Goal: Information Seeking & Learning: Learn about a topic

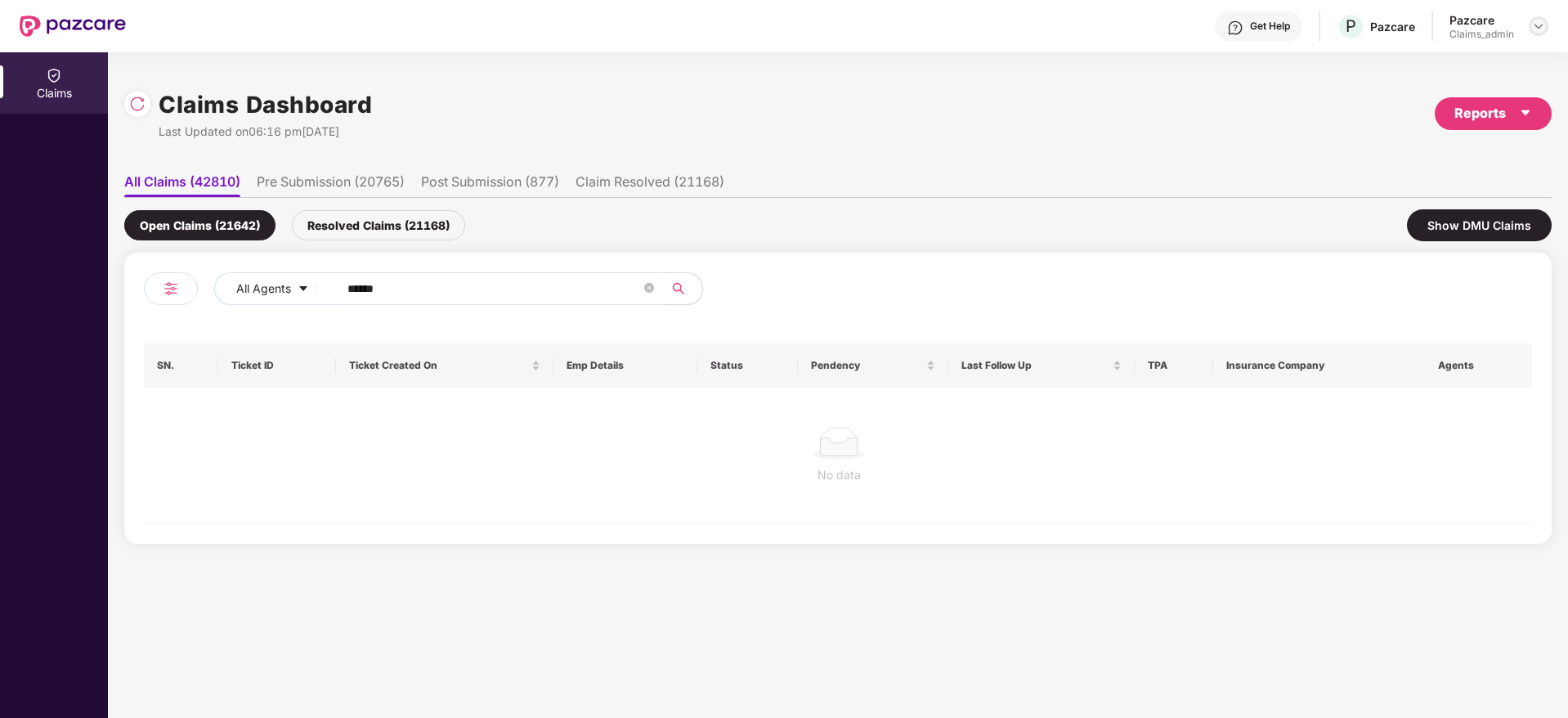
click at [1547, 20] on div at bounding box center [1539, 26] width 19 height 19
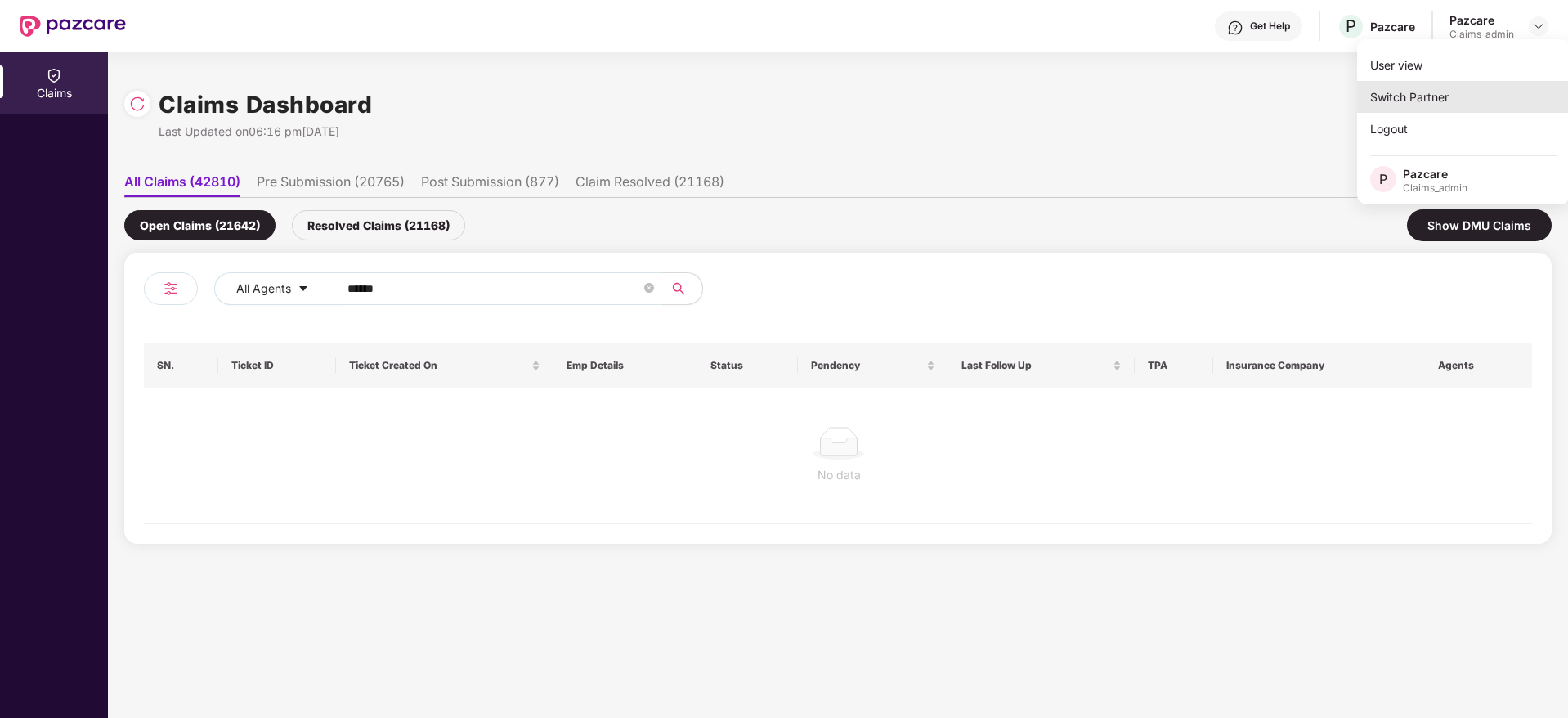
click at [1472, 98] on div "Switch Partner" at bounding box center [1462, 96] width 212 height 32
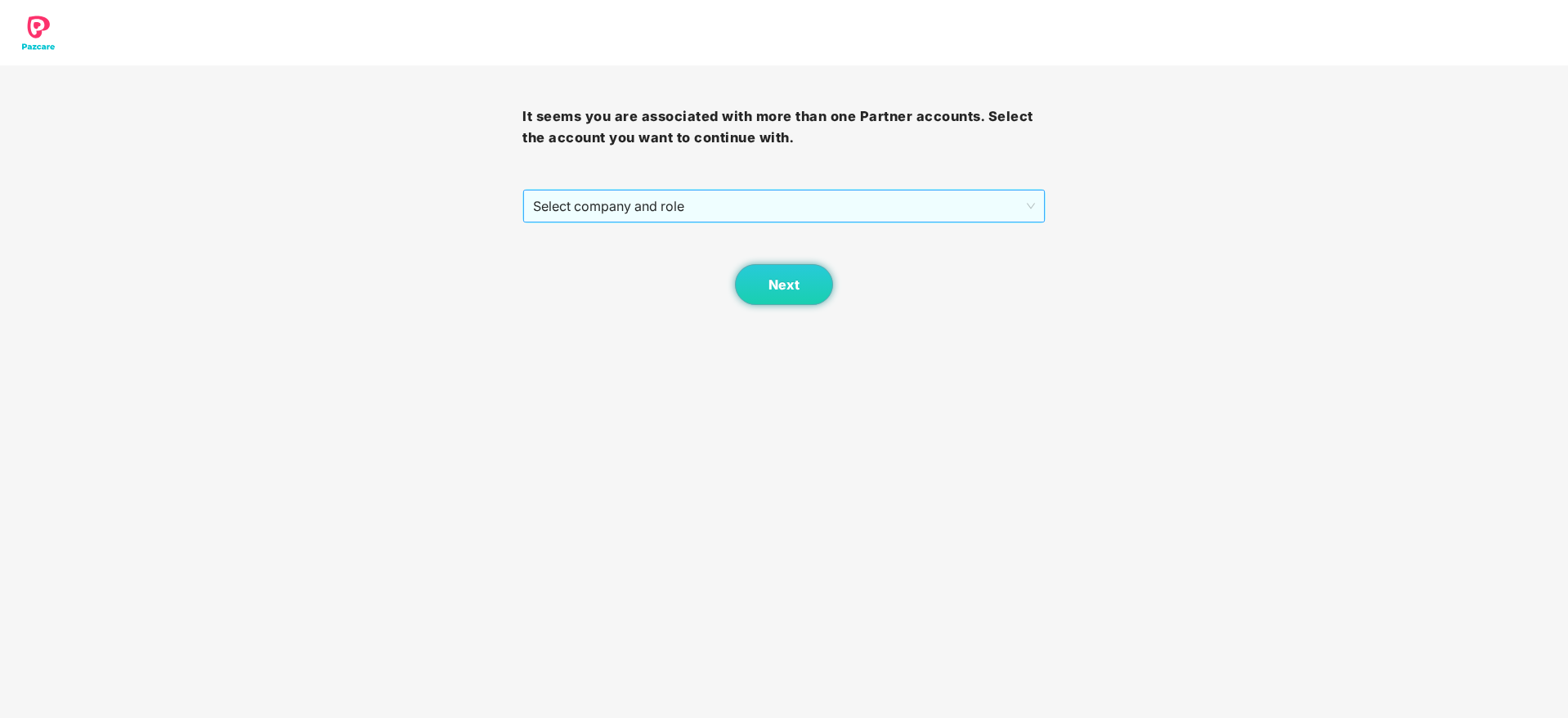
click at [893, 204] on span "Select company and role" at bounding box center [784, 206] width 501 height 31
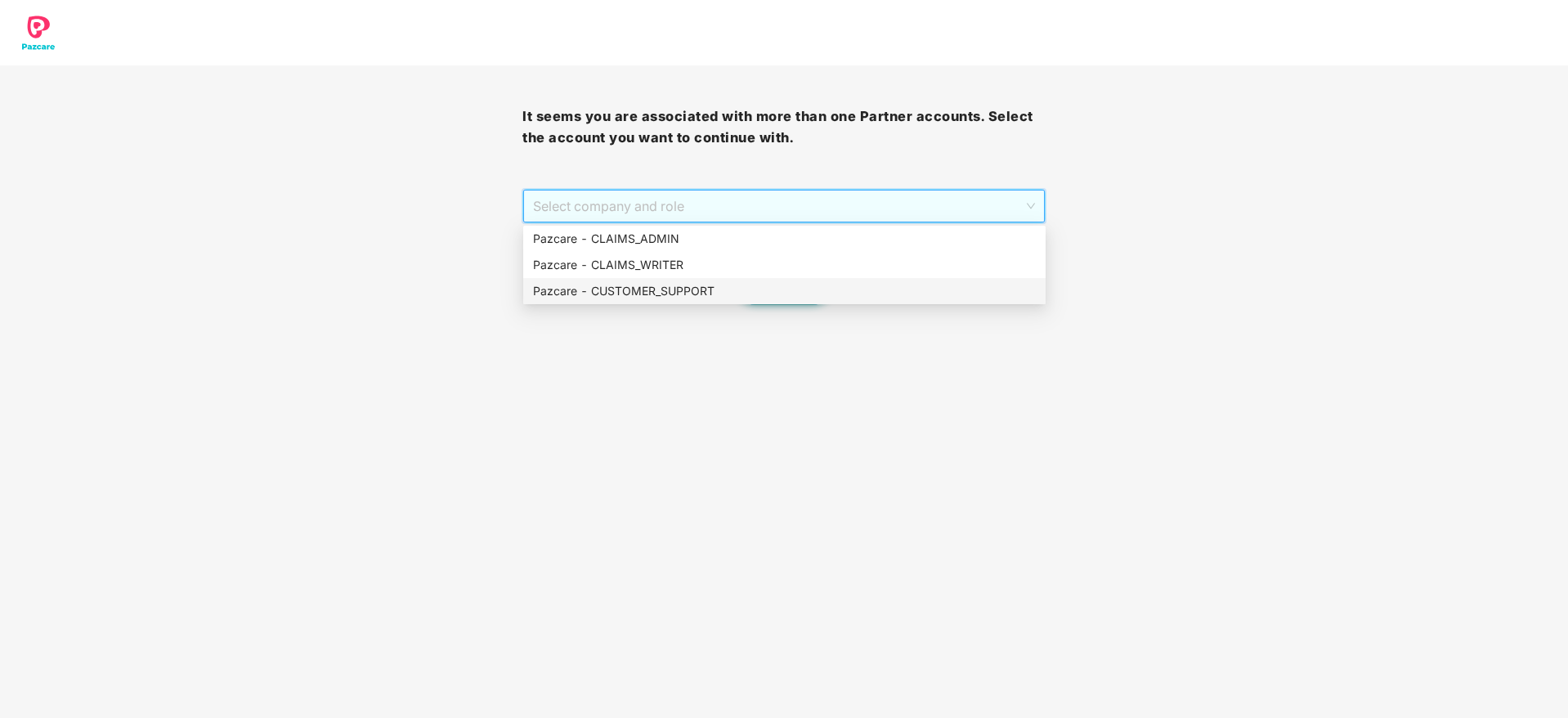
click at [749, 298] on div "Pazcare - CUSTOMER_SUPPORT" at bounding box center [784, 291] width 502 height 18
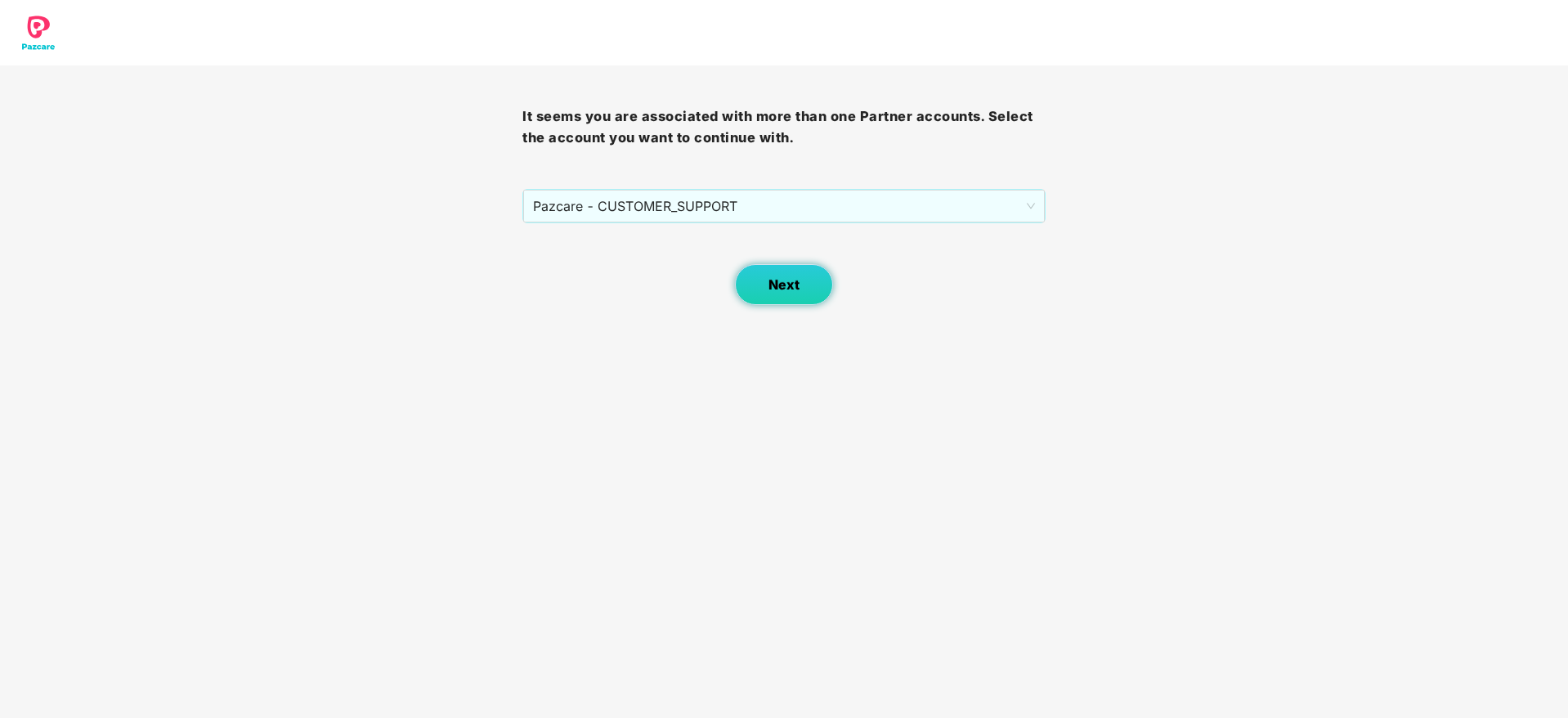
click at [772, 305] on button "Next" at bounding box center [784, 284] width 98 height 41
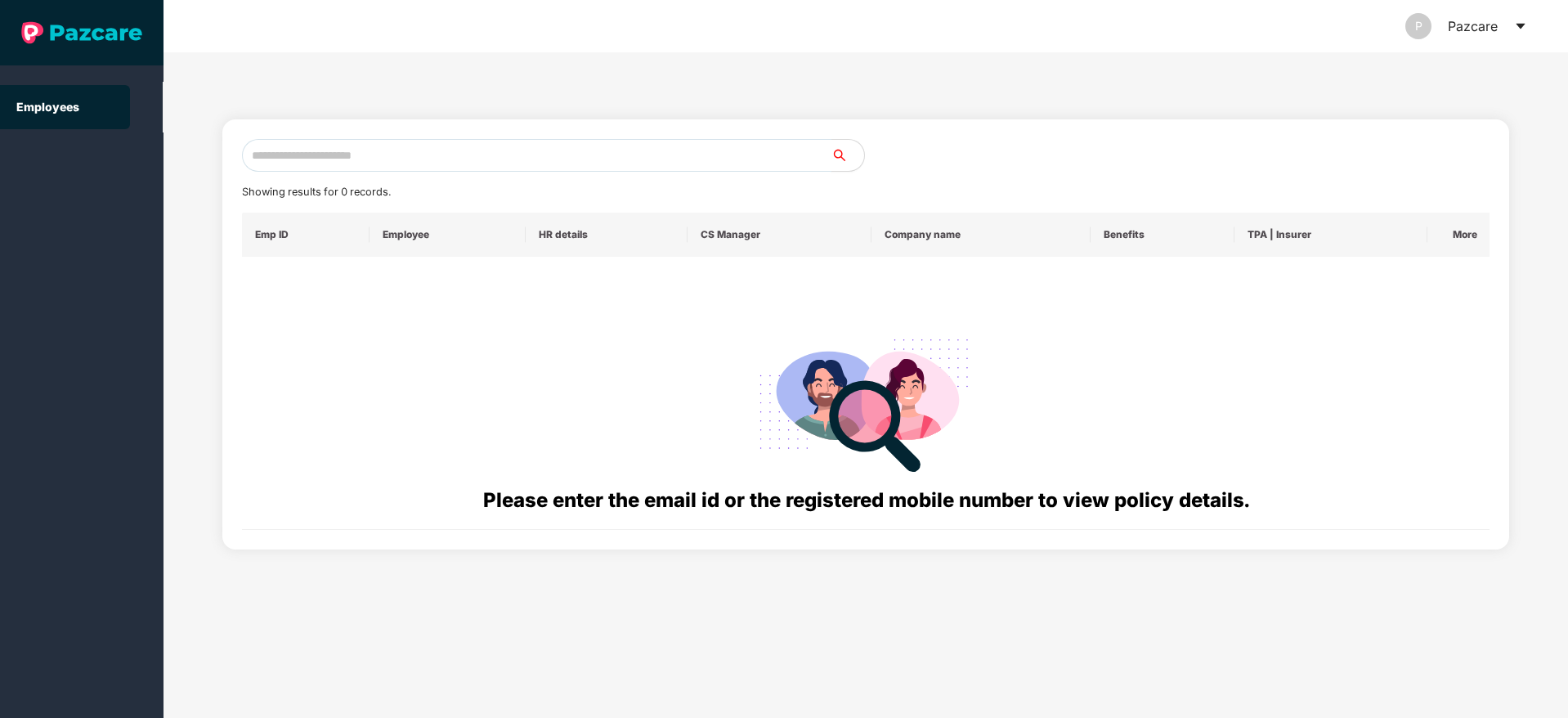
click at [533, 151] on input "text" at bounding box center [537, 155] width 590 height 33
paste input "**********"
drag, startPoint x: 421, startPoint y: 148, endPoint x: 177, endPoint y: 143, distance: 244.1
click at [177, 143] on div "**********" at bounding box center [866, 385] width 1404 height 666
paste input "text"
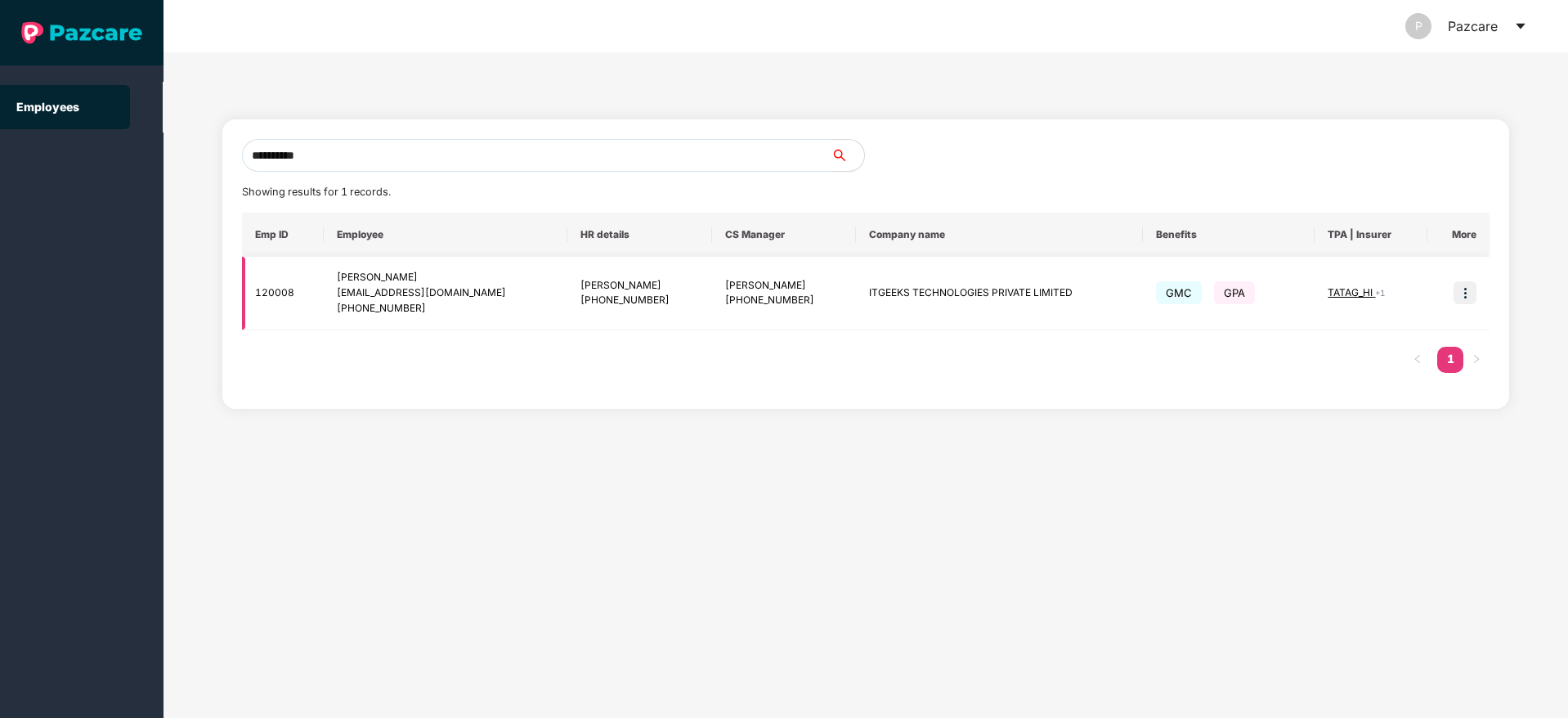
type input "**********"
click at [1466, 290] on img at bounding box center [1465, 293] width 23 height 23
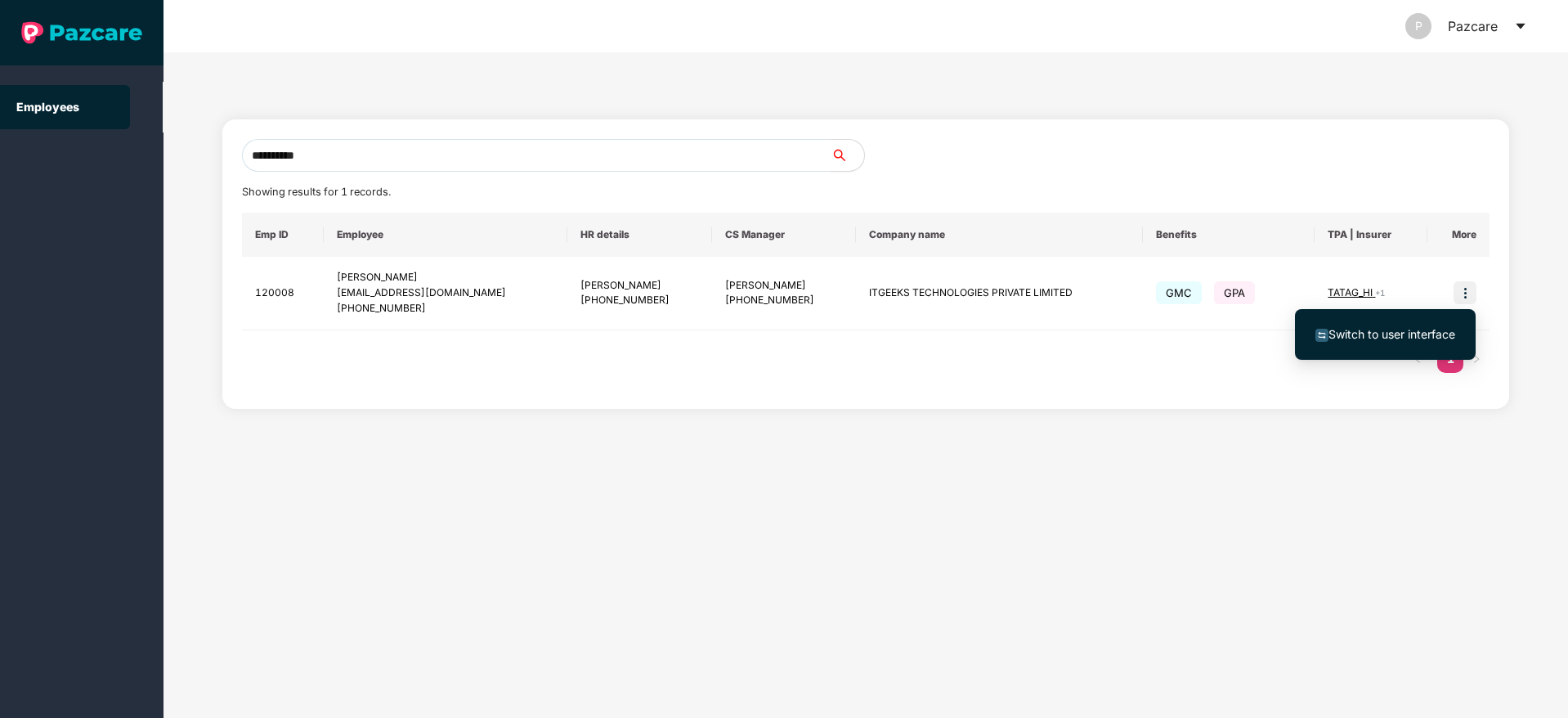
click at [1367, 343] on li "Switch to user interface" at bounding box center [1385, 334] width 180 height 34
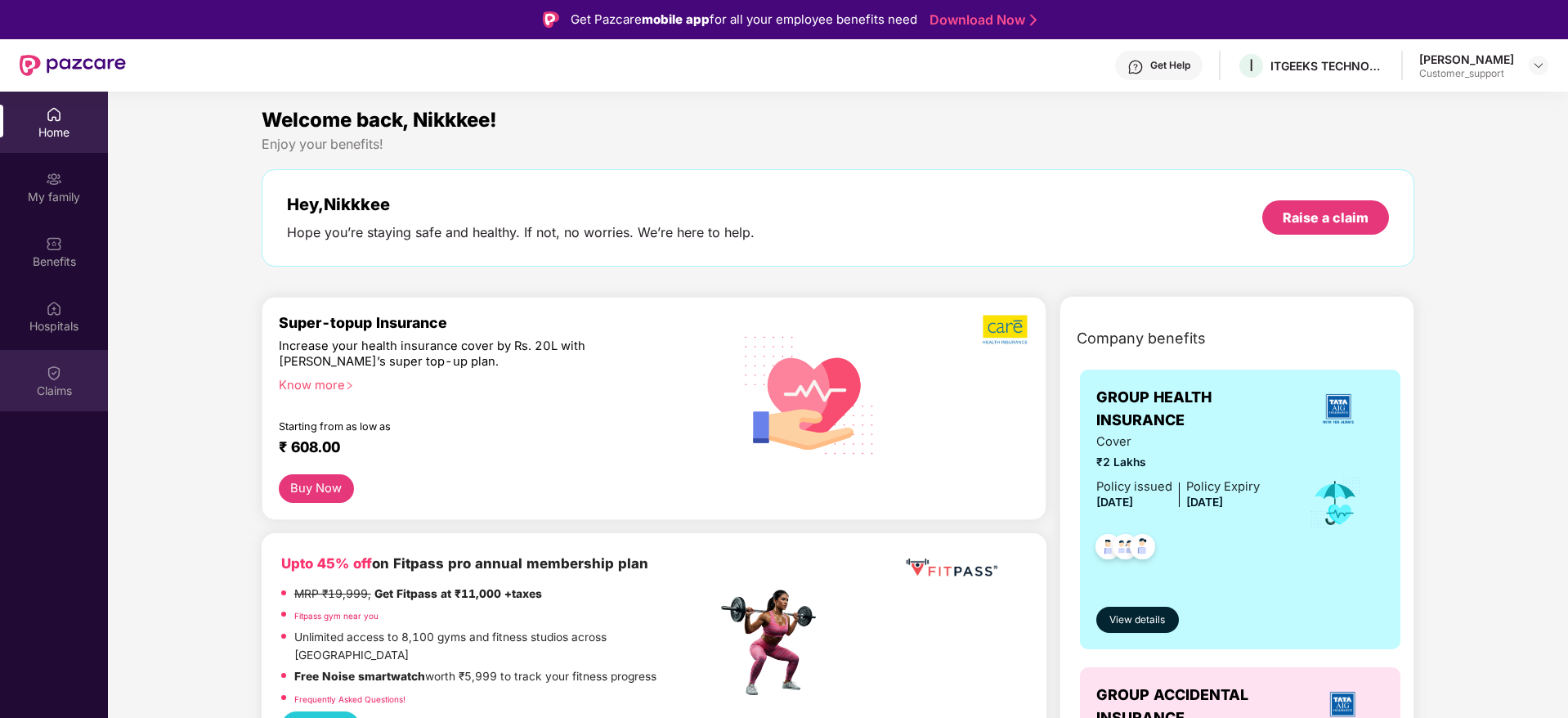
click at [49, 383] on div "Claims" at bounding box center [53, 391] width 108 height 16
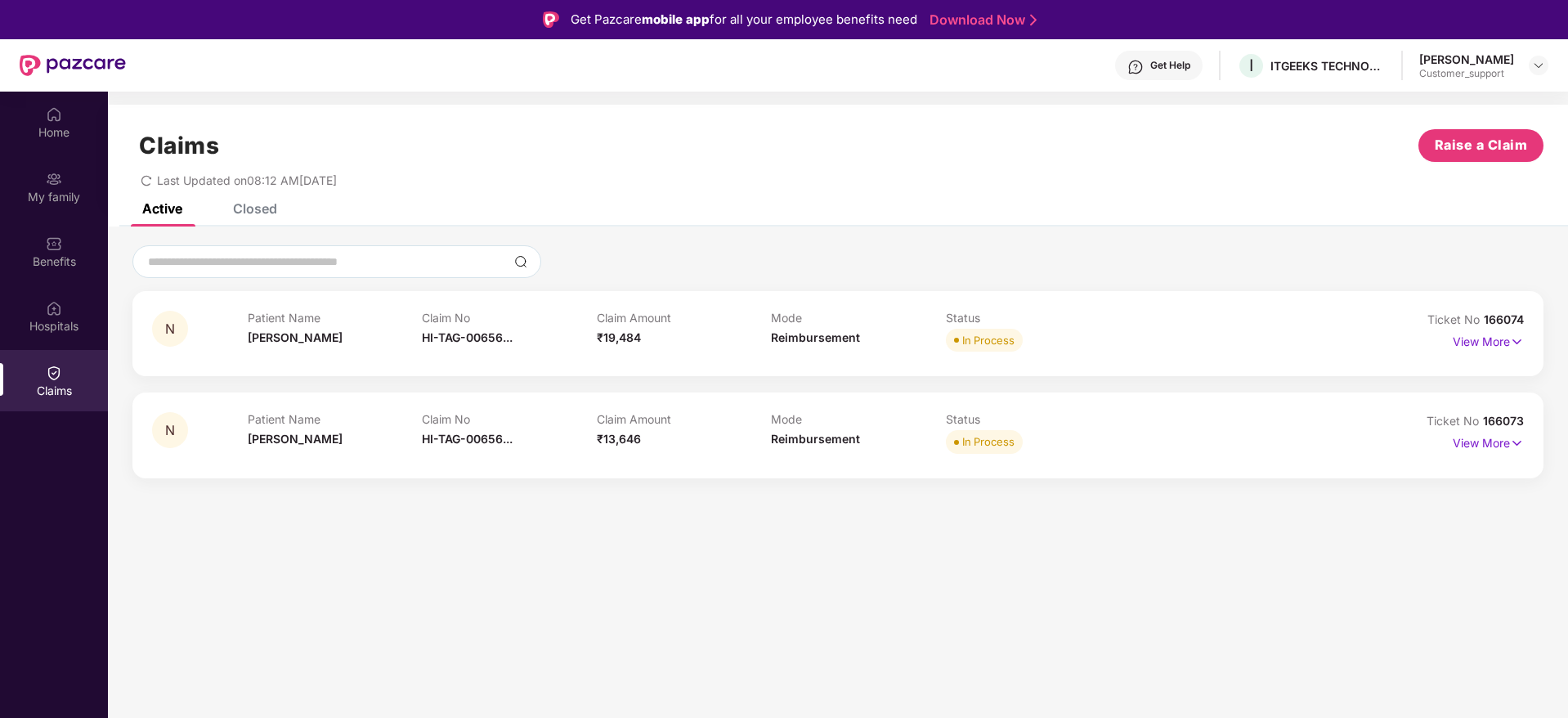
click at [256, 206] on div "Closed" at bounding box center [255, 209] width 45 height 16
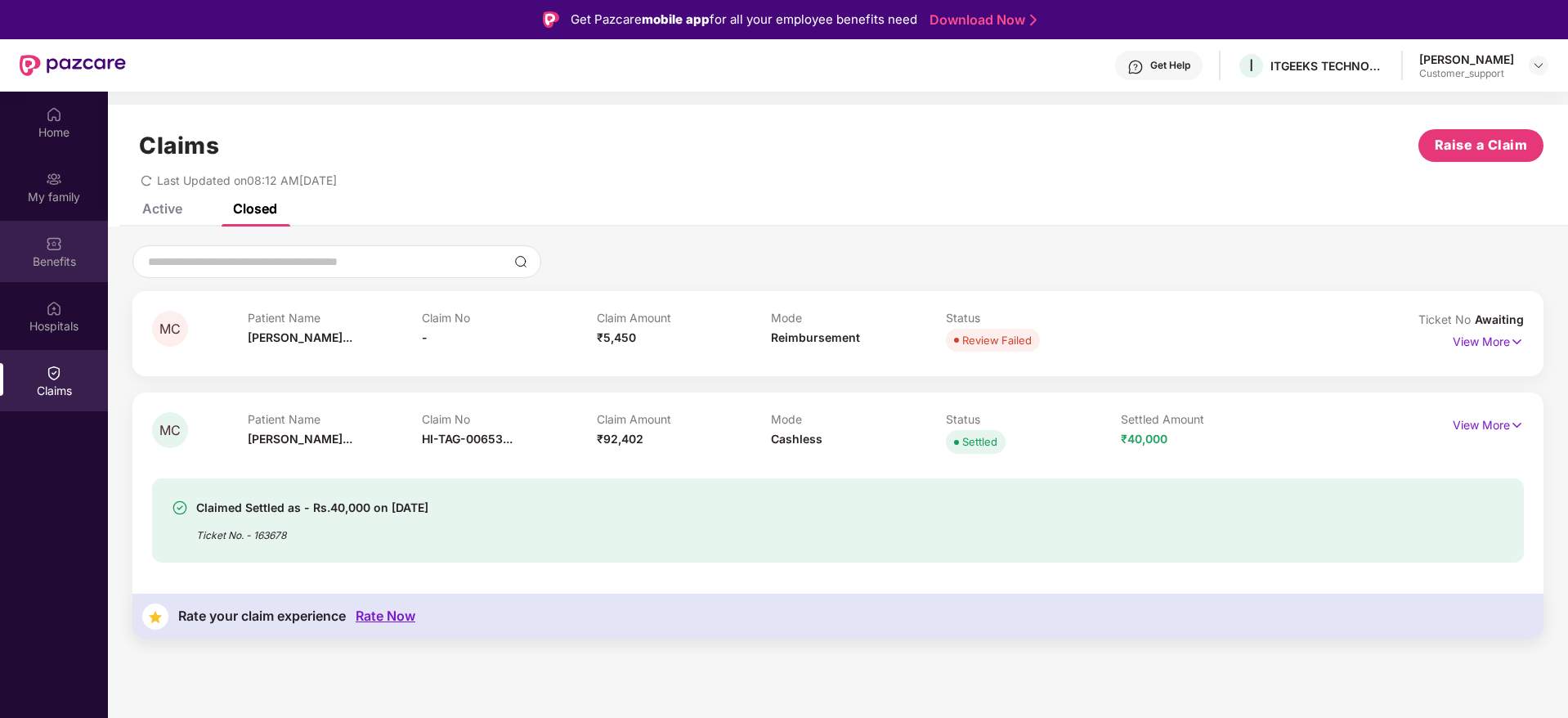
click at [51, 253] on div "Benefits" at bounding box center [53, 261] width 108 height 16
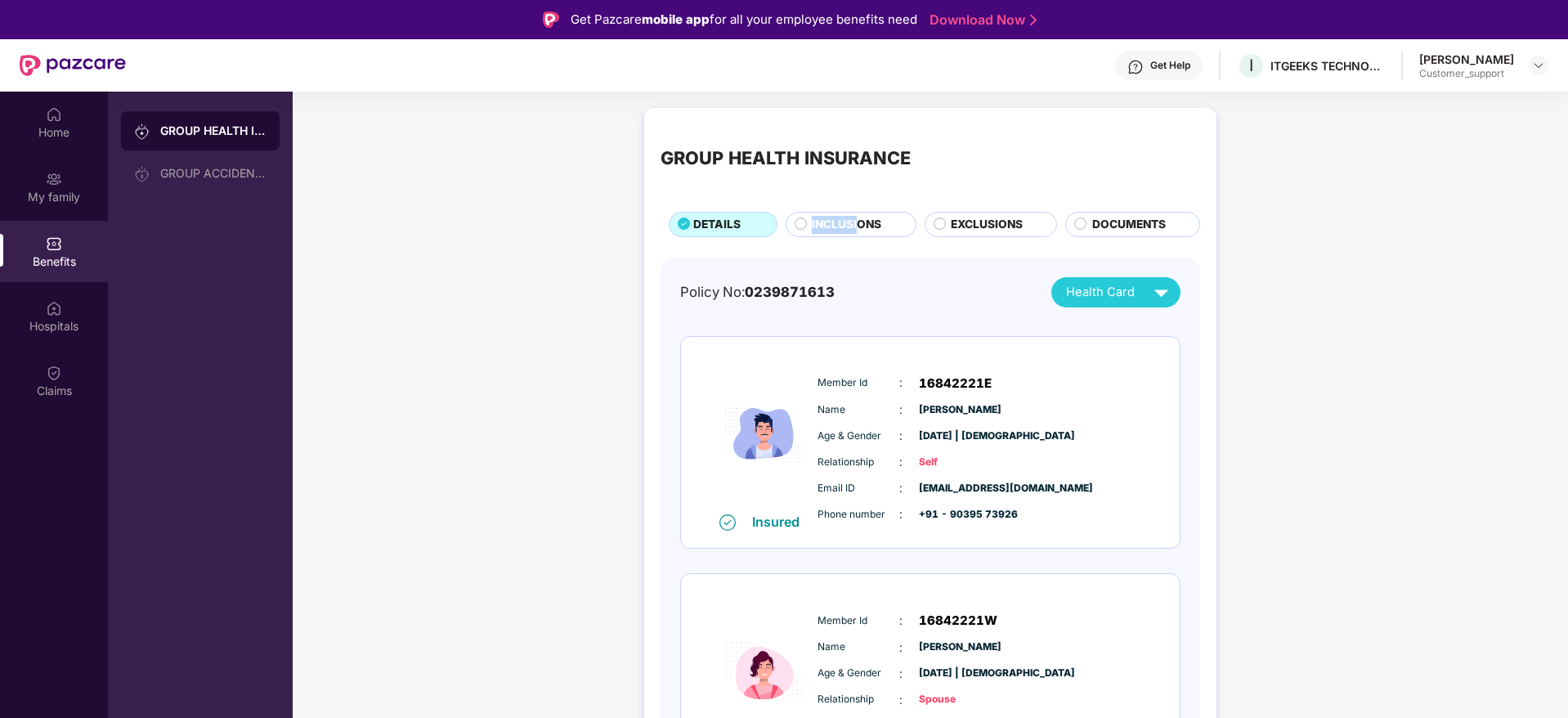
drag, startPoint x: 872, startPoint y: 210, endPoint x: 856, endPoint y: 220, distance: 18.9
click at [856, 220] on div "GROUP HEALTH INSURANCE DETAILS INCLUSIONS EXCLUSIONS DOCUMENTS" at bounding box center [930, 180] width 539 height 113
click at [856, 220] on span "INCLUSIONS" at bounding box center [847, 225] width 70 height 18
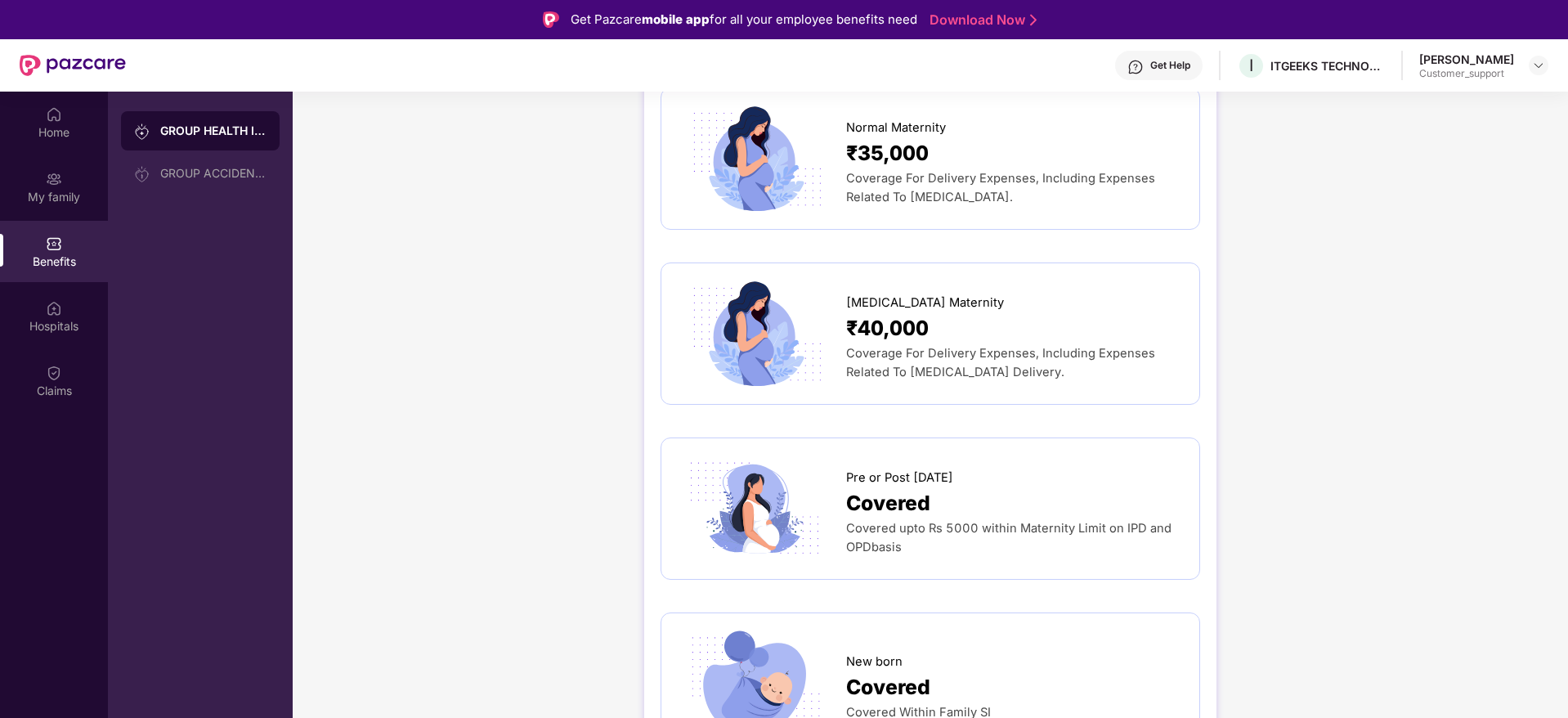
scroll to position [1767, 0]
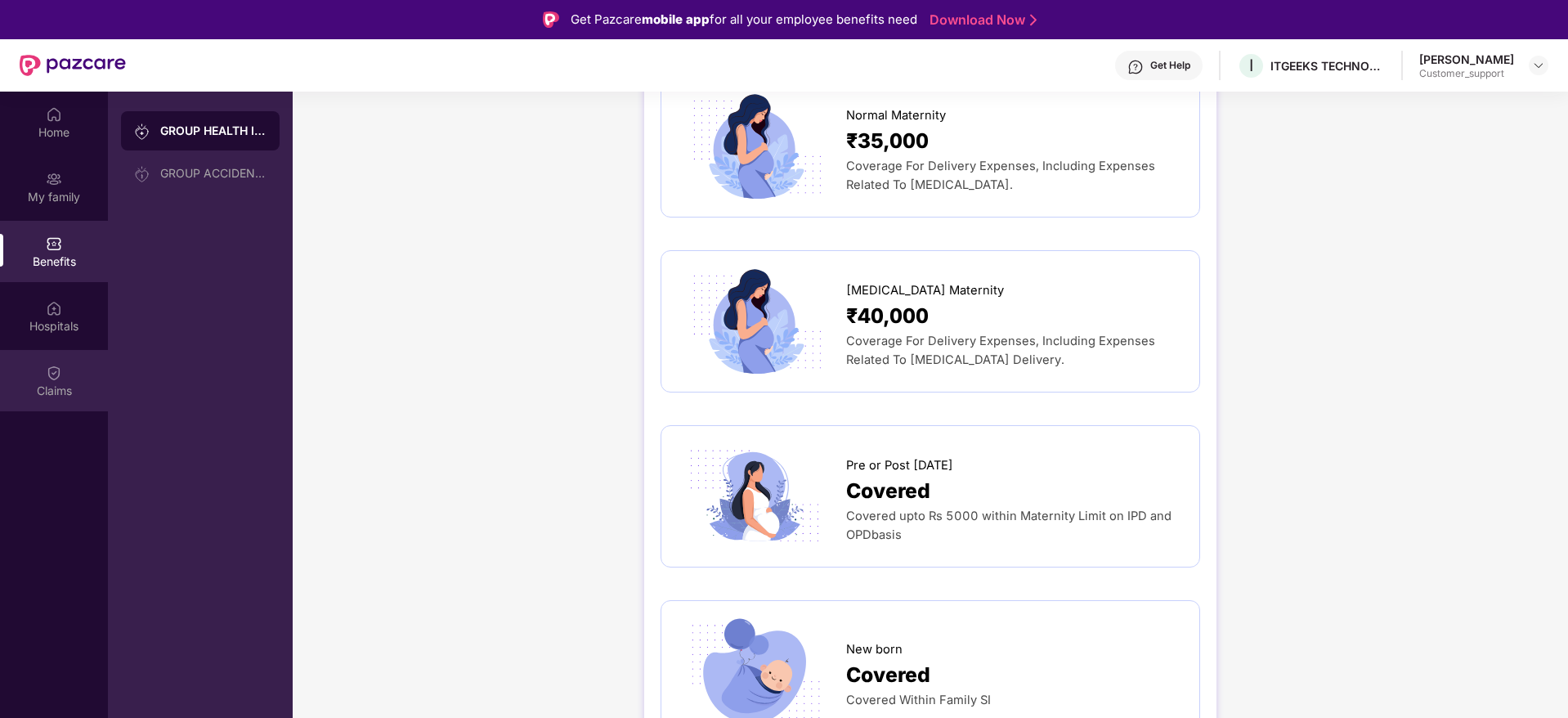
click at [27, 391] on div "Claims" at bounding box center [53, 391] width 108 height 16
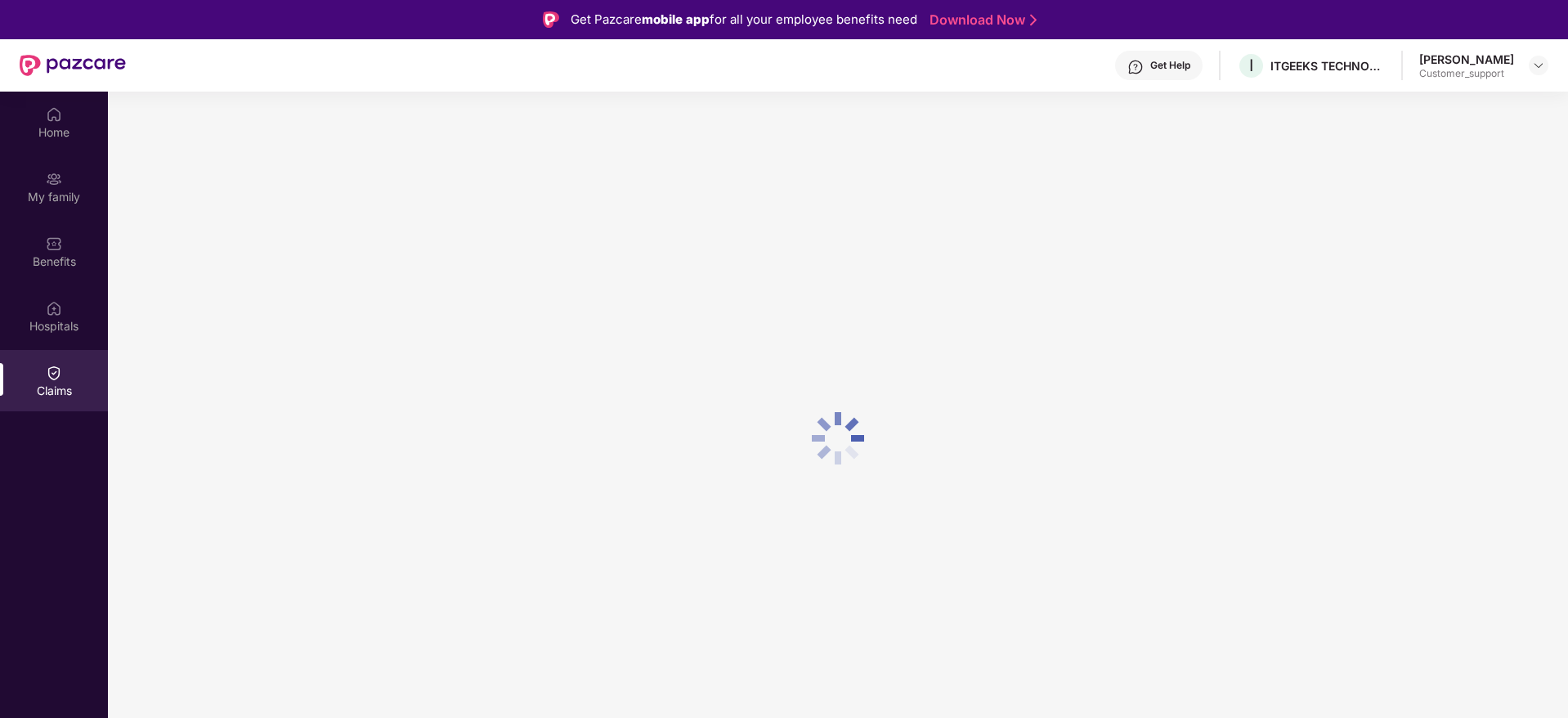
scroll to position [0, 0]
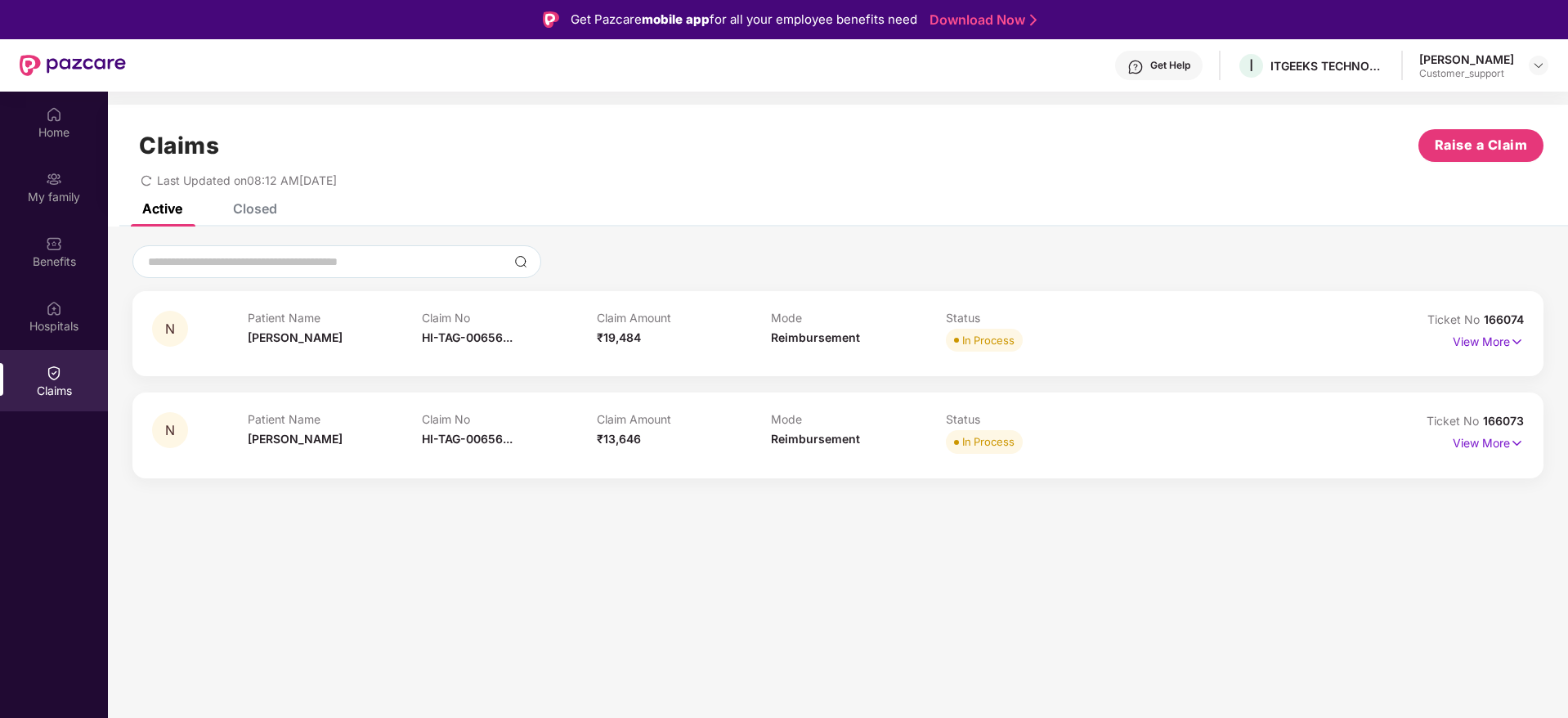
click at [1509, 315] on span "166074" at bounding box center [1503, 319] width 40 height 14
copy div "No 166074"
click at [1538, 63] on img at bounding box center [1538, 65] width 13 height 13
click at [779, 538] on section "Claims Raise a Claim Last Updated on 08:12 AM, 16 Sep 2025 Active Closed N Pati…" at bounding box center [838, 450] width 1460 height 718
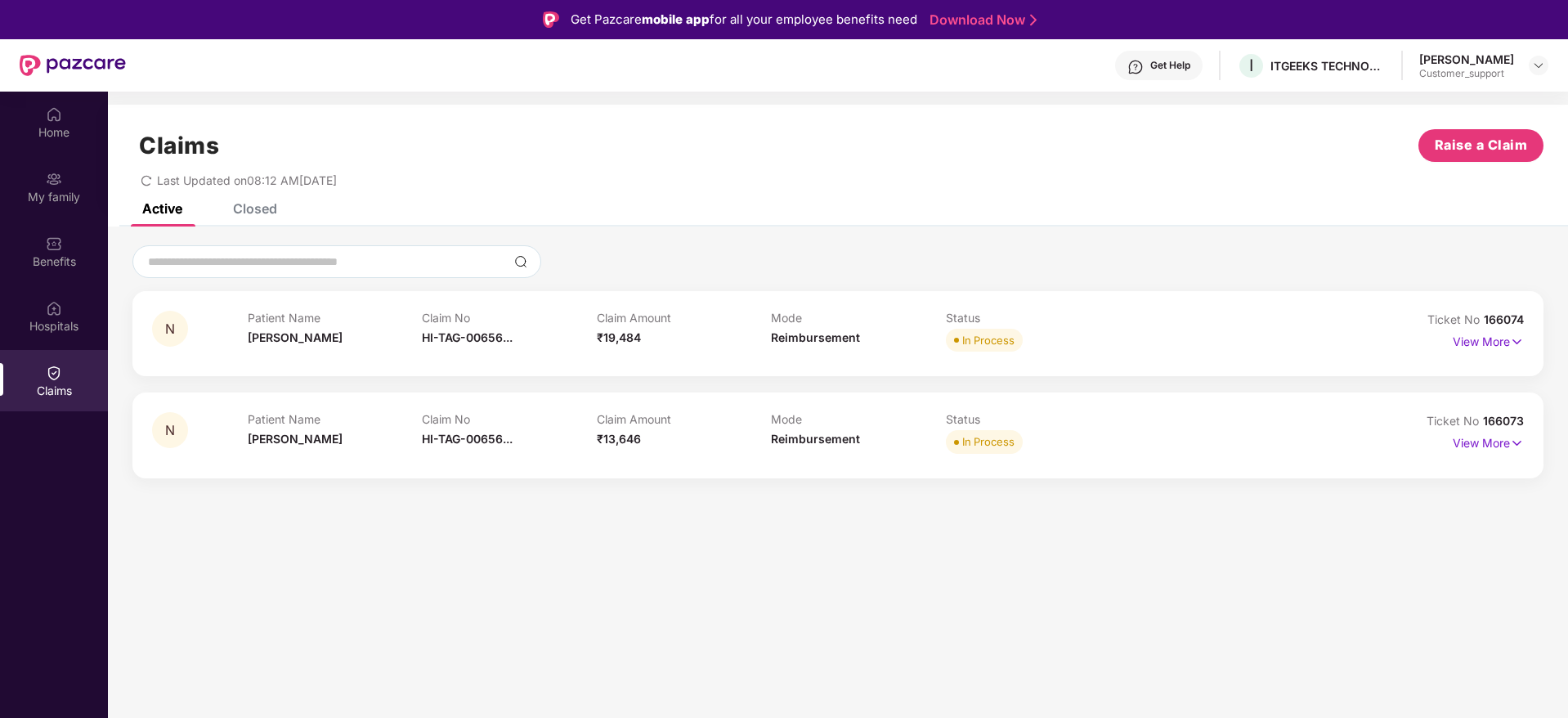
click at [273, 201] on div "Claims Raise a Claim Last Updated on 08:12 AM, 16 Sep 2025" at bounding box center [838, 154] width 1460 height 99
click at [252, 214] on div "Closed" at bounding box center [255, 209] width 45 height 16
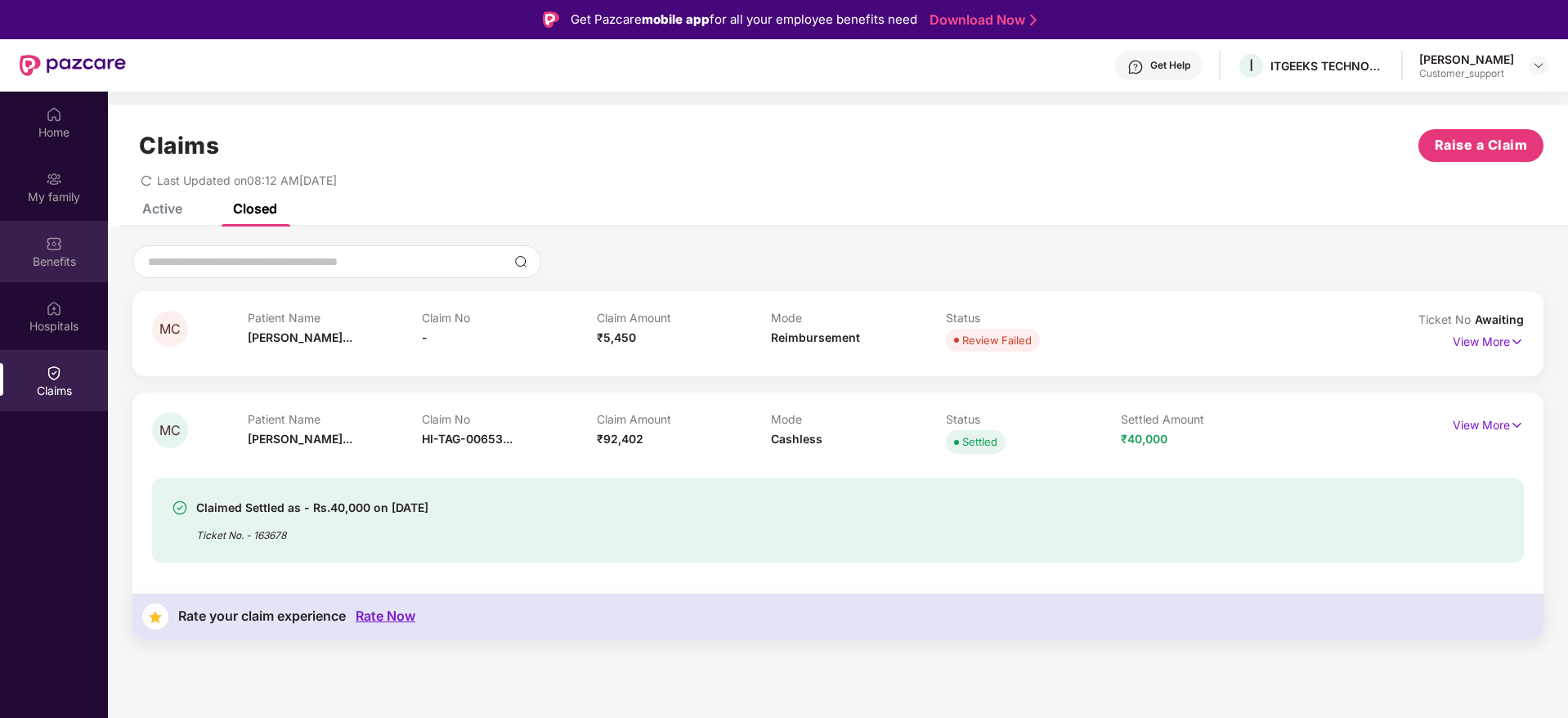
click at [66, 259] on div "Benefits" at bounding box center [53, 261] width 108 height 16
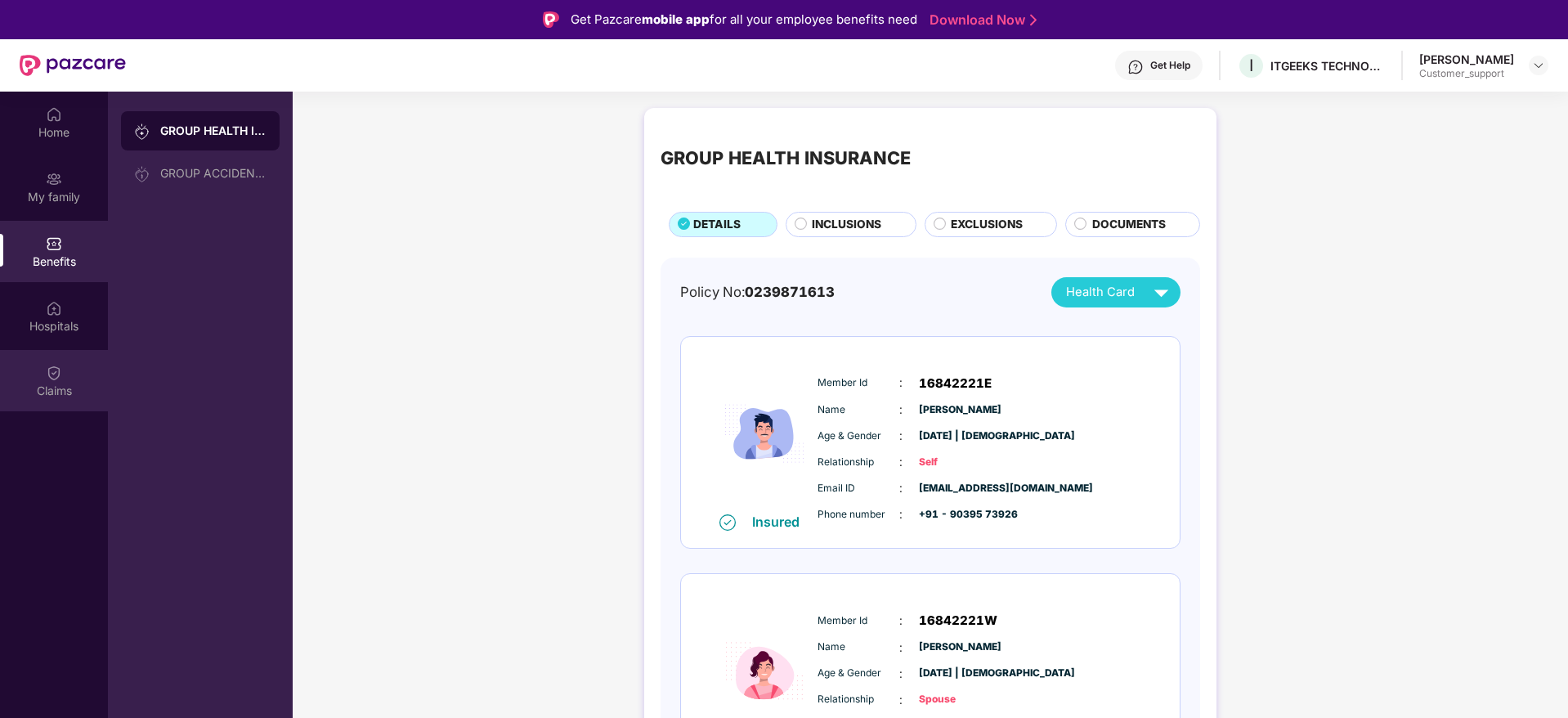
click at [49, 368] on img at bounding box center [53, 373] width 16 height 16
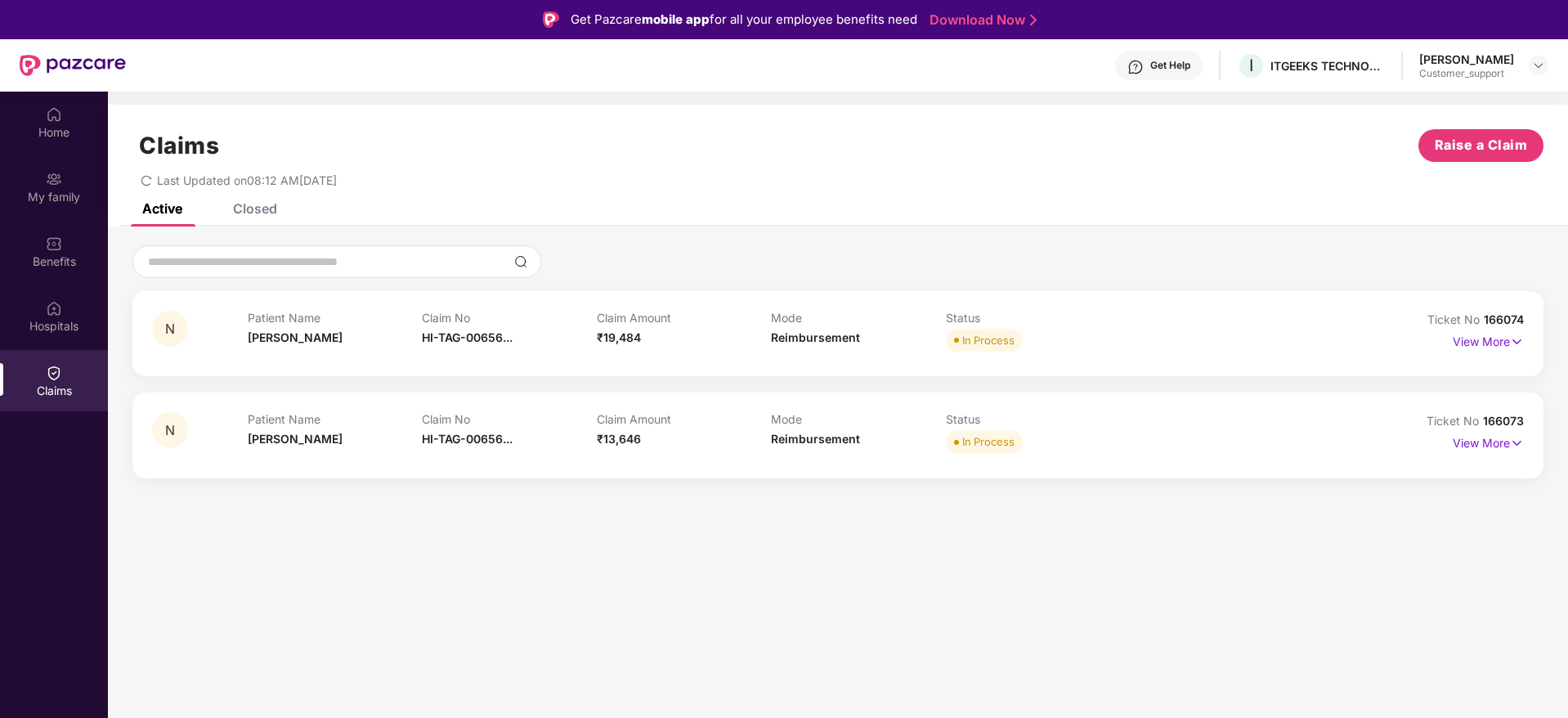
click at [262, 209] on div "Closed" at bounding box center [255, 209] width 45 height 16
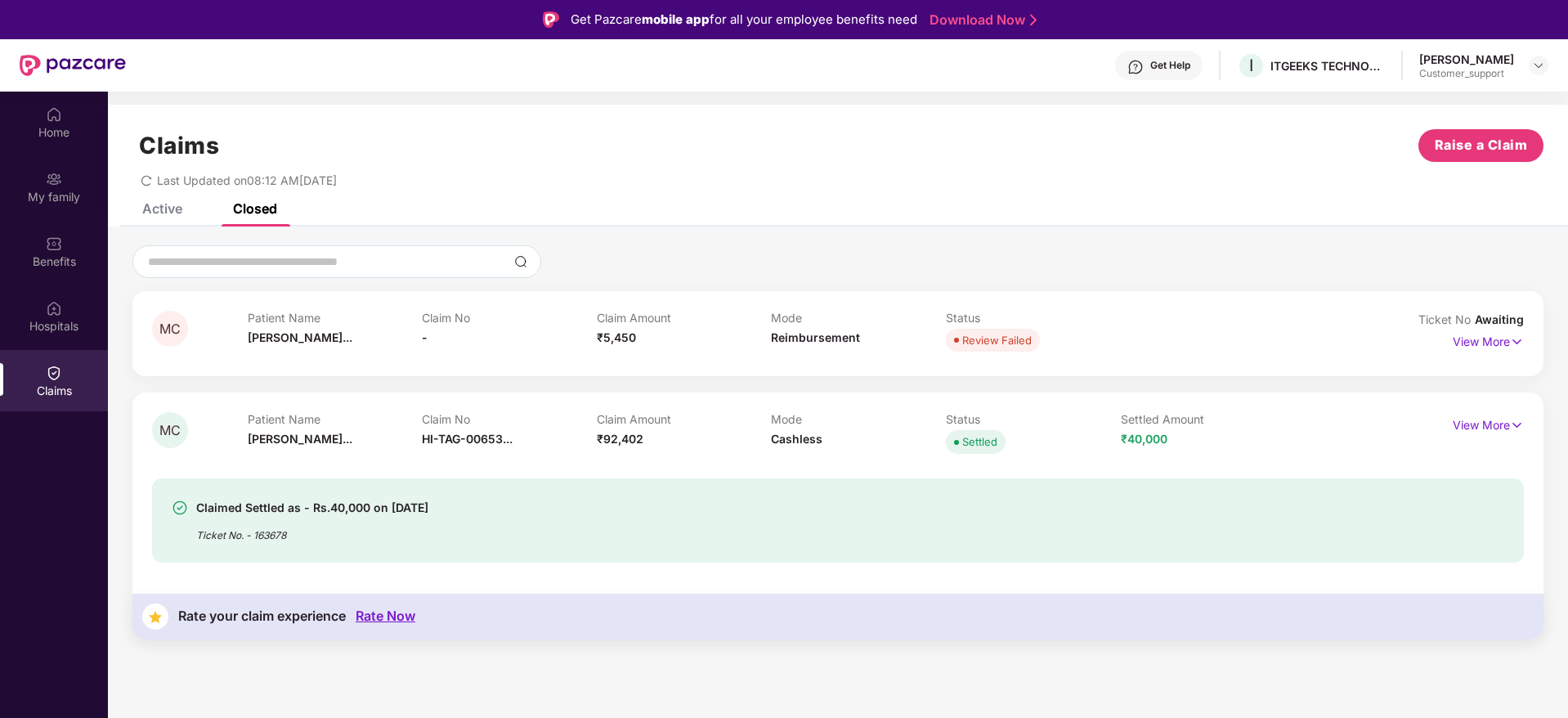
click at [160, 206] on div "Active" at bounding box center [162, 209] width 40 height 16
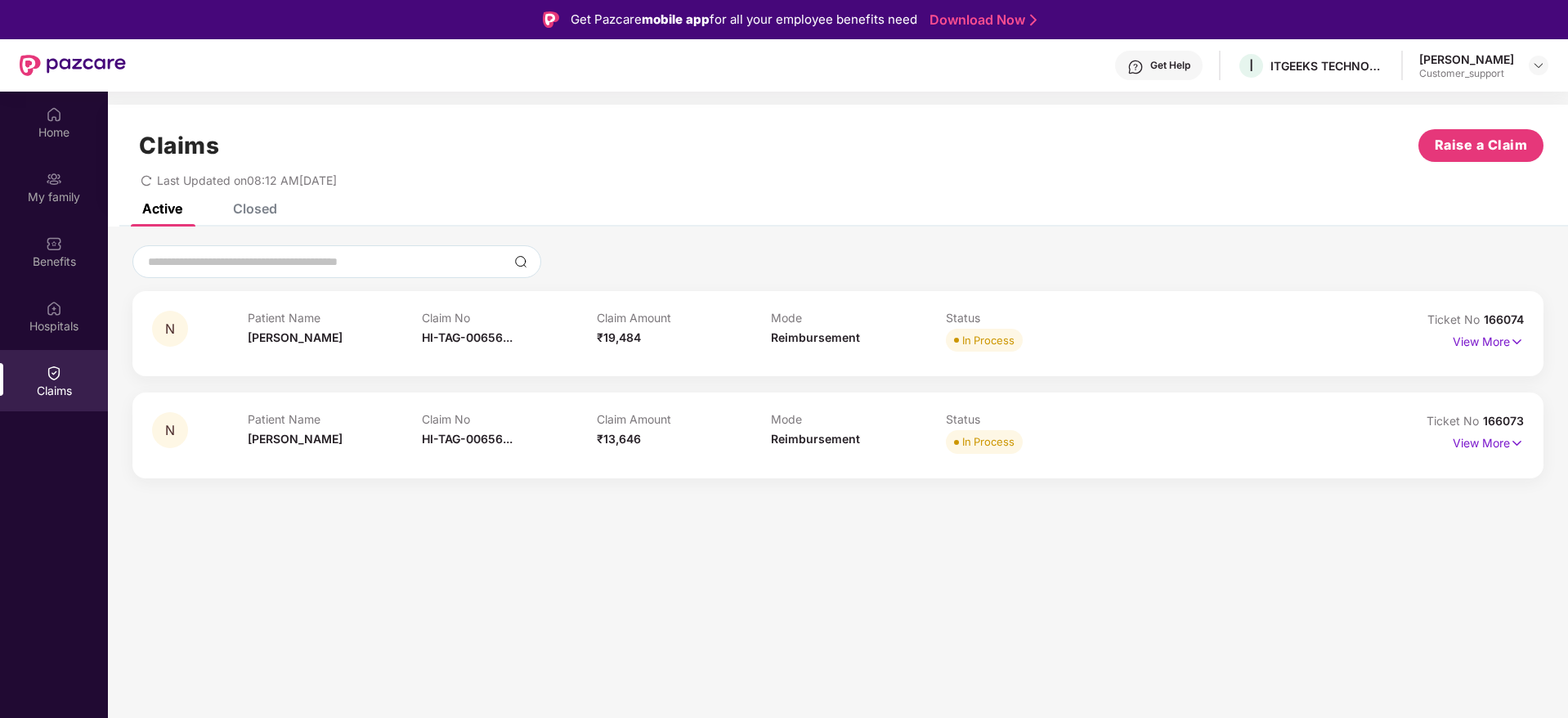
click at [1509, 320] on span "166074" at bounding box center [1503, 319] width 40 height 14
copy div "No 166074"
click at [1536, 65] on img at bounding box center [1538, 65] width 13 height 13
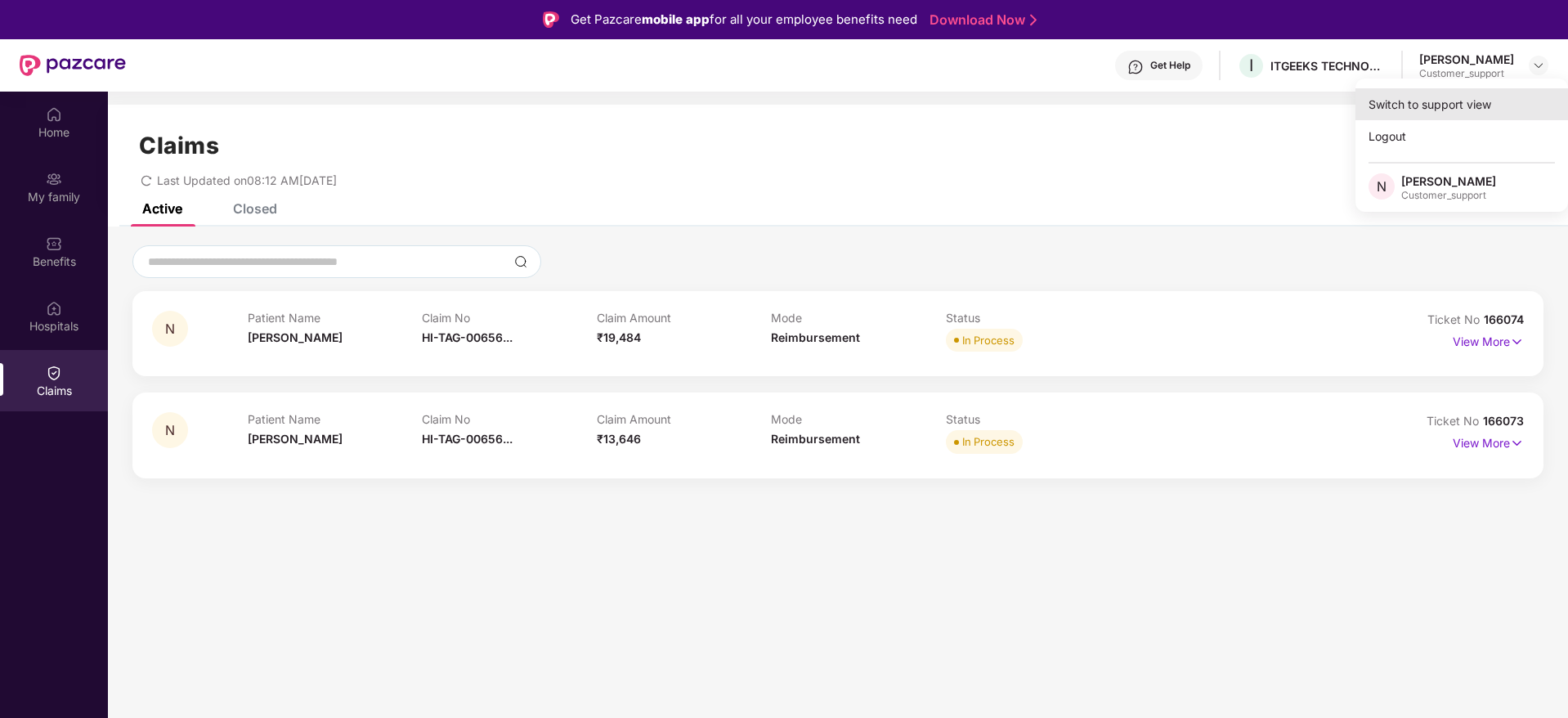
click at [1419, 96] on div "Switch to support view" at bounding box center [1461, 104] width 212 height 32
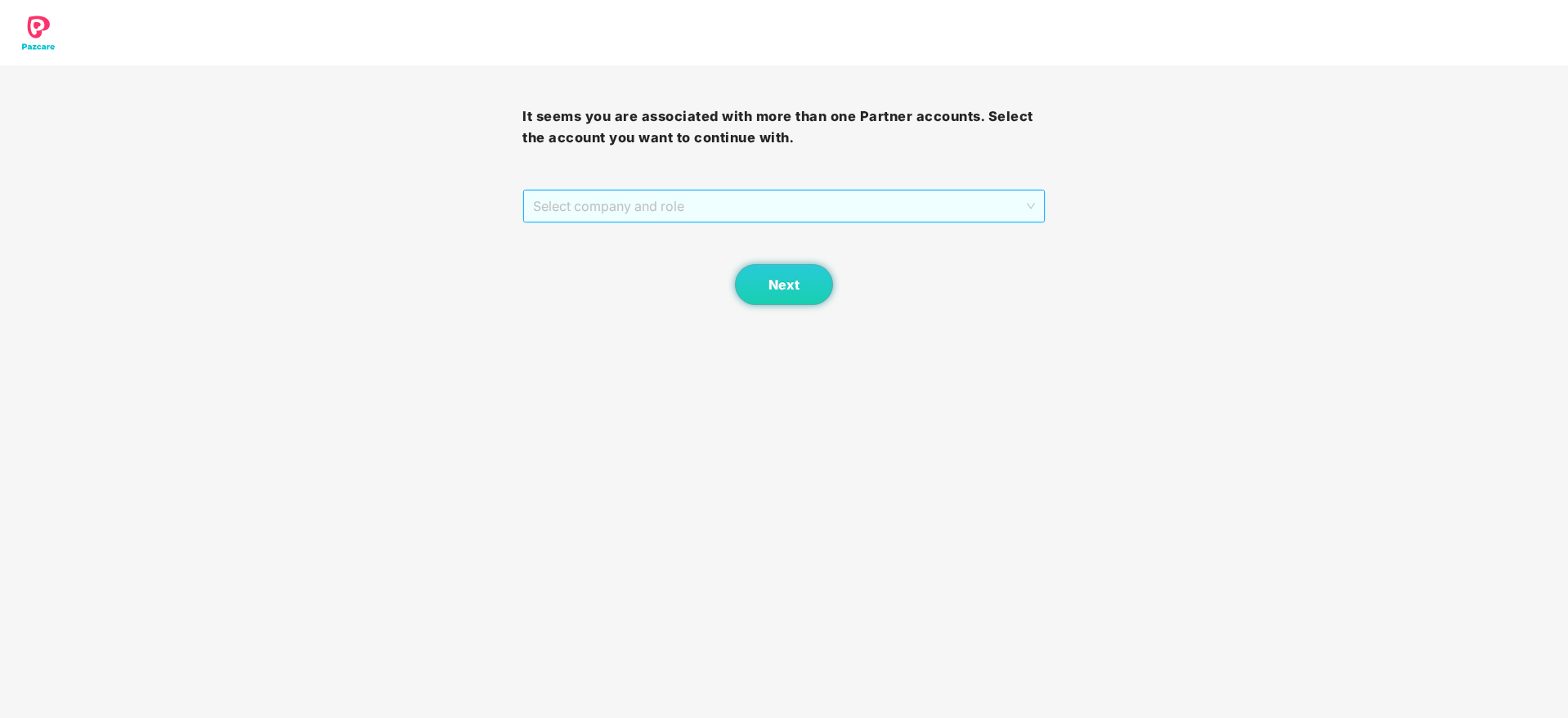
click at [651, 210] on span "Select company and role" at bounding box center [784, 206] width 501 height 31
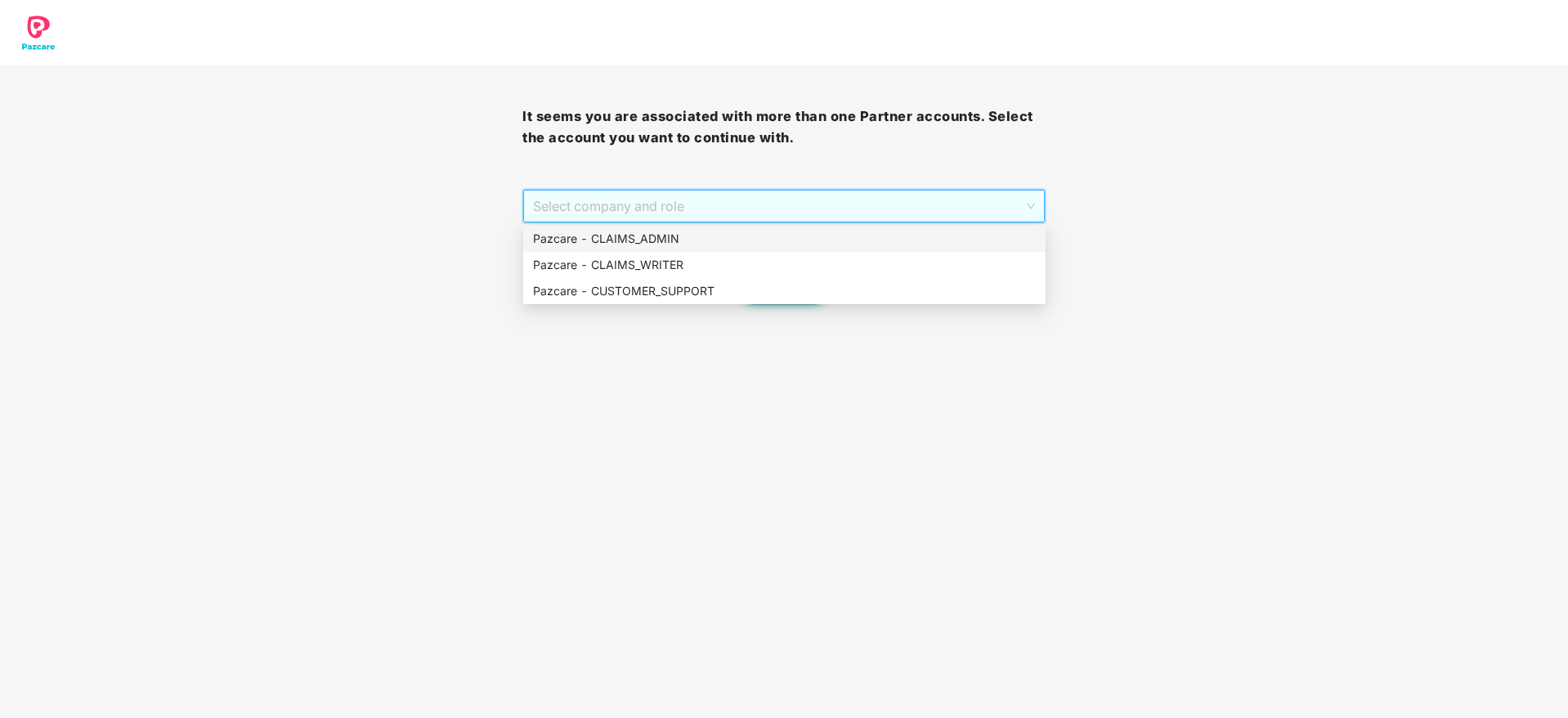
click at [658, 235] on div "Pazcare - CLAIMS_ADMIN" at bounding box center [784, 239] width 502 height 18
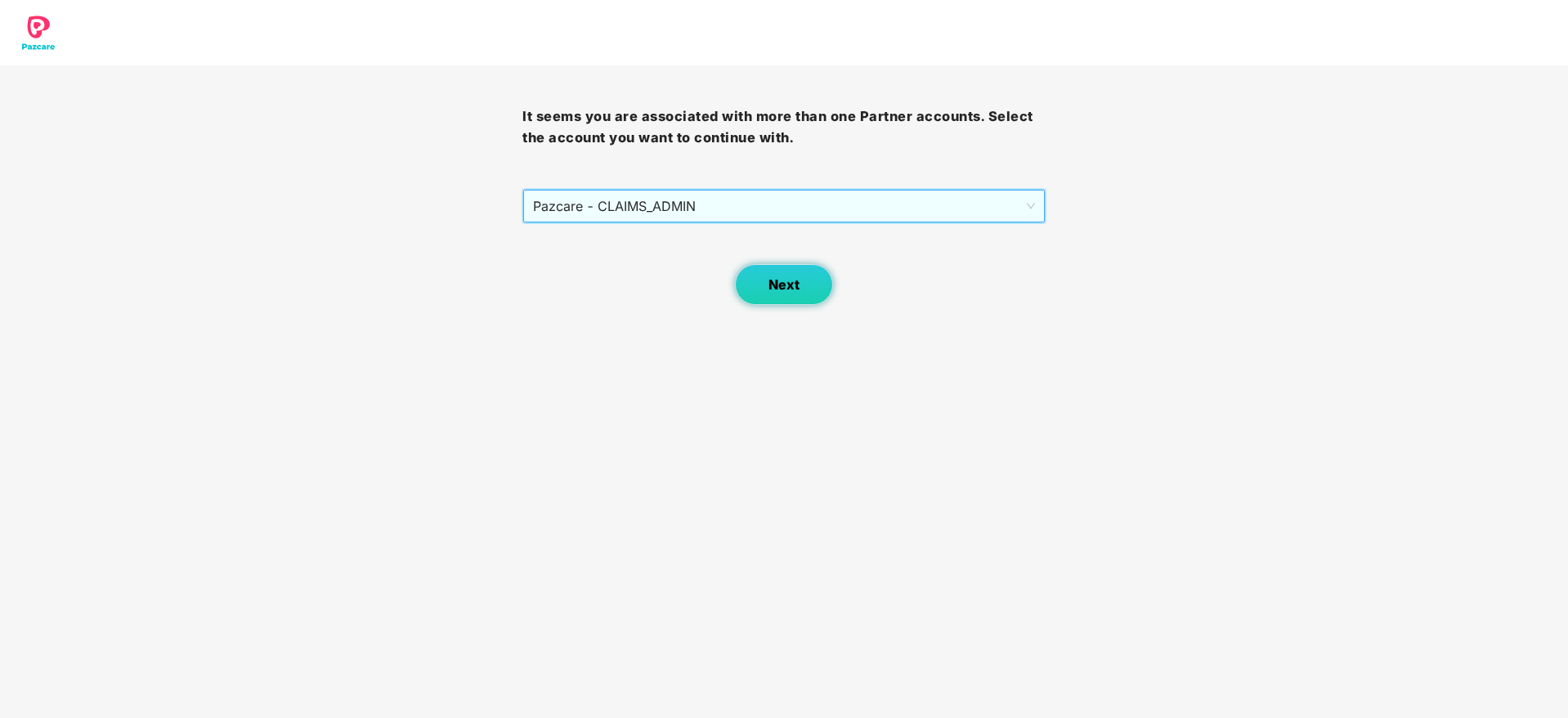
click at [773, 284] on span "Next" at bounding box center [784, 285] width 31 height 16
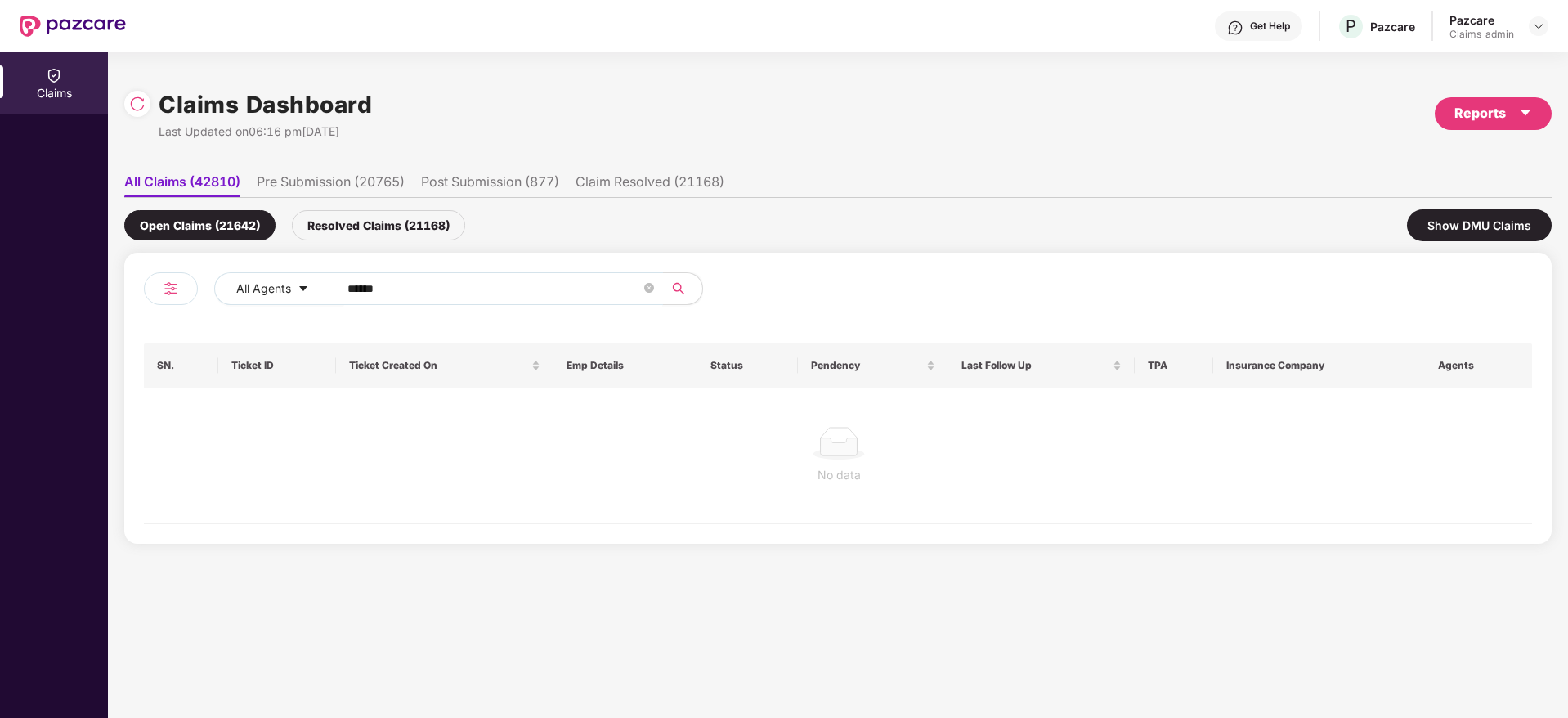
drag, startPoint x: 407, startPoint y: 277, endPoint x: 167, endPoint y: 265, distance: 240.3
click at [167, 265] on div "All Agents ****** SN. Ticket ID Ticket Created On Emp Details Status Pendency L…" at bounding box center [838, 399] width 1427 height 291
paste input "text"
type input "******"
click at [381, 228] on div "Resolved Claims (21168)" at bounding box center [378, 225] width 174 height 30
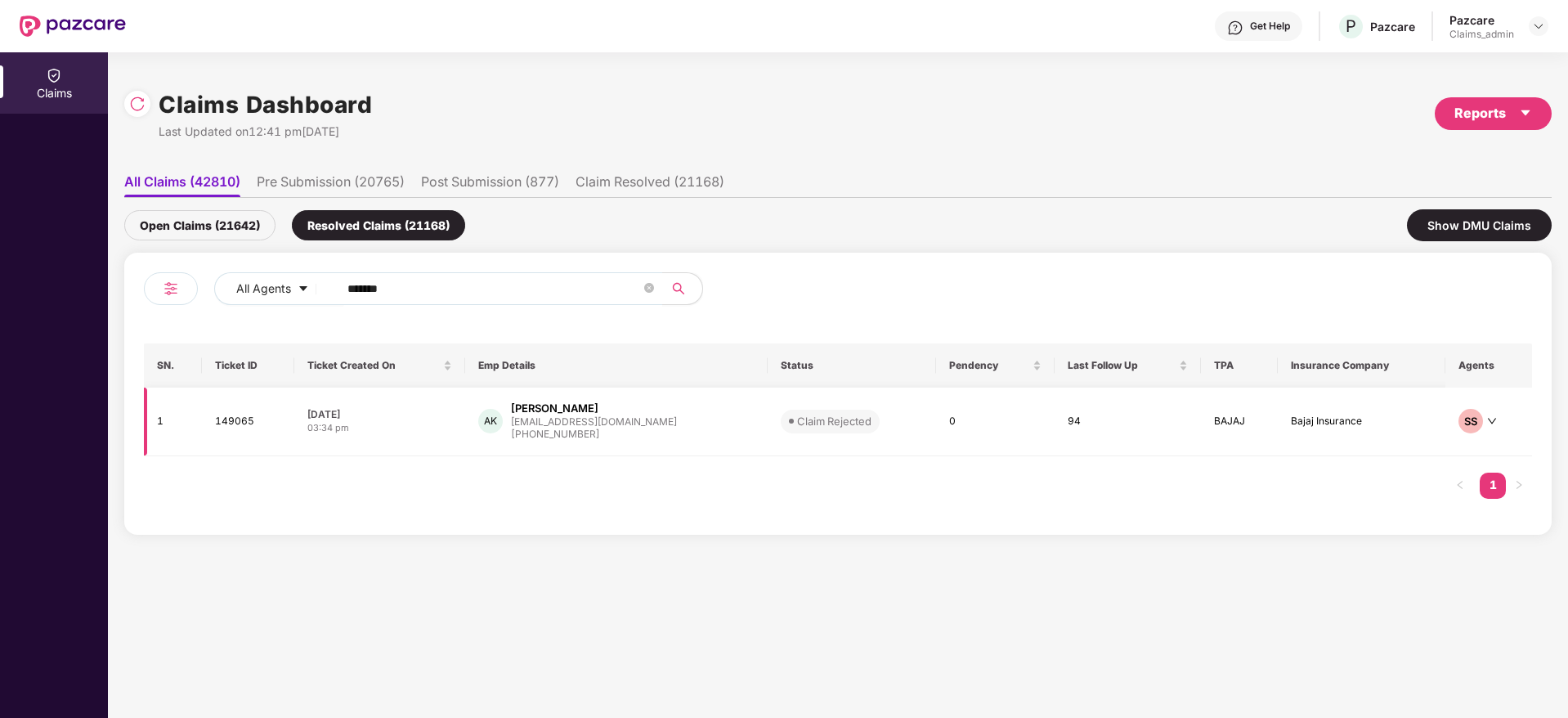
click at [540, 425] on div "[EMAIL_ADDRESS][DOMAIN_NAME]" at bounding box center [593, 421] width 166 height 11
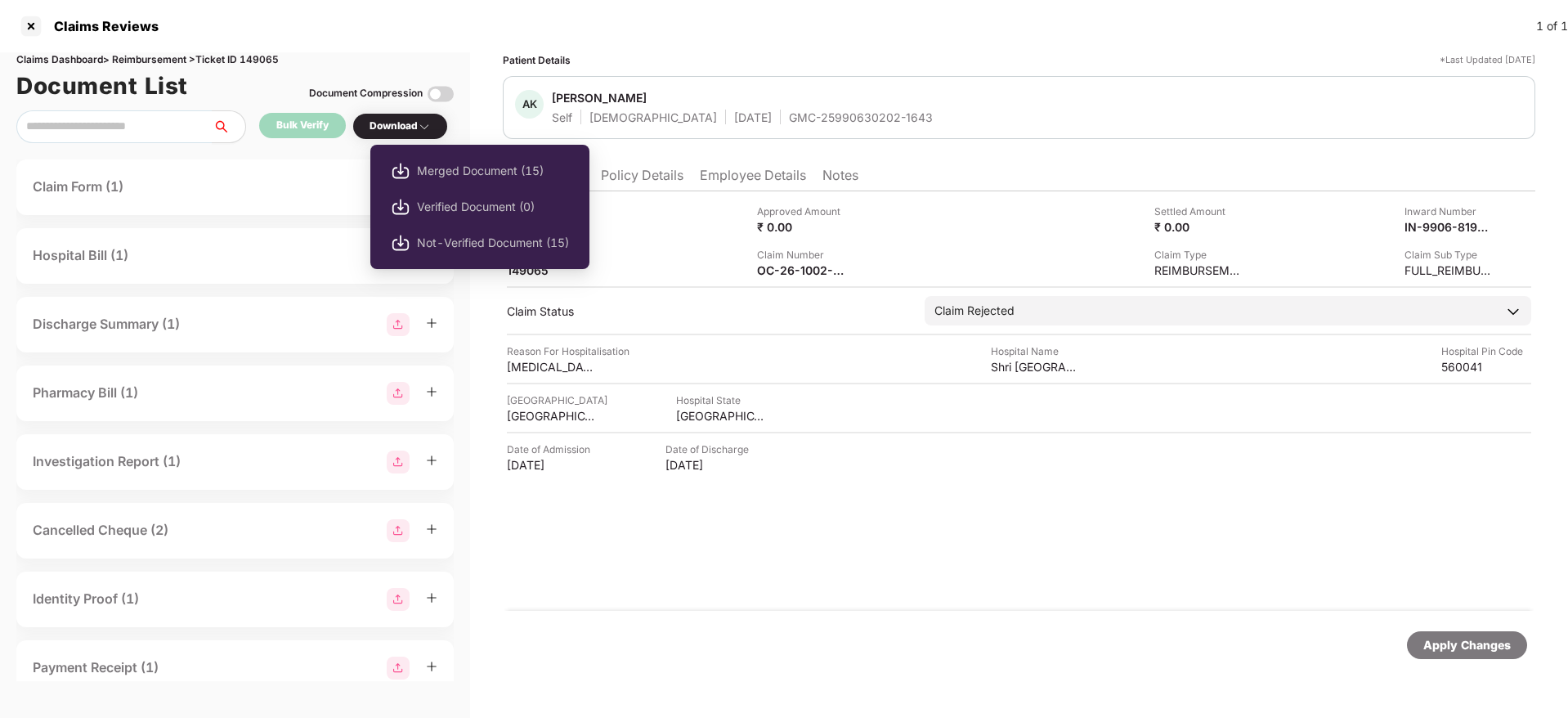
click at [400, 130] on div "Download" at bounding box center [400, 126] width 61 height 16
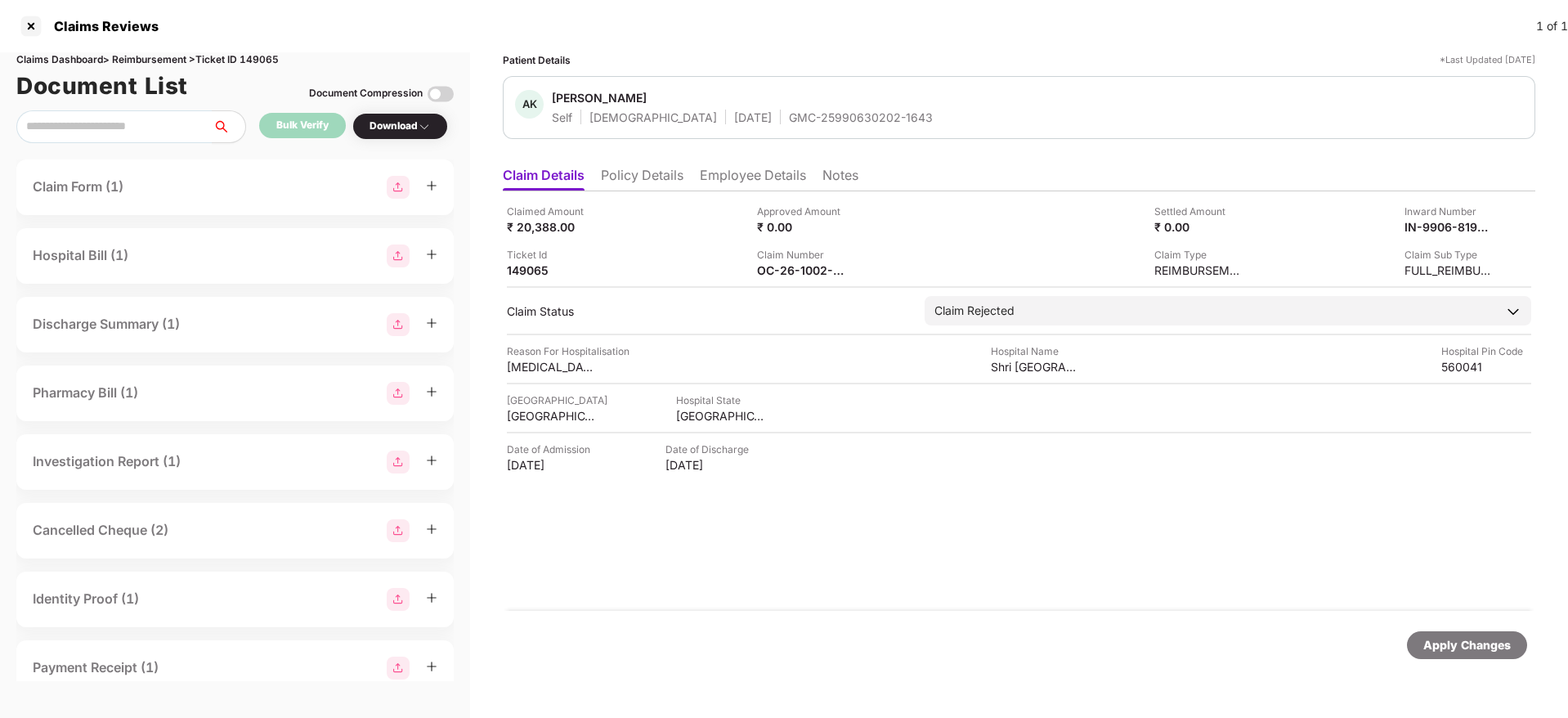
click at [400, 130] on div "Download" at bounding box center [400, 126] width 61 height 16
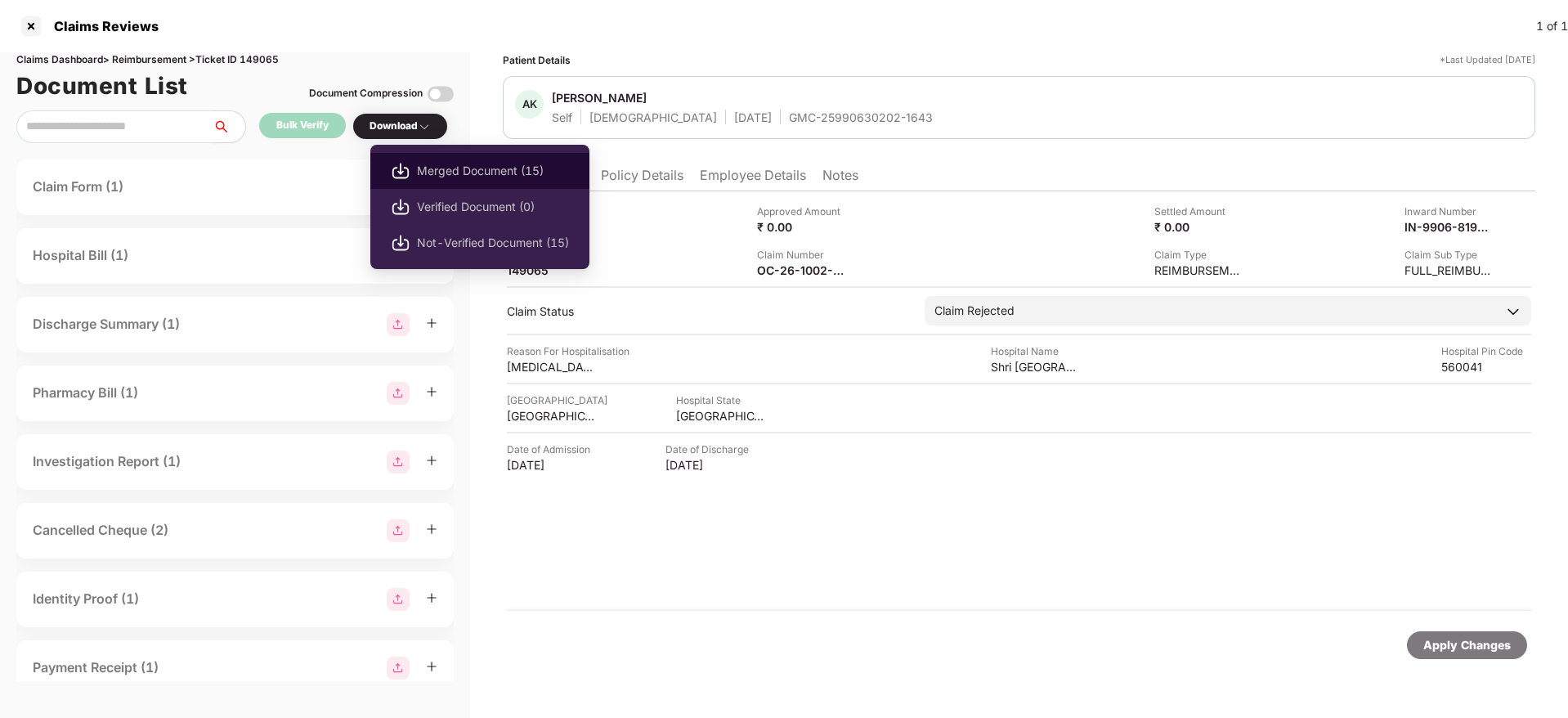
click at [423, 163] on span "Merged Document (15)" at bounding box center [493, 171] width 152 height 18
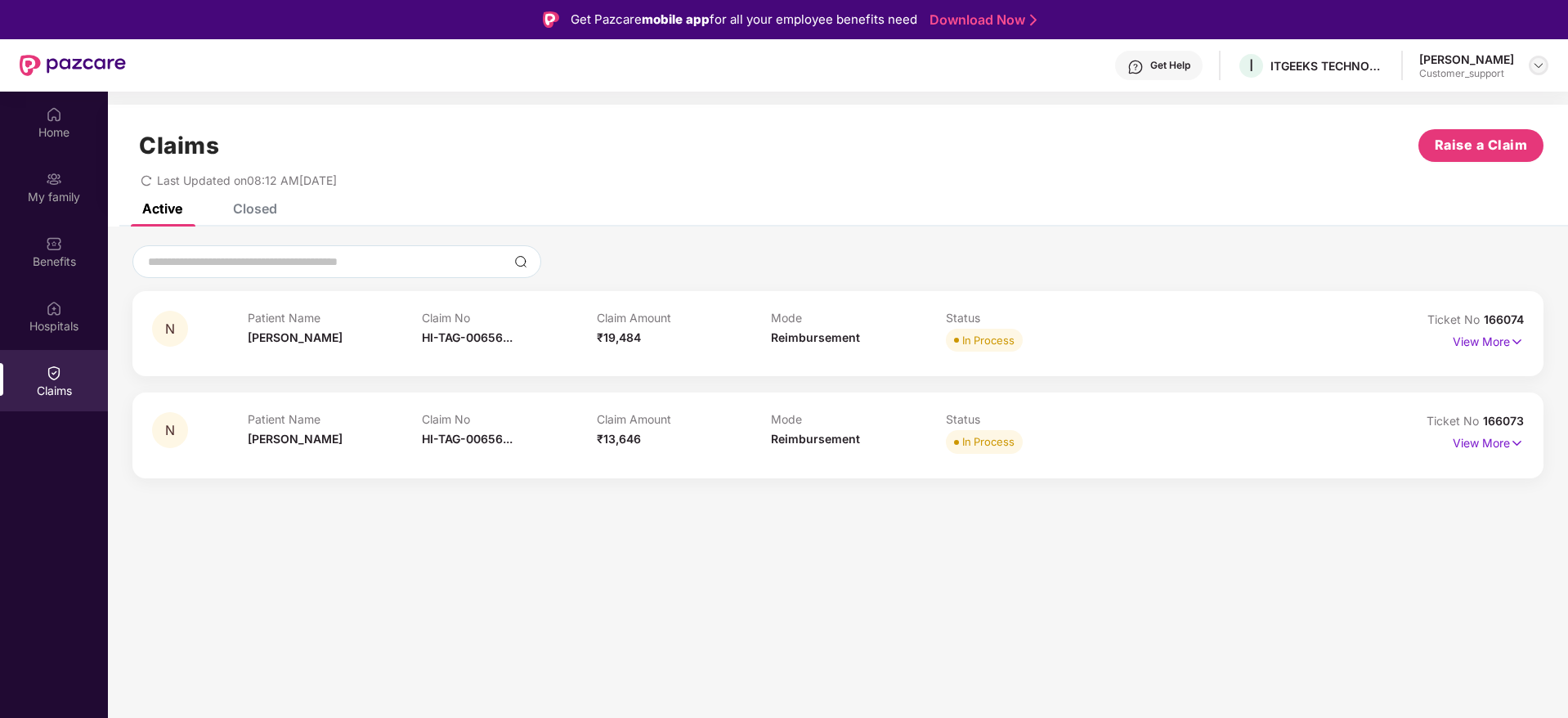
click at [1535, 66] on img at bounding box center [1538, 65] width 13 height 13
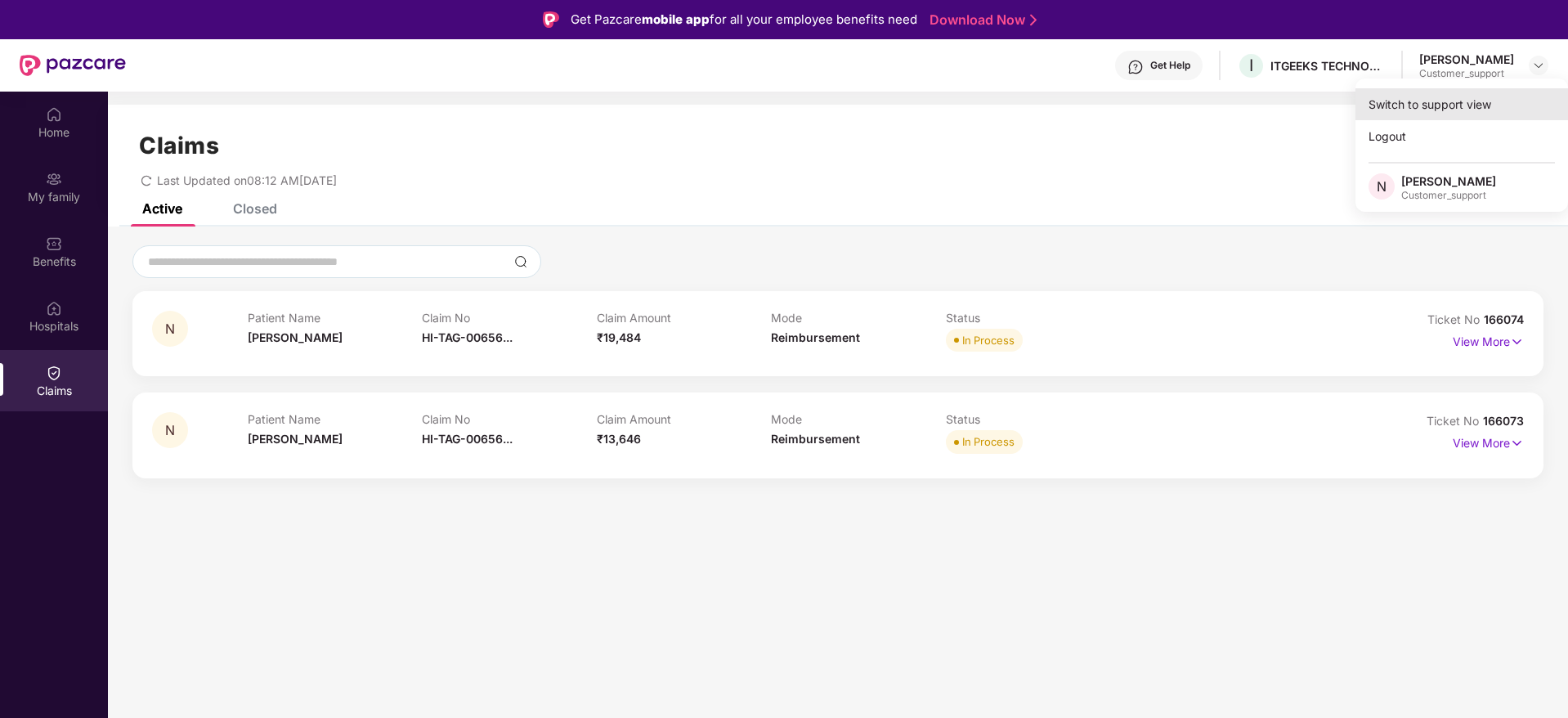
click at [1429, 112] on div "Switch to support view" at bounding box center [1461, 104] width 212 height 32
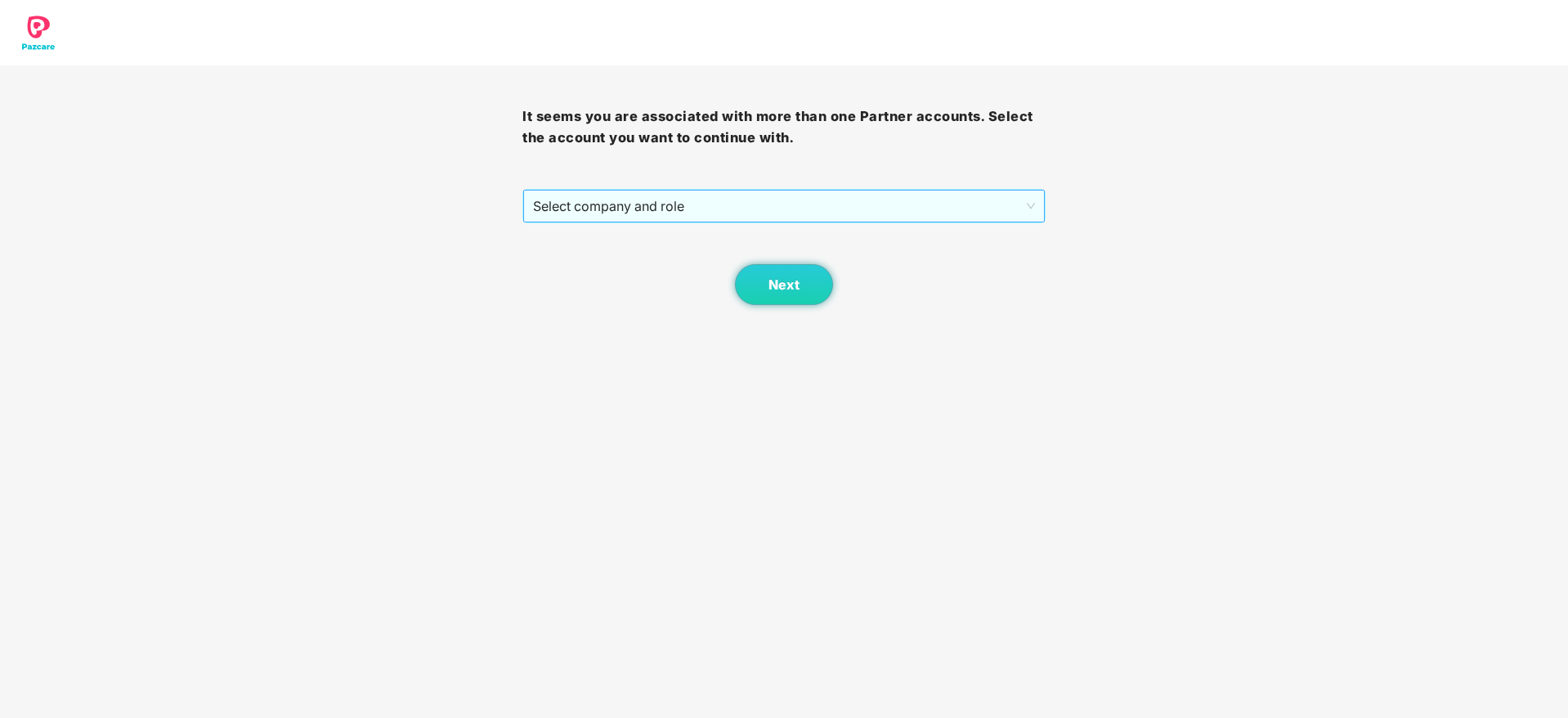
click at [717, 191] on span "Select company and role" at bounding box center [784, 206] width 501 height 31
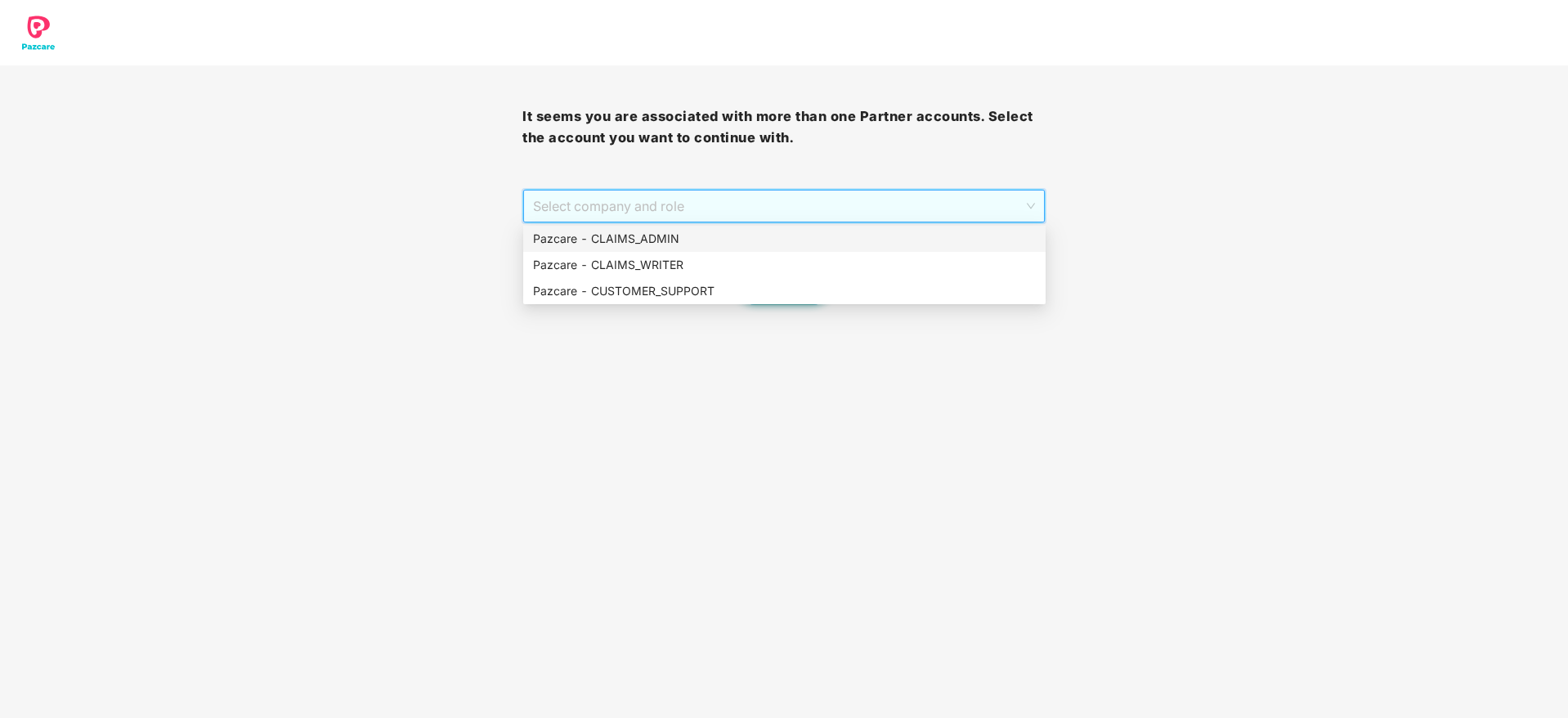
click at [666, 238] on div "Pazcare - CLAIMS_ADMIN" at bounding box center [784, 239] width 502 height 18
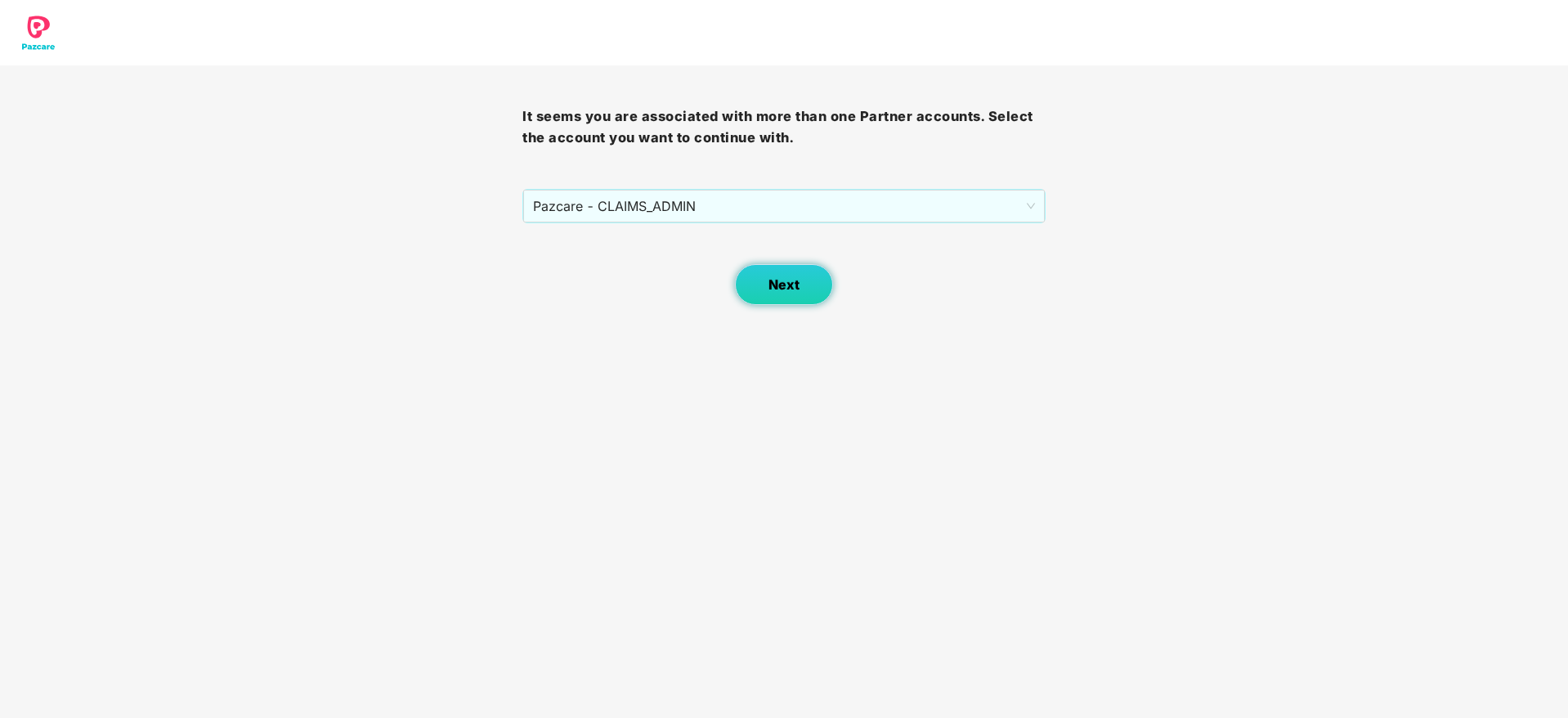
click at [759, 278] on button "Next" at bounding box center [784, 284] width 98 height 41
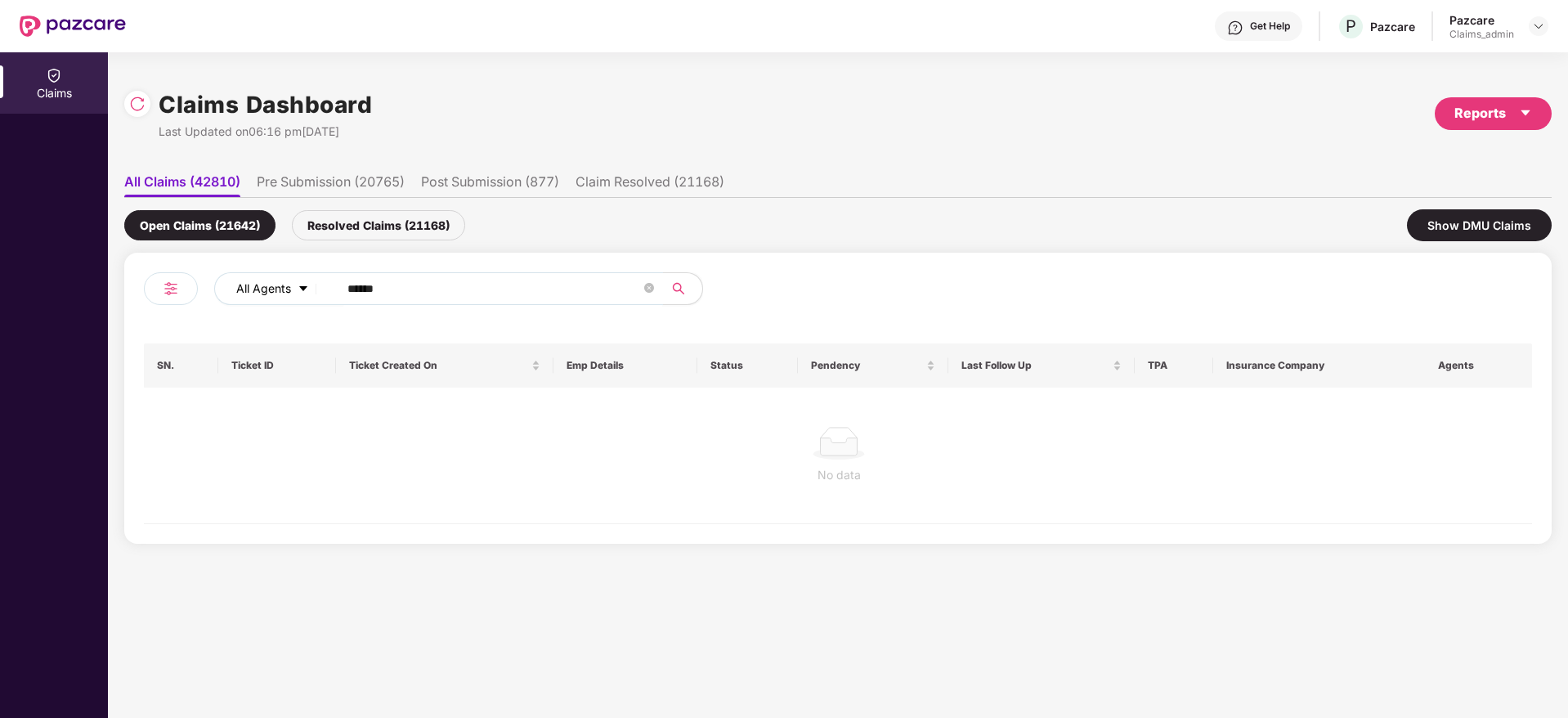
drag, startPoint x: 462, startPoint y: 281, endPoint x: 316, endPoint y: 287, distance: 146.1
click at [316, 287] on div "All Agents ******" at bounding box center [630, 289] width 833 height 33
paste input "**"
click at [369, 290] on input "********" at bounding box center [494, 288] width 294 height 24
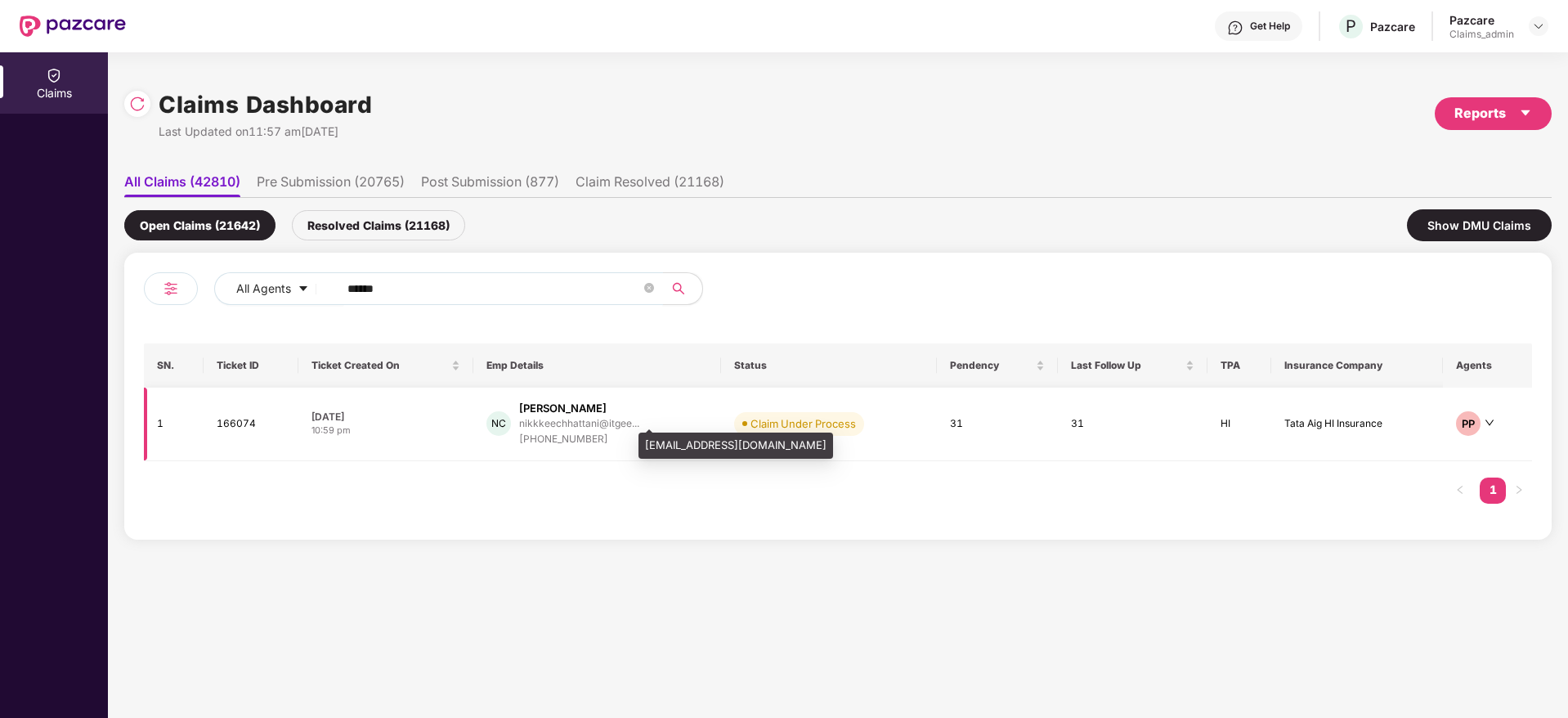
type input "******"
click at [592, 427] on div "nikkkeechhattani@itgee..." at bounding box center [579, 423] width 120 height 11
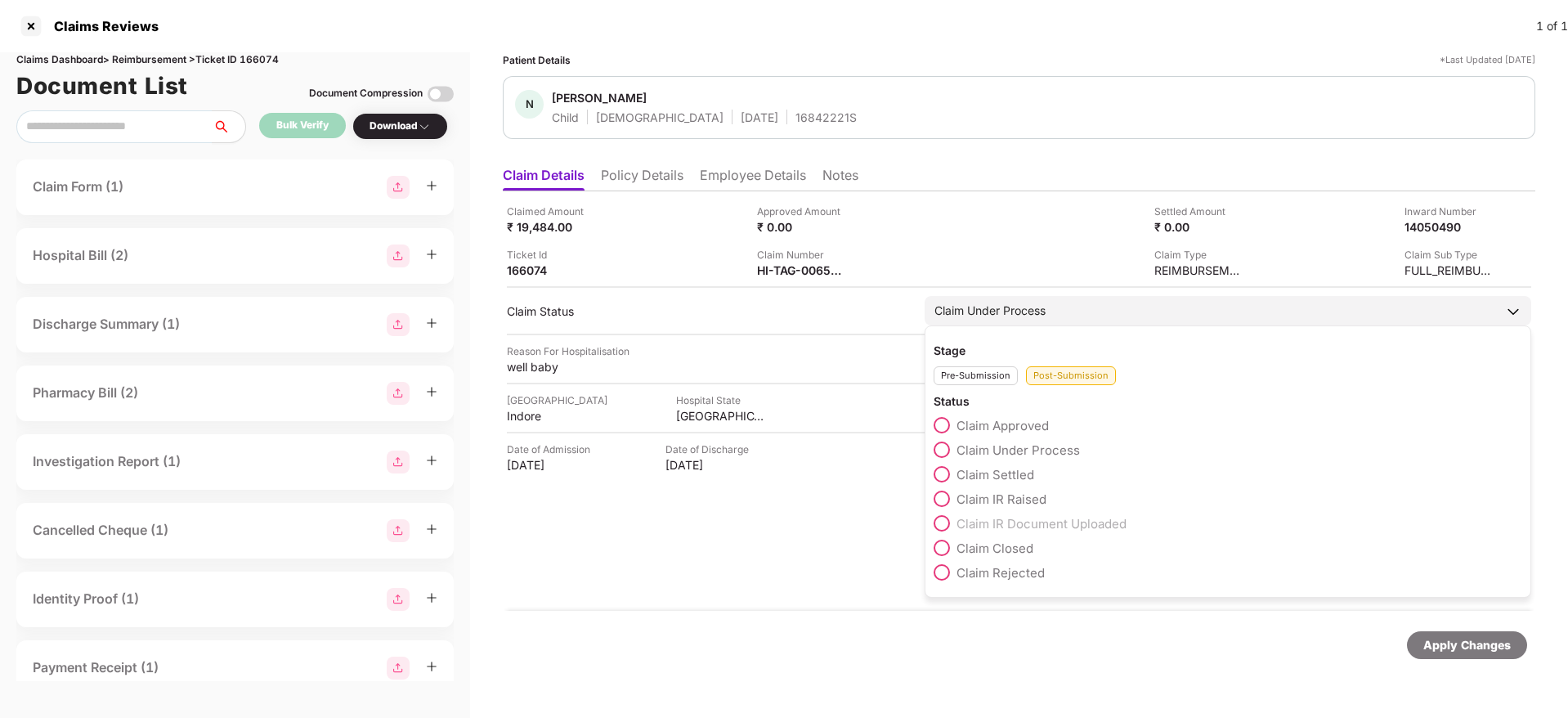
click at [944, 580] on span at bounding box center [942, 572] width 16 height 16
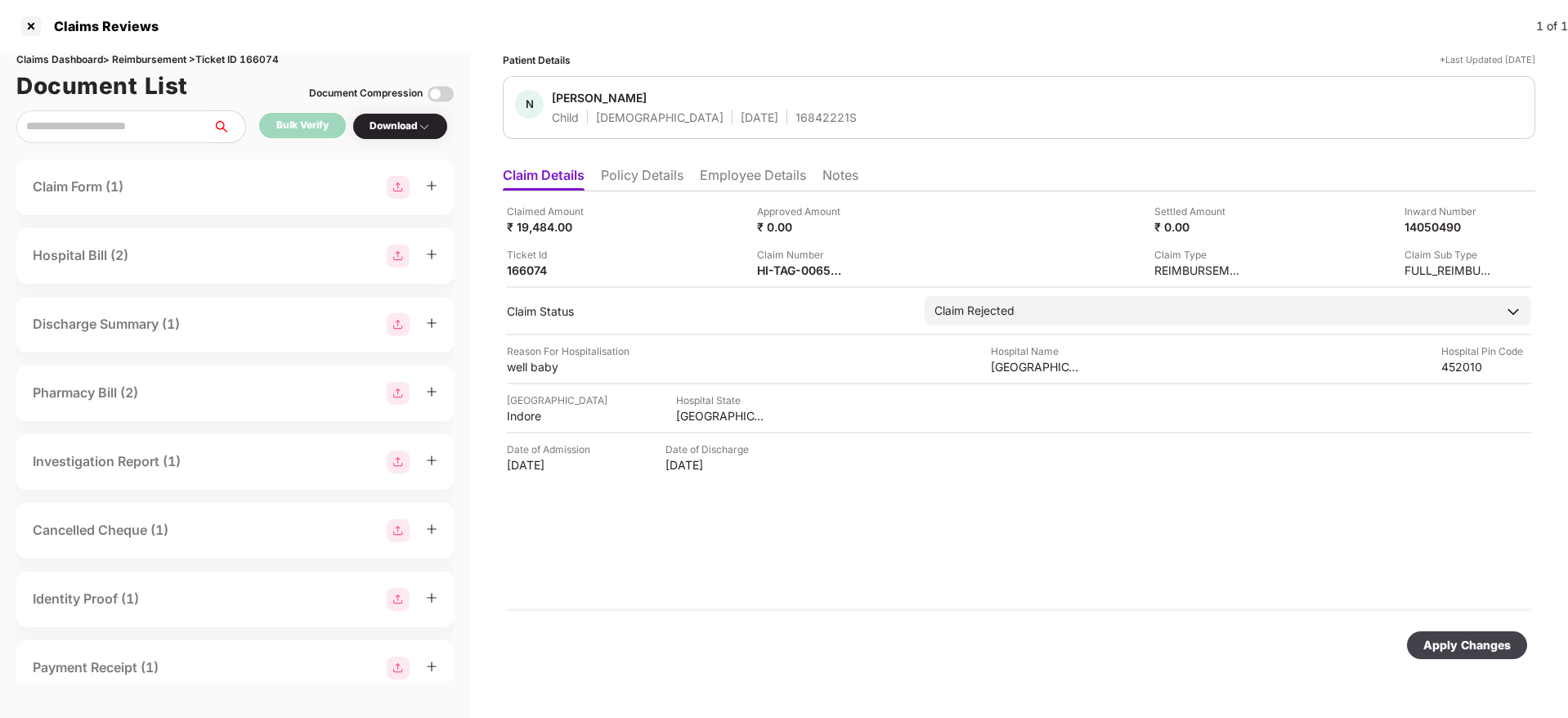
drag, startPoint x: 1479, startPoint y: 649, endPoint x: 757, endPoint y: 530, distance: 731.7
click at [757, 530] on form "Claimed Amount ₹ 19,484.00 Approved Amount ₹ 0.00 Settled Amount ₹ 0.00 Inward …" at bounding box center [1018, 438] width 1033 height 494
click at [1482, 637] on div "Apply Changes" at bounding box center [1467, 645] width 87 height 18
click at [780, 596] on div "Claimed Amount ₹ 19,484.00 Approved Amount ₹ 0.00 Settled Amount ₹ 0.00 Inward …" at bounding box center [1018, 401] width 1033 height 419
click at [1523, 637] on icon "close" at bounding box center [1524, 637] width 9 height 9
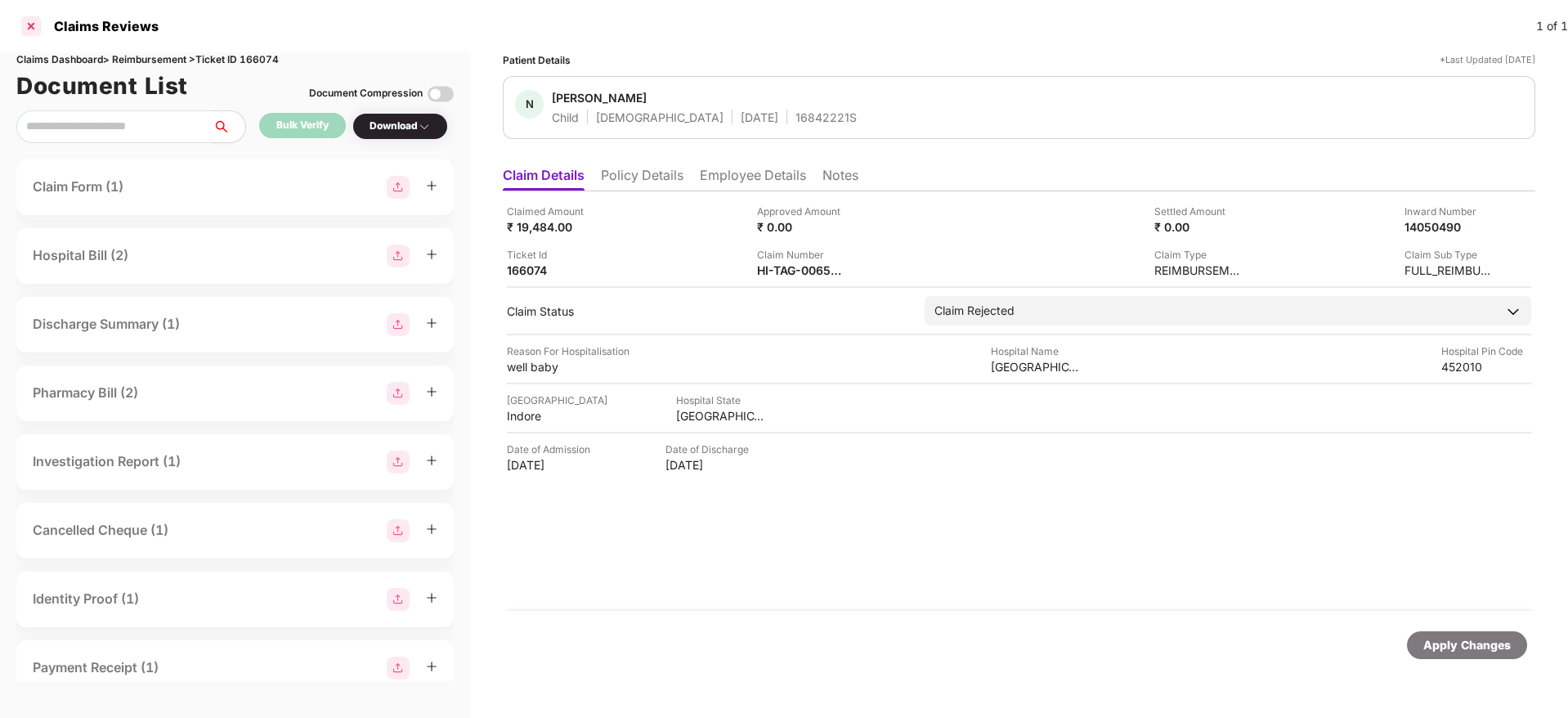
click at [29, 29] on div at bounding box center [31, 25] width 26 height 26
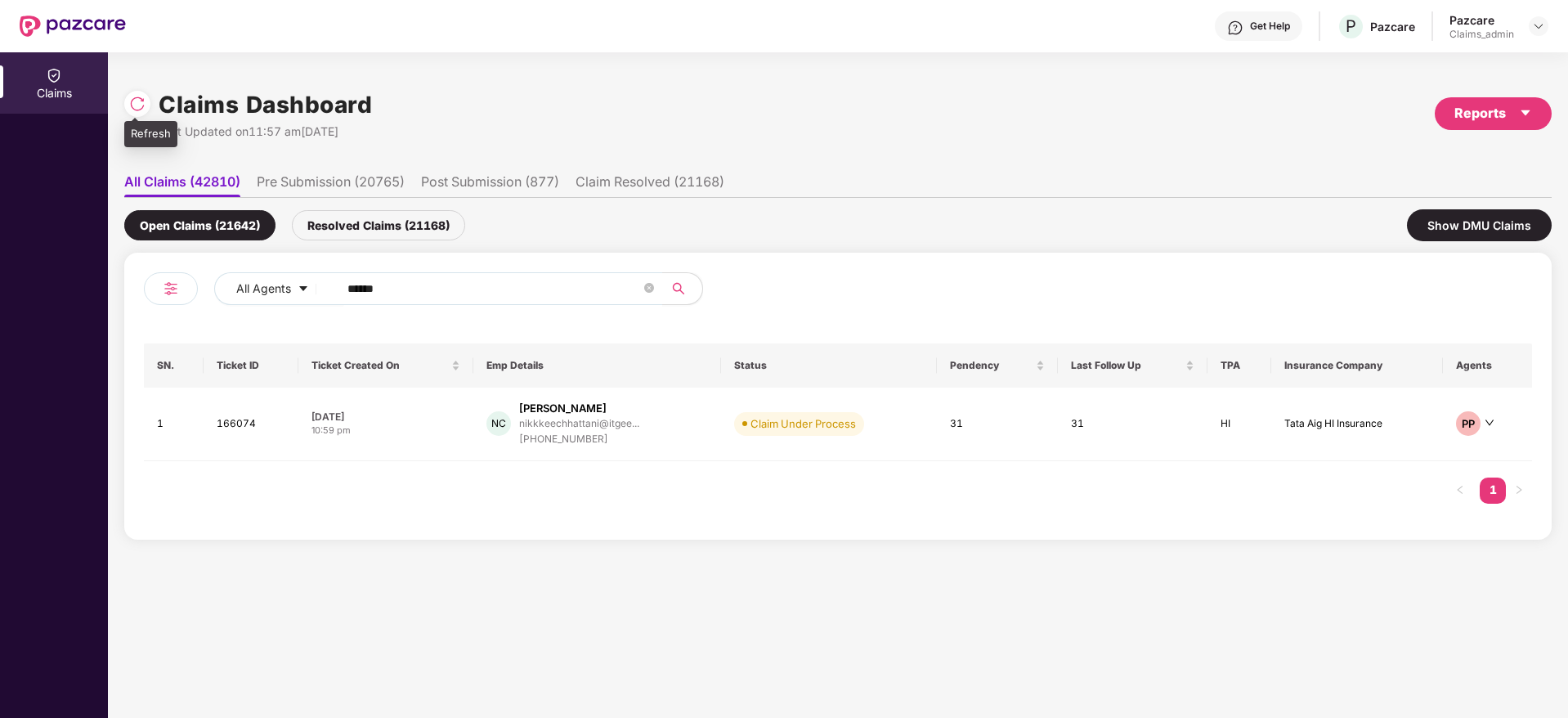
click at [127, 97] on div at bounding box center [137, 104] width 26 height 26
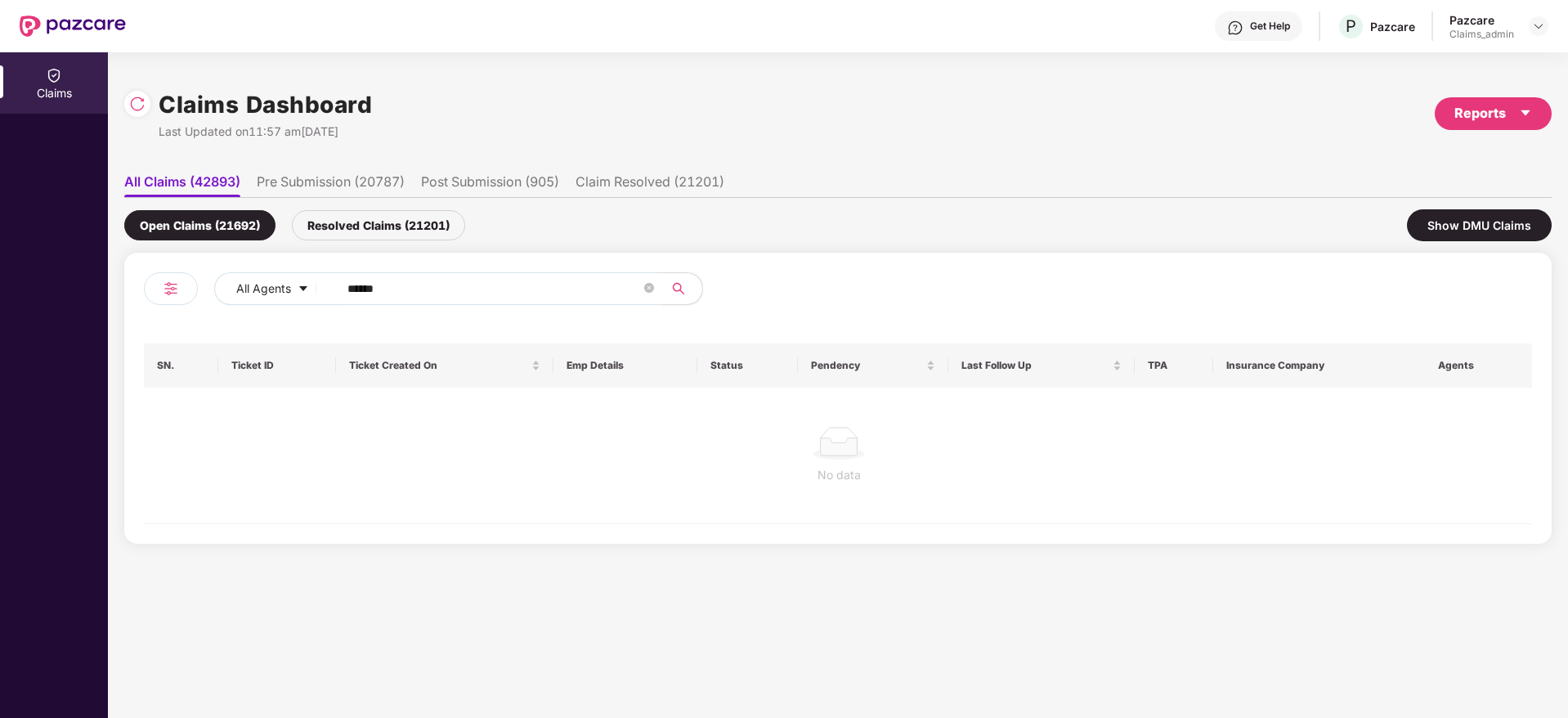
click at [358, 214] on div "Resolved Claims (21201)" at bounding box center [378, 225] width 174 height 30
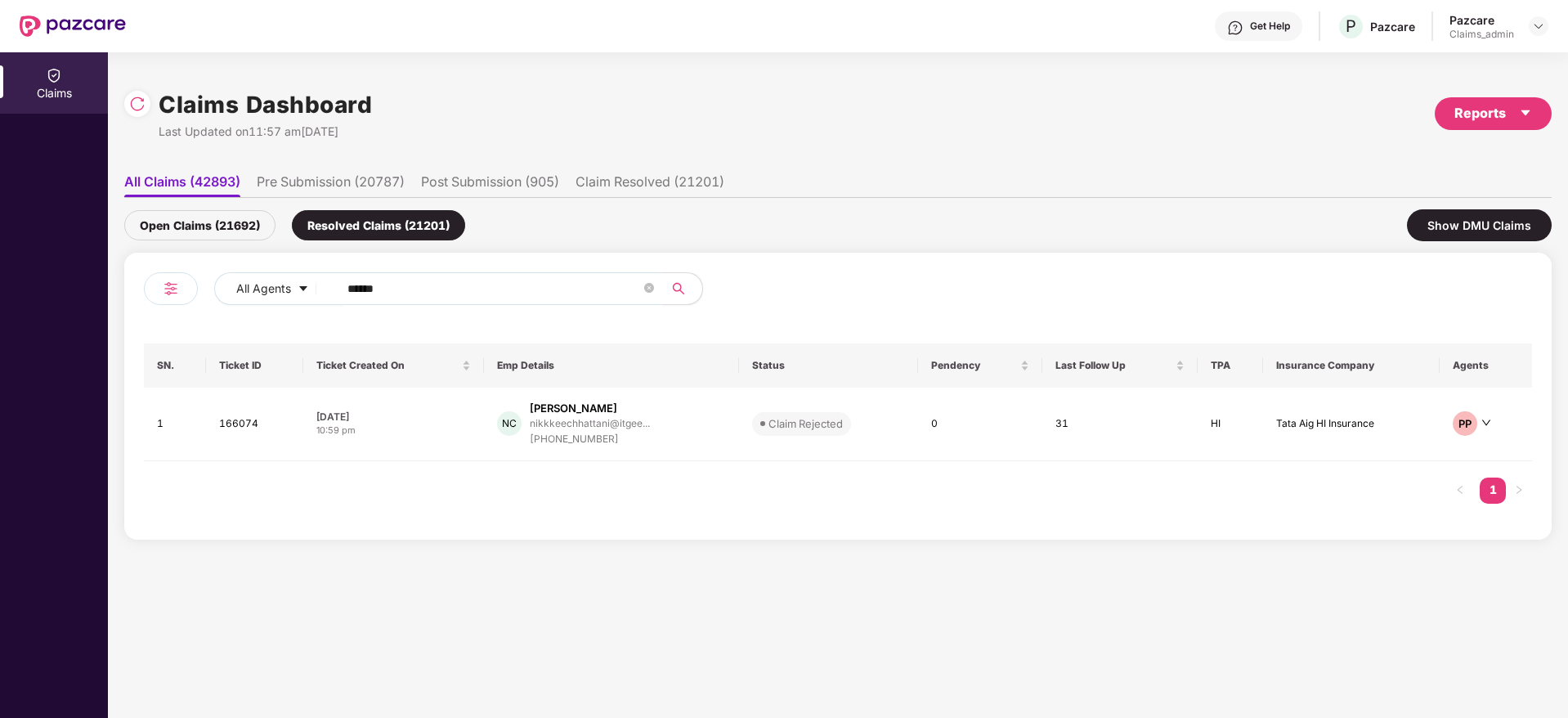
click at [202, 232] on div "Open Claims (21692)" at bounding box center [200, 225] width 151 height 30
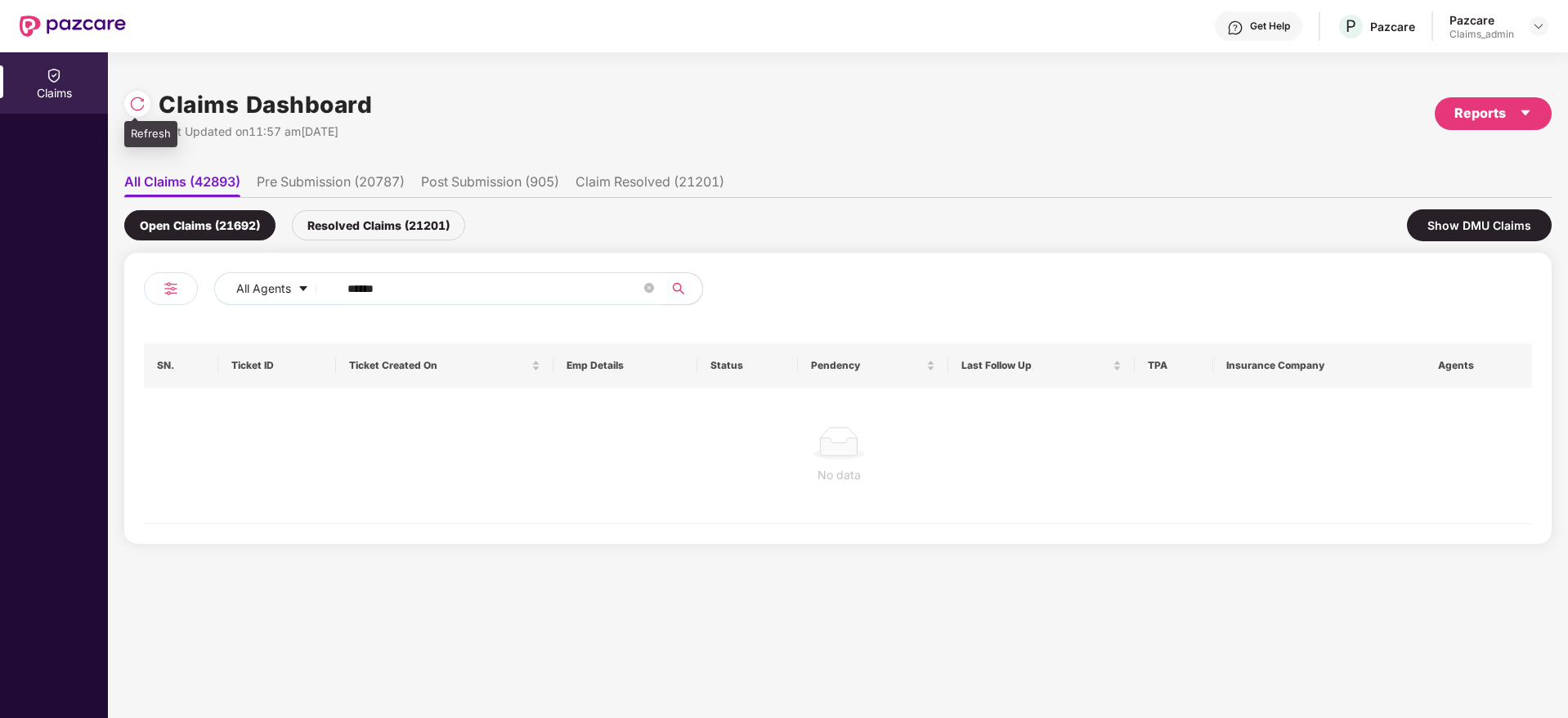
click at [138, 106] on img at bounding box center [137, 104] width 16 height 16
click at [443, 286] on input "******" at bounding box center [494, 288] width 294 height 24
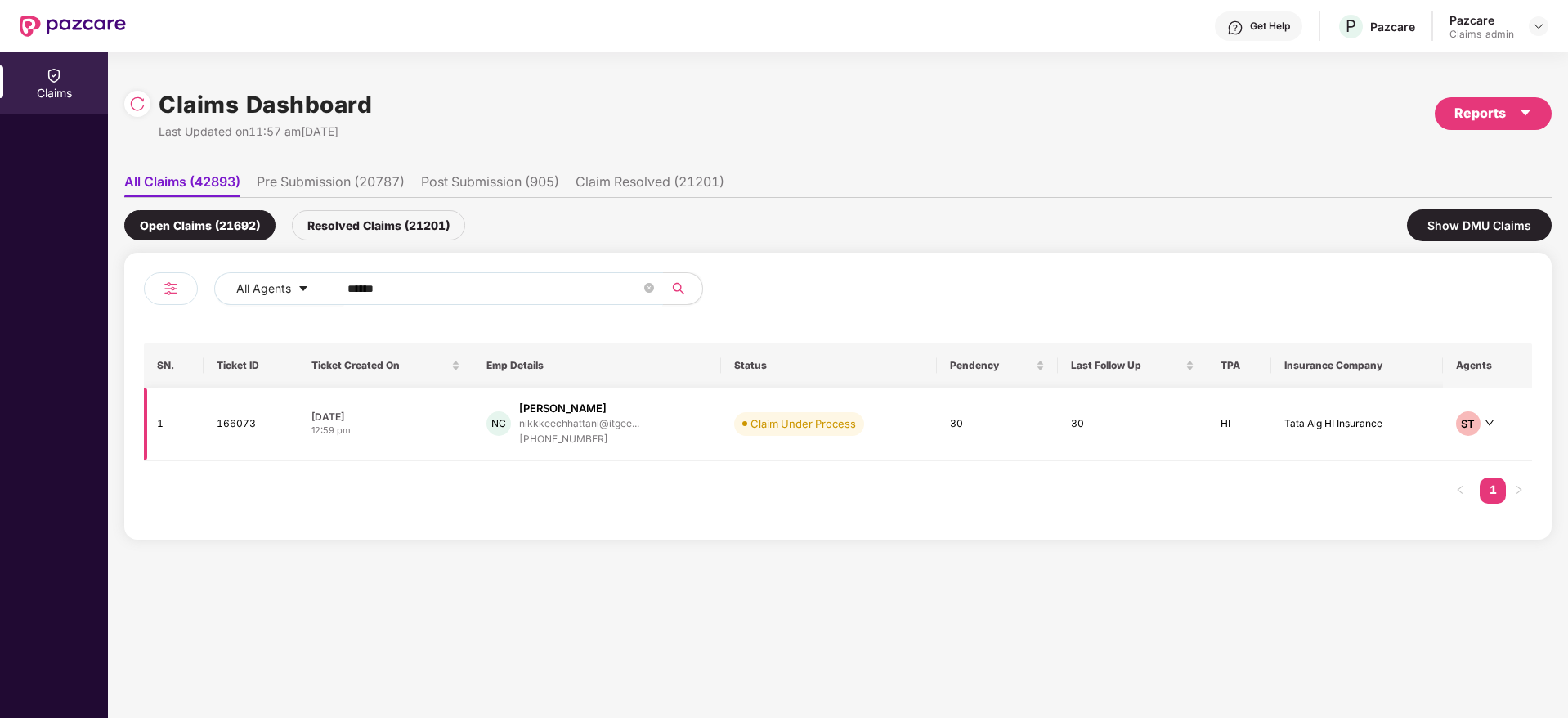
type input "******"
click at [507, 408] on div "NC Nikkkee Chhattani nikkkeechhattani@itgee... +919039573926" at bounding box center [597, 424] width 221 height 47
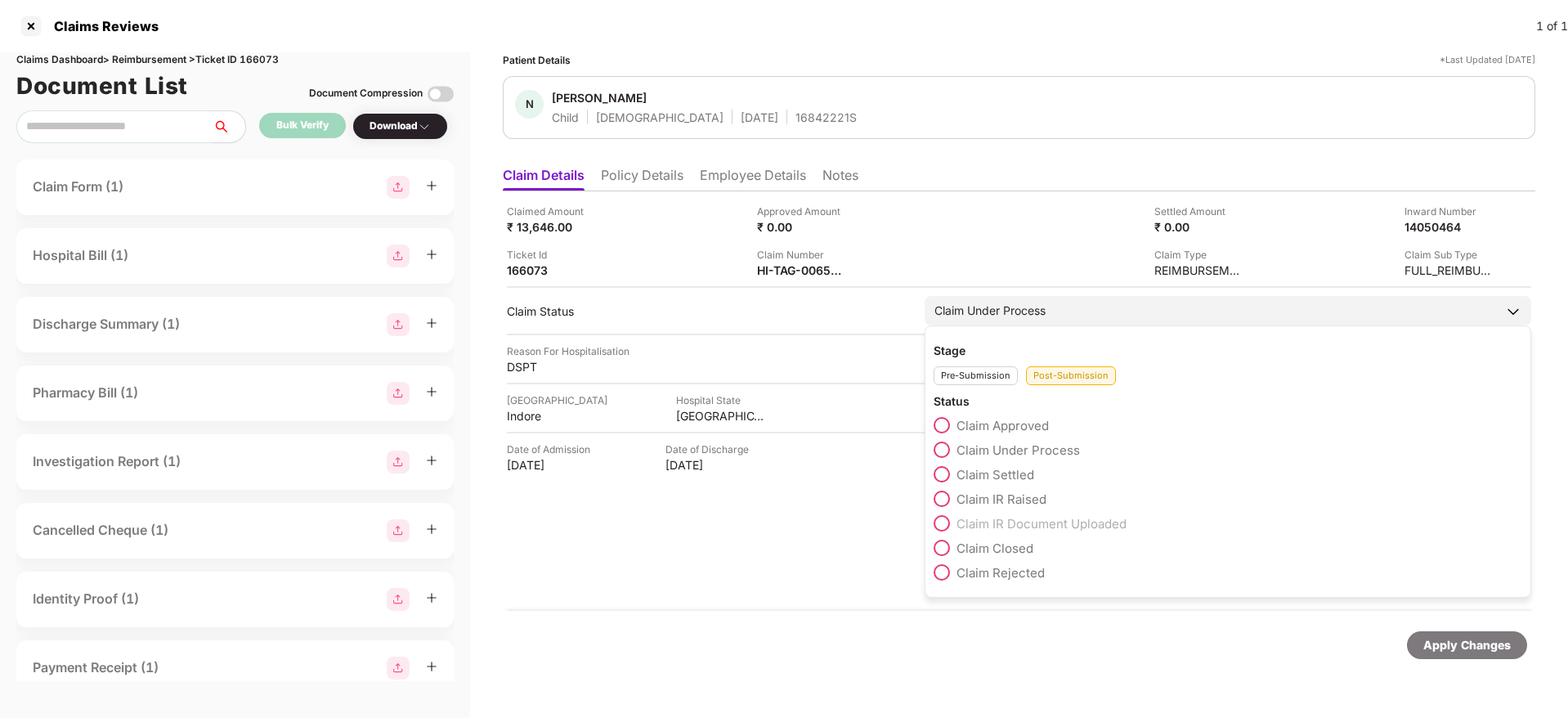
click at [939, 576] on span at bounding box center [942, 572] width 16 height 16
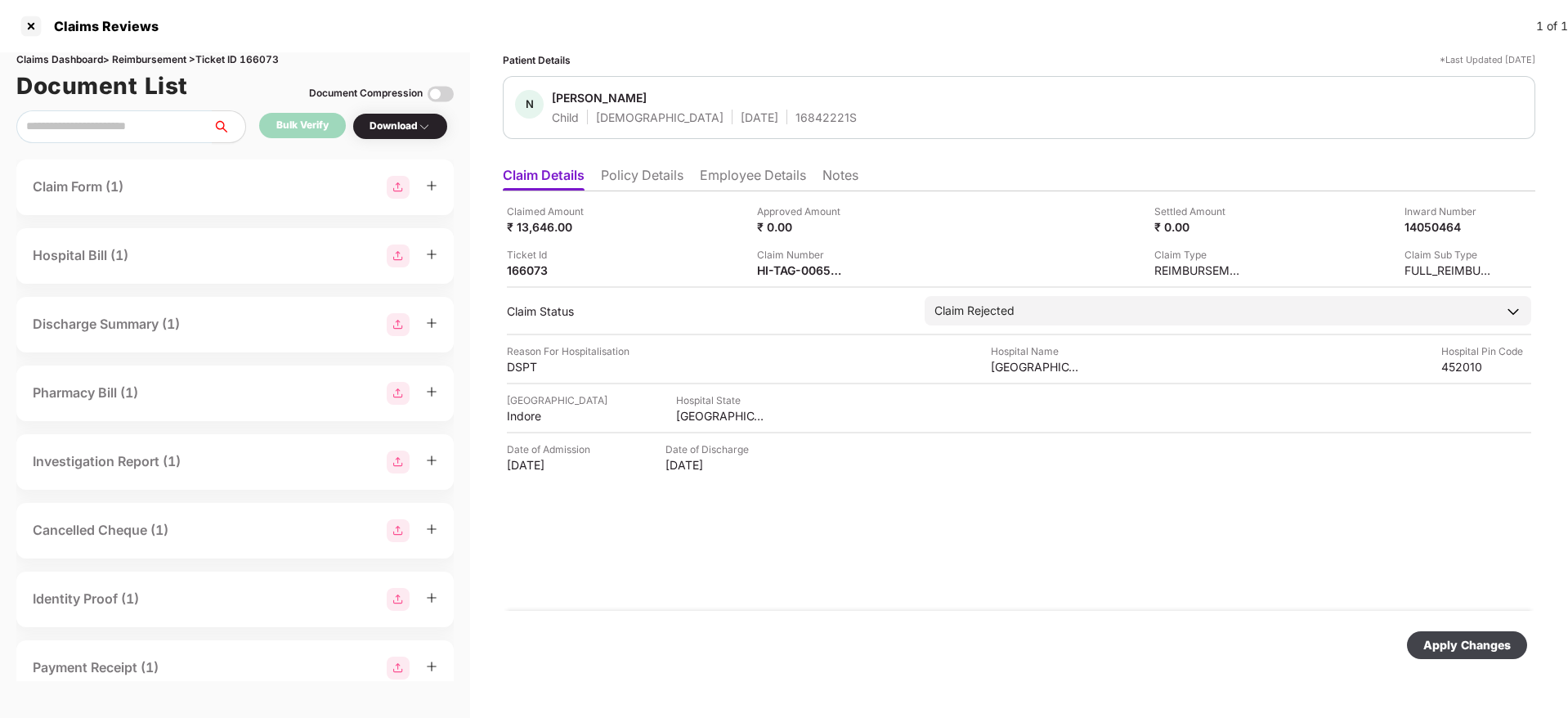
click at [1450, 652] on div "Apply Changes" at bounding box center [1467, 645] width 87 height 18
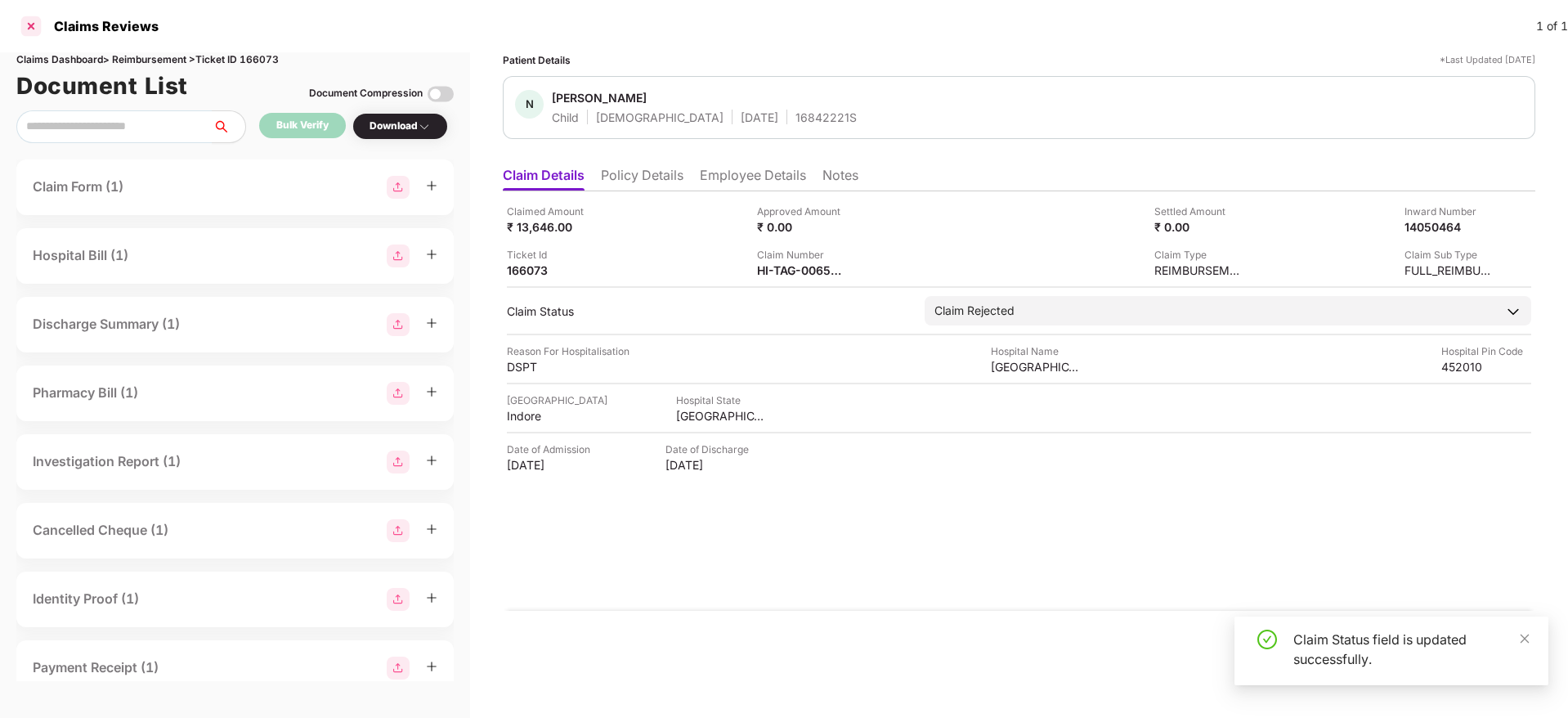
click at [30, 16] on div at bounding box center [31, 25] width 26 height 26
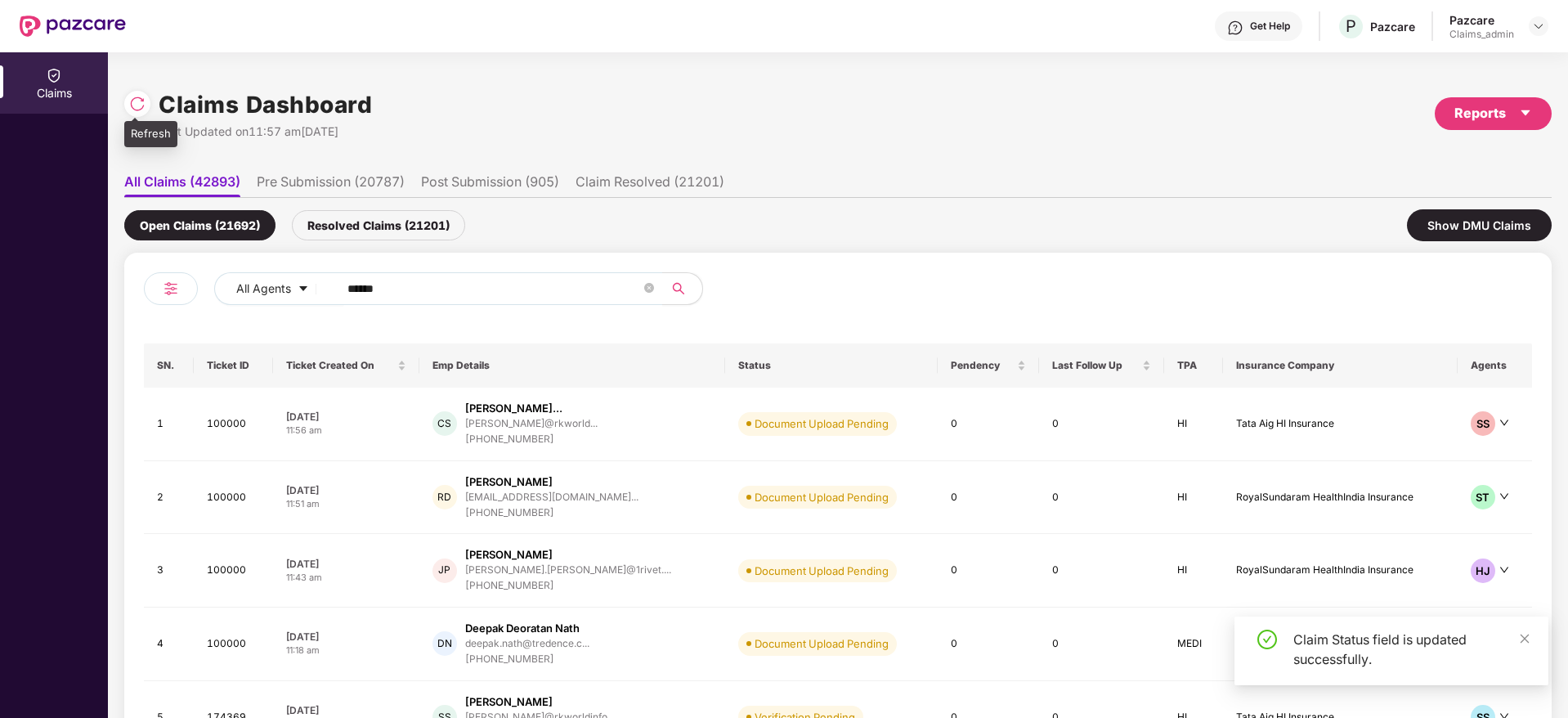
click at [138, 104] on img at bounding box center [137, 104] width 16 height 16
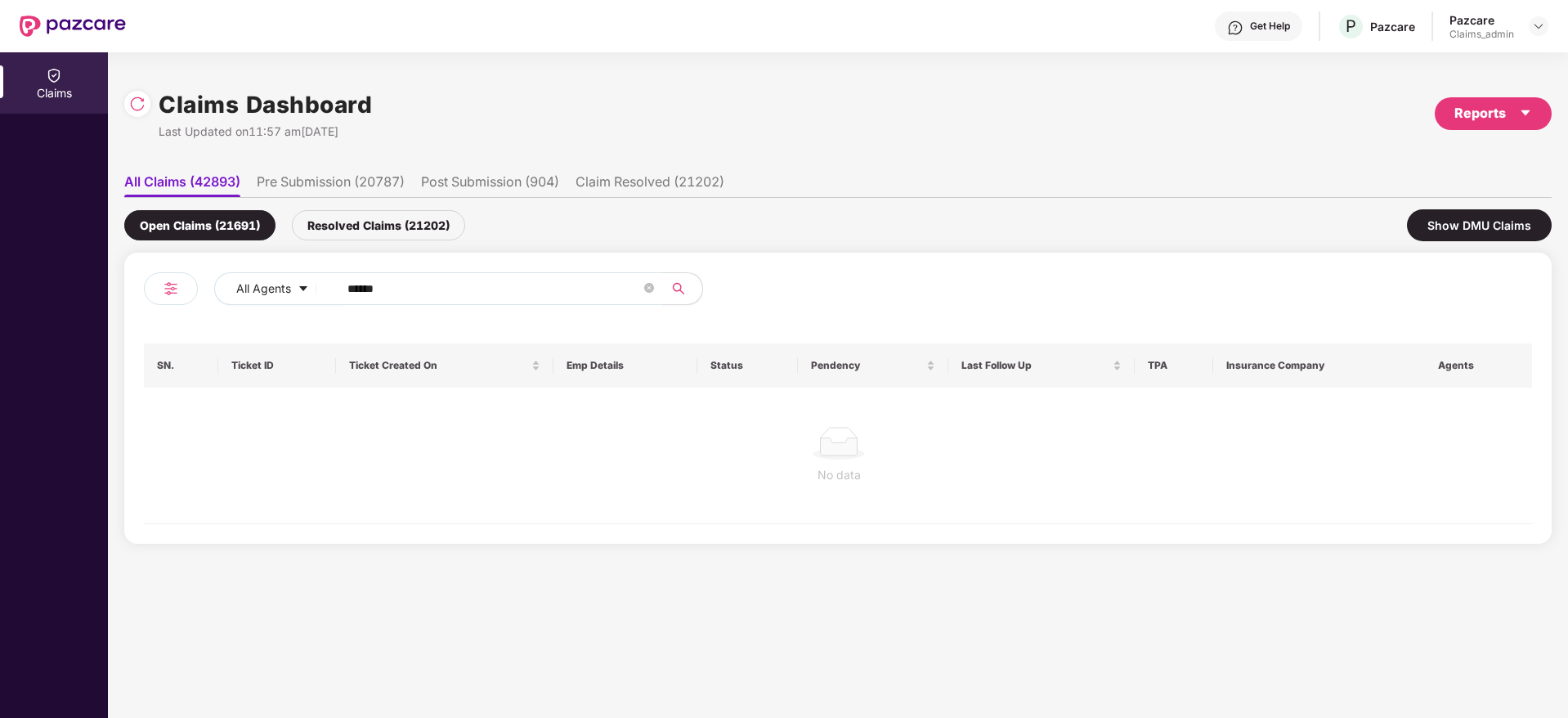
click at [377, 217] on div "Resolved Claims (21202)" at bounding box center [378, 225] width 174 height 30
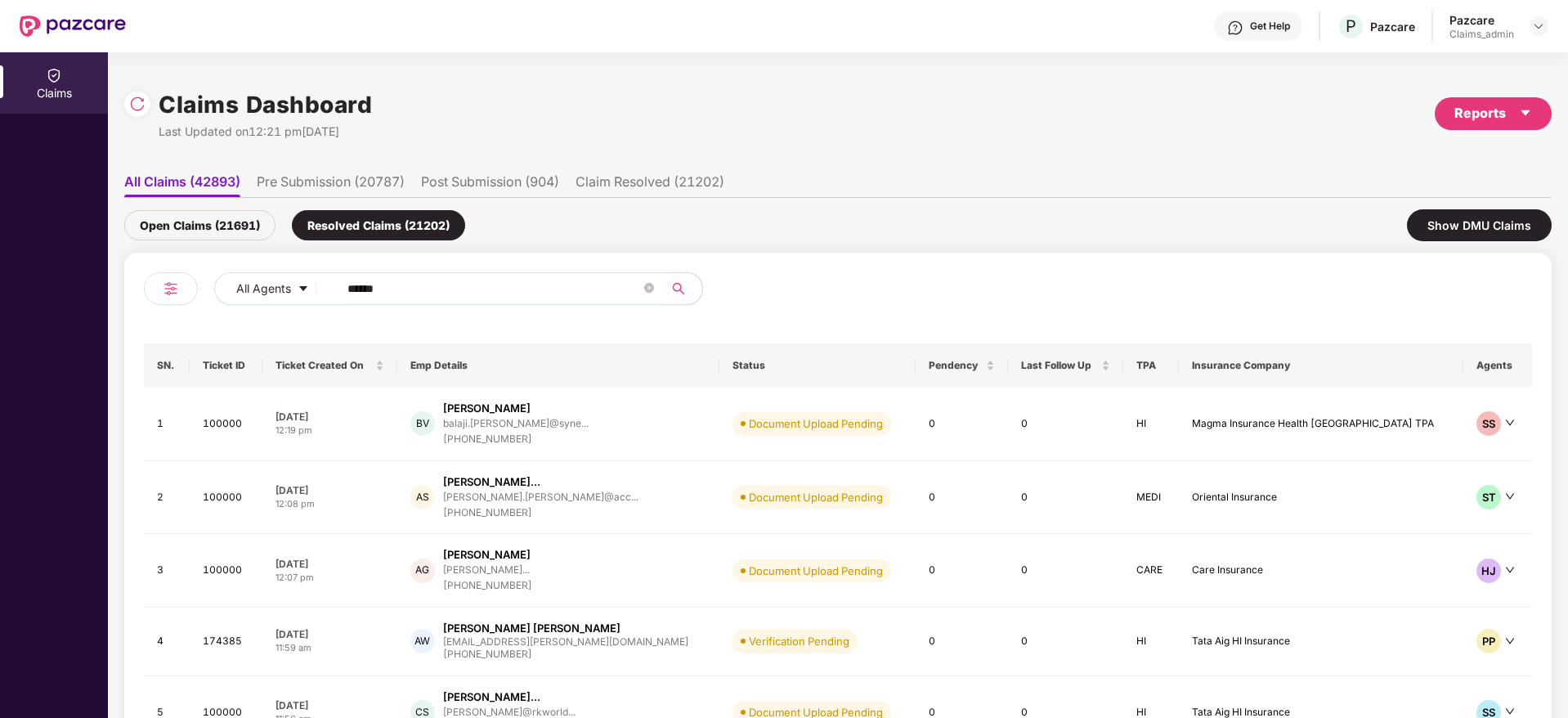
click at [433, 284] on input "******" at bounding box center [494, 288] width 294 height 24
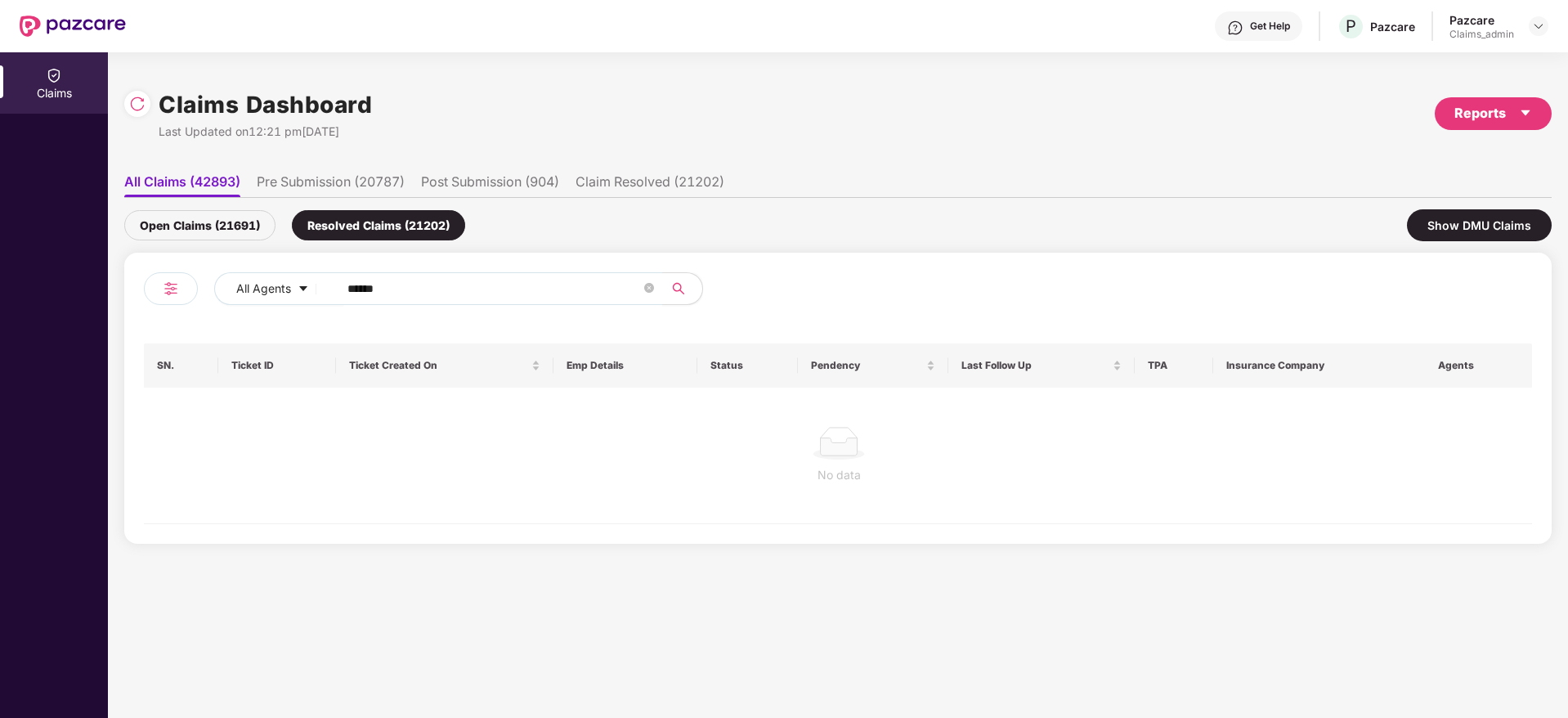
click at [228, 212] on div "Open Claims (21691)" at bounding box center [200, 225] width 151 height 30
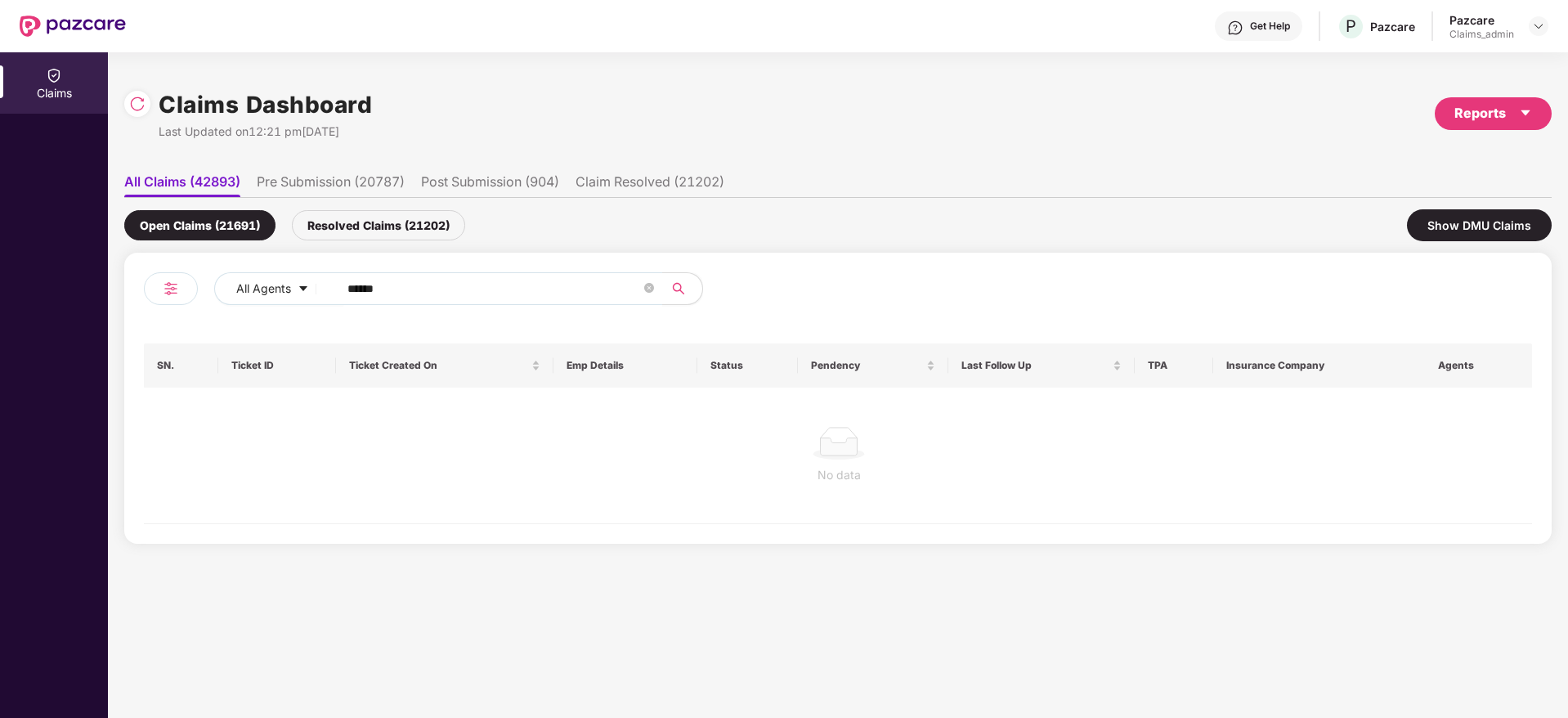
click at [380, 228] on div "Resolved Claims (21202)" at bounding box center [378, 225] width 174 height 30
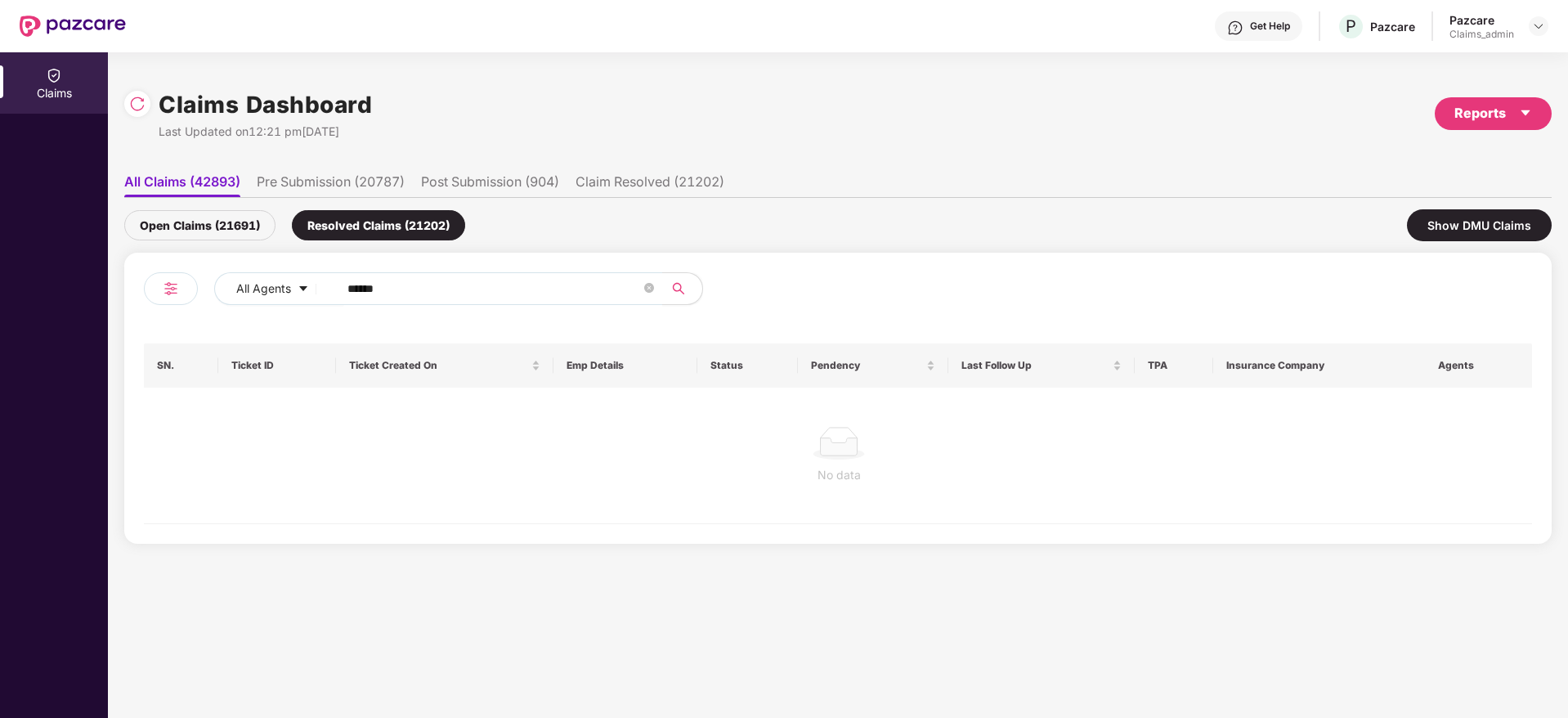
click at [223, 238] on div "Open Claims (21691)" at bounding box center [200, 225] width 151 height 30
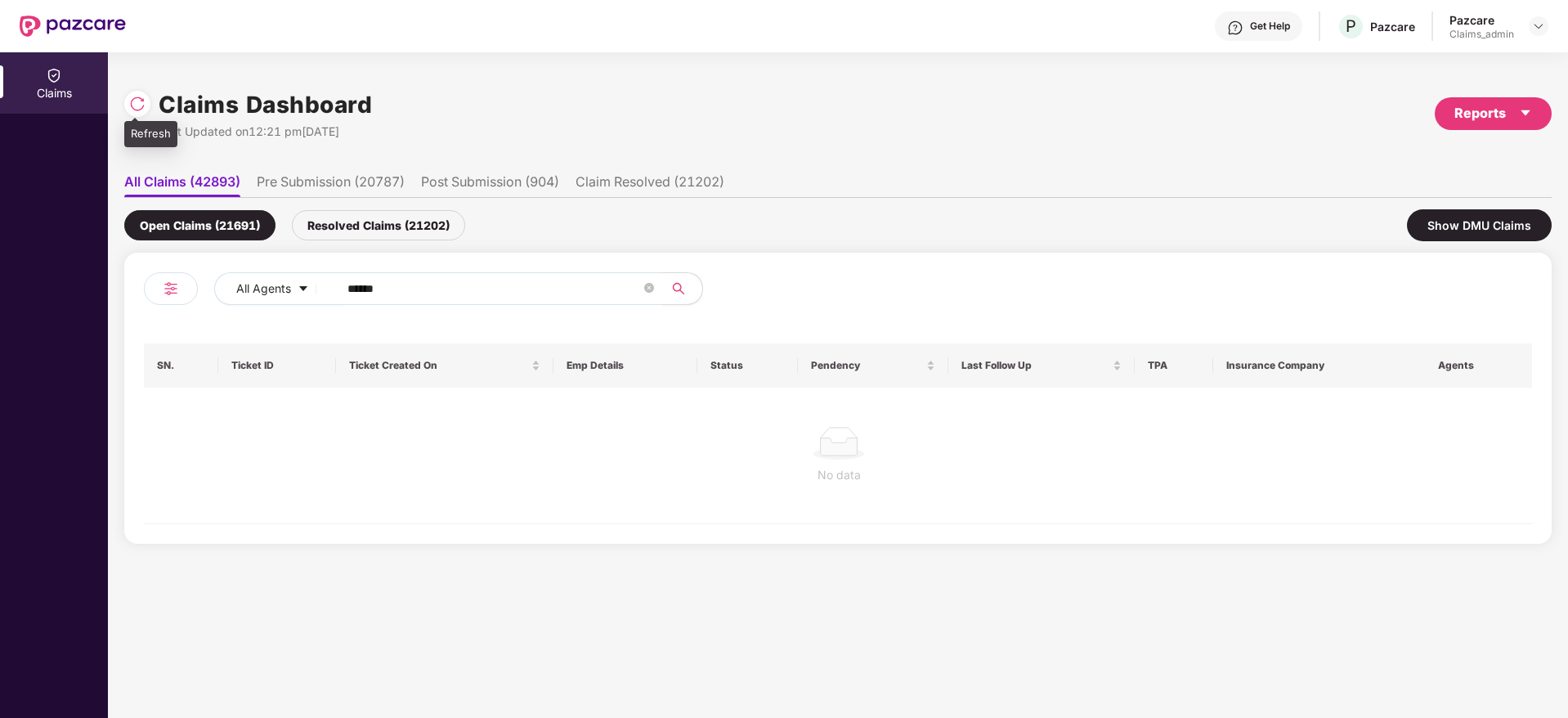
click at [134, 112] on div at bounding box center [137, 104] width 26 height 26
click at [381, 291] on input "******" at bounding box center [494, 288] width 294 height 24
type input "******"
drag, startPoint x: 347, startPoint y: 208, endPoint x: 349, endPoint y: 217, distance: 9.2
click at [349, 217] on div "Open Claims (21694) Resolved Claims (21203) Show DMU Claims" at bounding box center [838, 225] width 1427 height 54
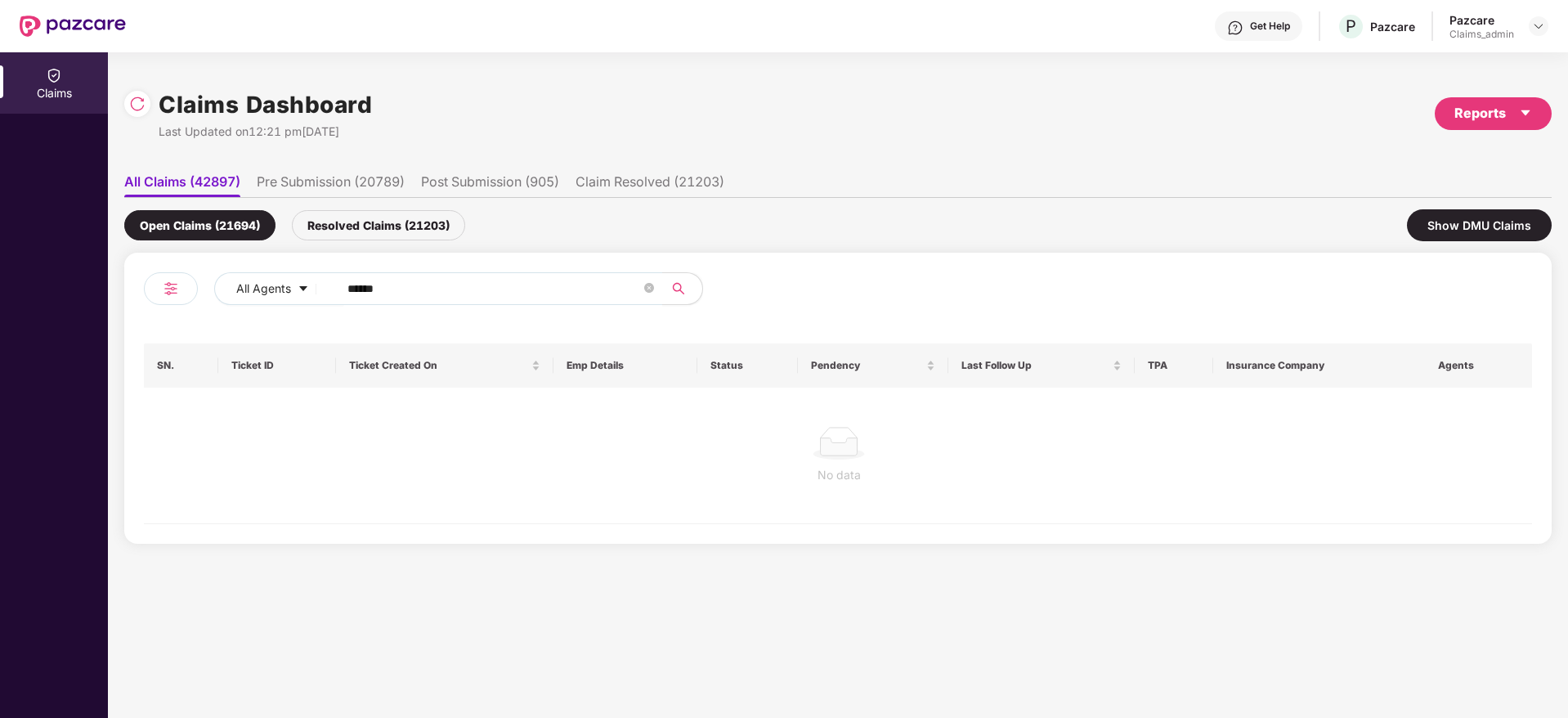
click at [349, 217] on div "Resolved Claims (21203)" at bounding box center [378, 225] width 174 height 30
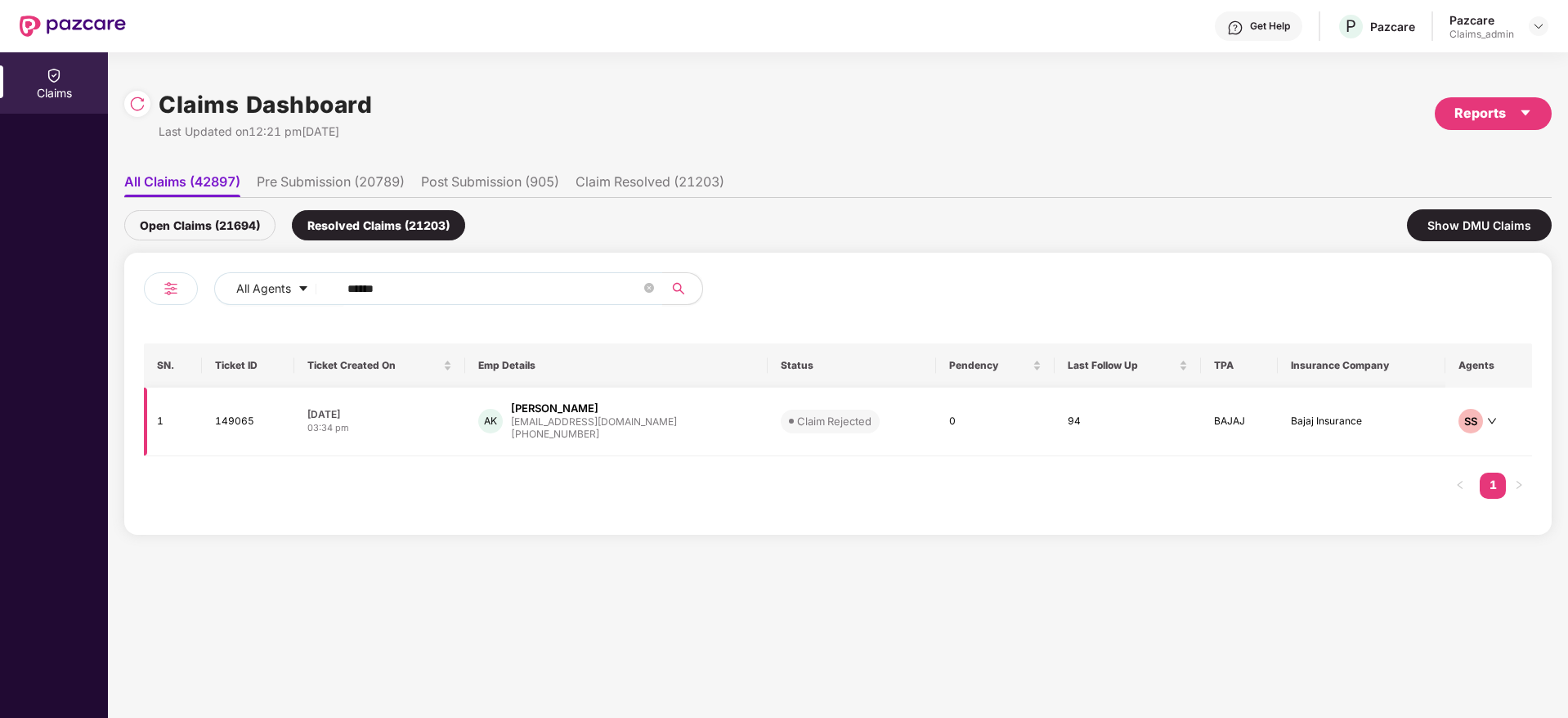
click at [548, 416] on div "[EMAIL_ADDRESS][DOMAIN_NAME]" at bounding box center [593, 421] width 166 height 11
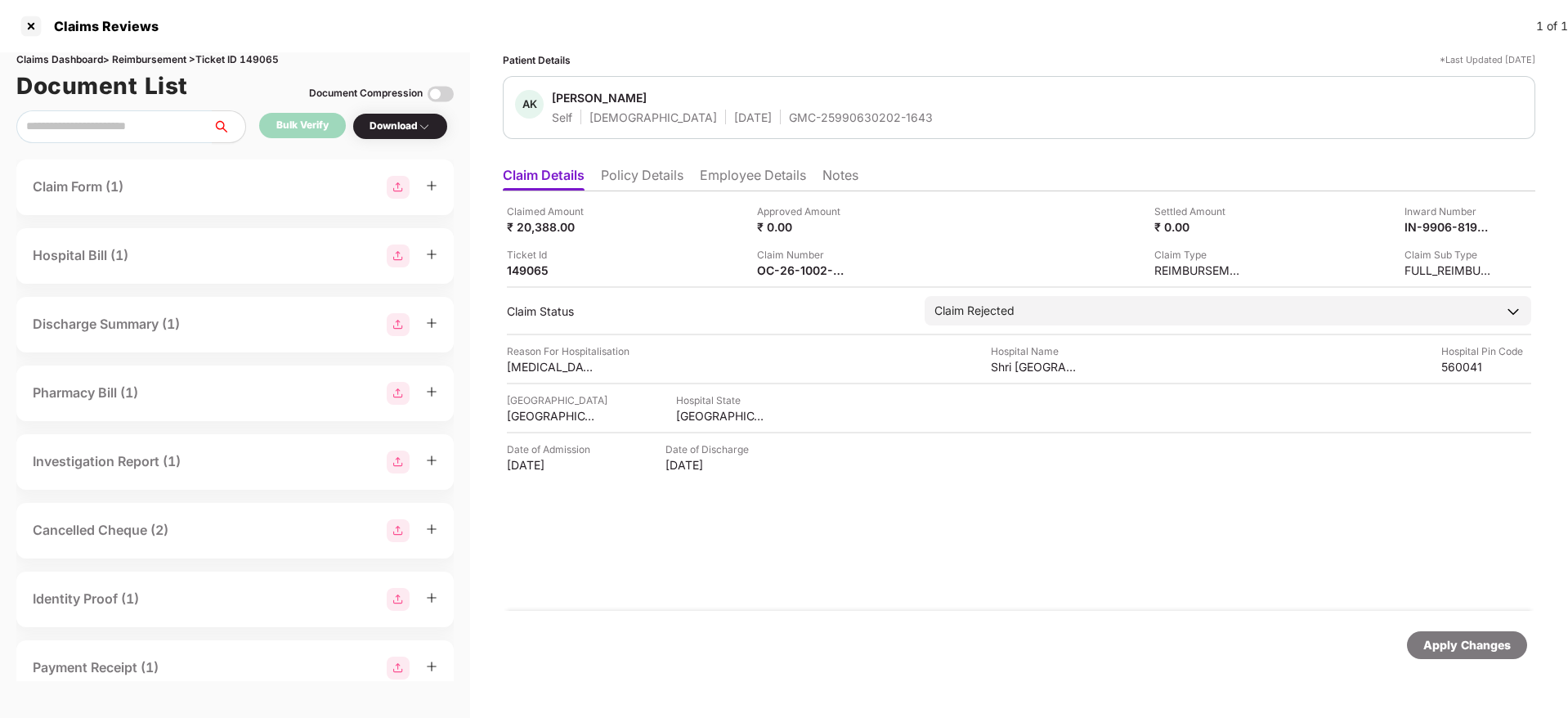
click at [763, 173] on li "Employee Details" at bounding box center [753, 179] width 107 height 23
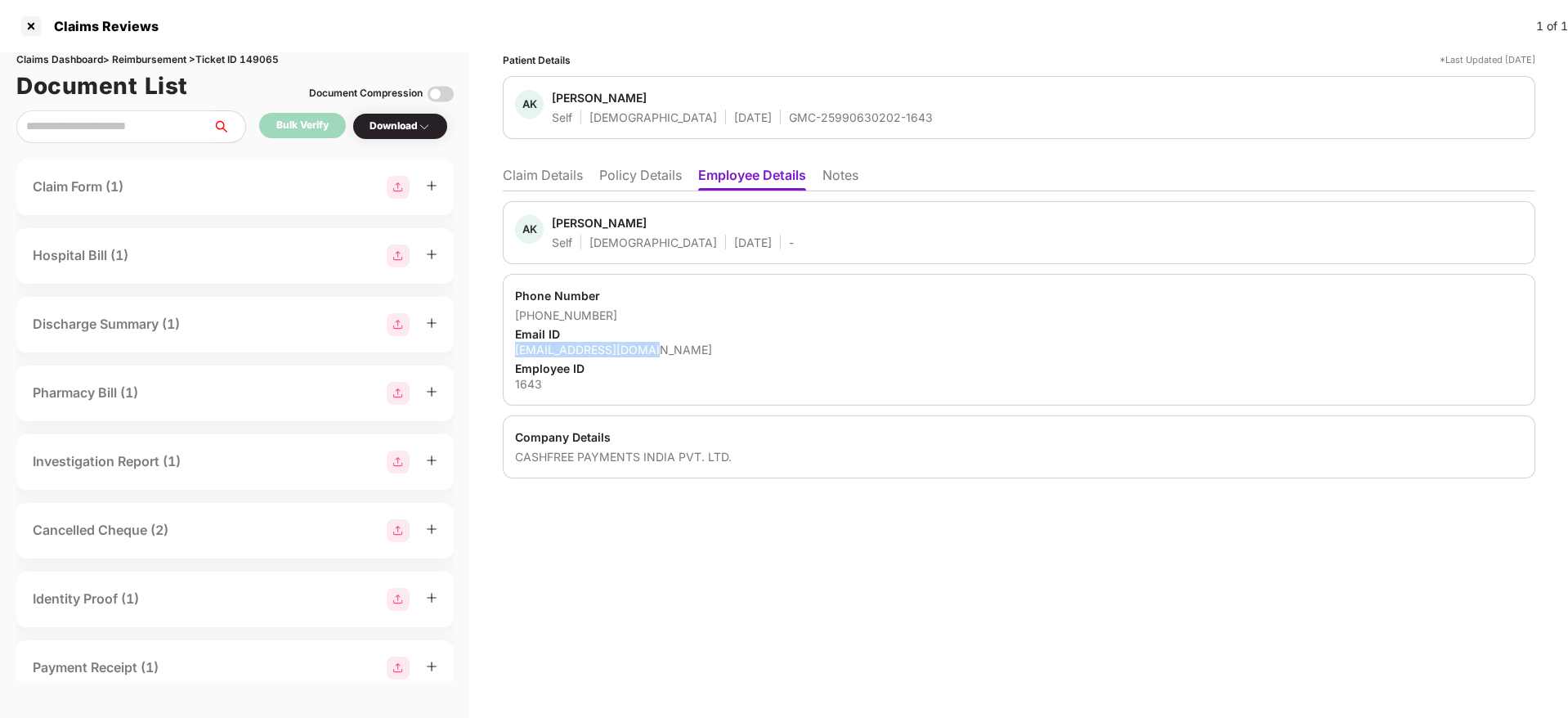
drag, startPoint x: 508, startPoint y: 351, endPoint x: 711, endPoint y: 351, distance: 203.0
click at [711, 351] on div "Phone Number [PHONE_NUMBER] Email ID [EMAIL_ADDRESS][DOMAIN_NAME] Employee ID 1…" at bounding box center [1018, 340] width 1033 height 132
copy div "[EMAIL_ADDRESS][DOMAIN_NAME]"
click at [26, 30] on div at bounding box center [31, 25] width 26 height 26
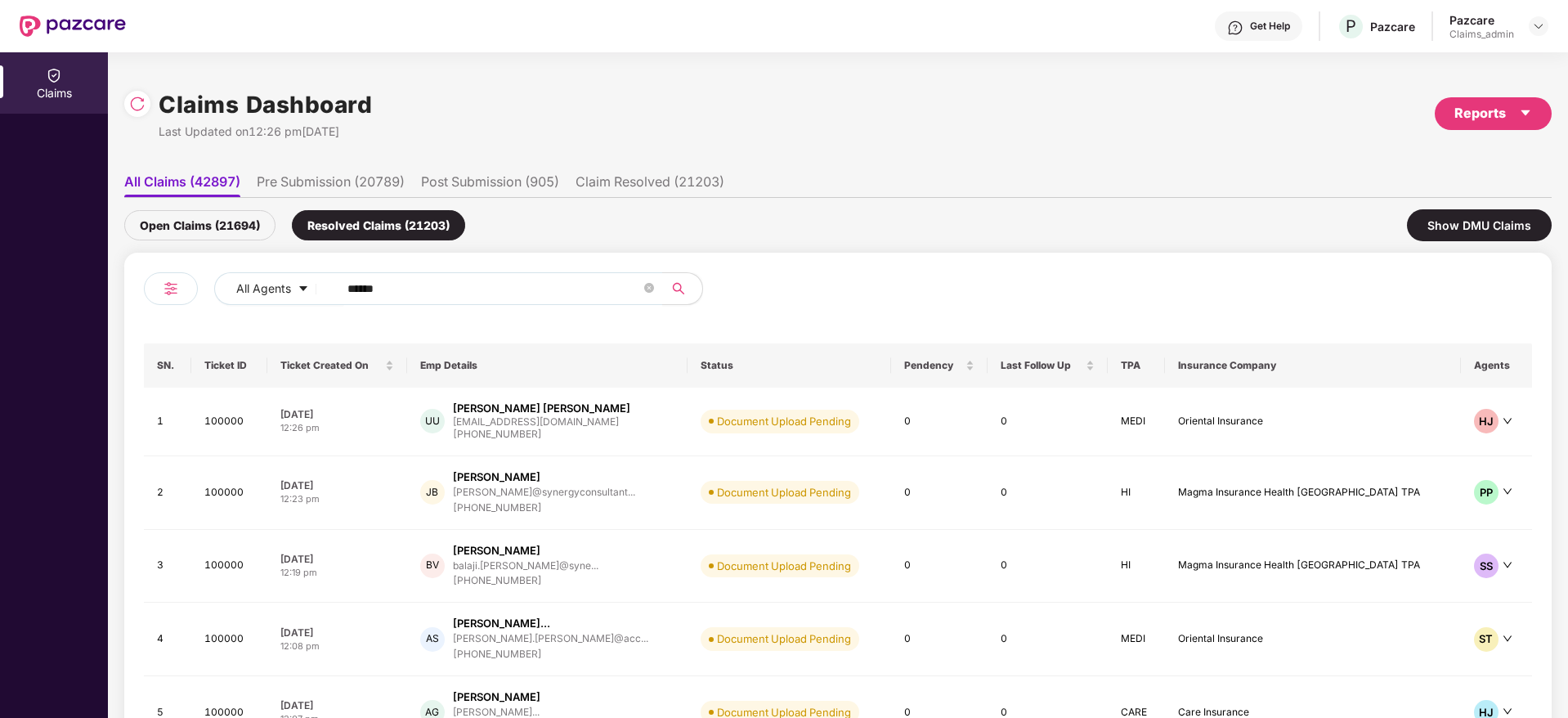
click at [1551, 25] on header "Get Help P Pazcare Pazcare Claims_admin" at bounding box center [784, 26] width 1568 height 52
click at [1545, 24] on img at bounding box center [1538, 25] width 13 height 13
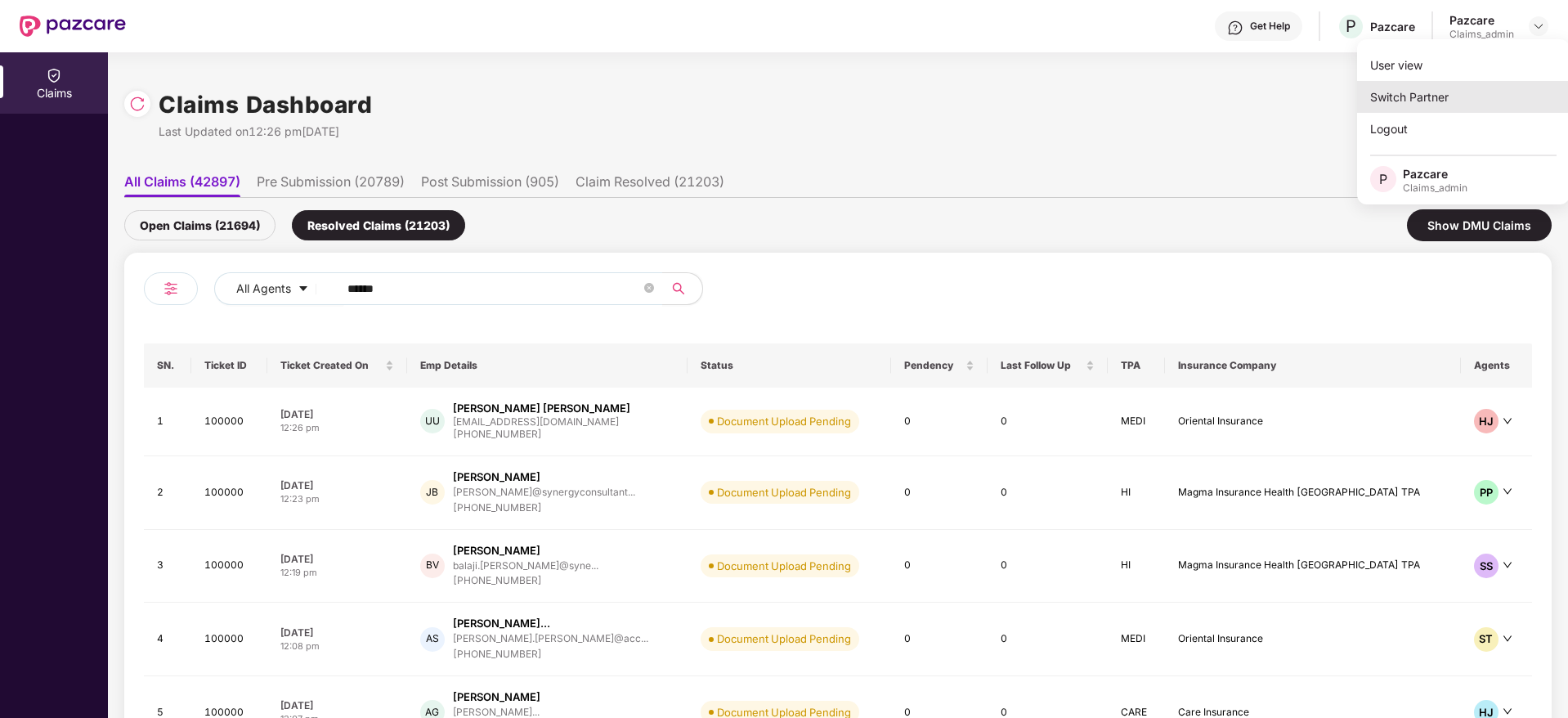
click at [1425, 95] on div "Switch Partner" at bounding box center [1462, 96] width 212 height 32
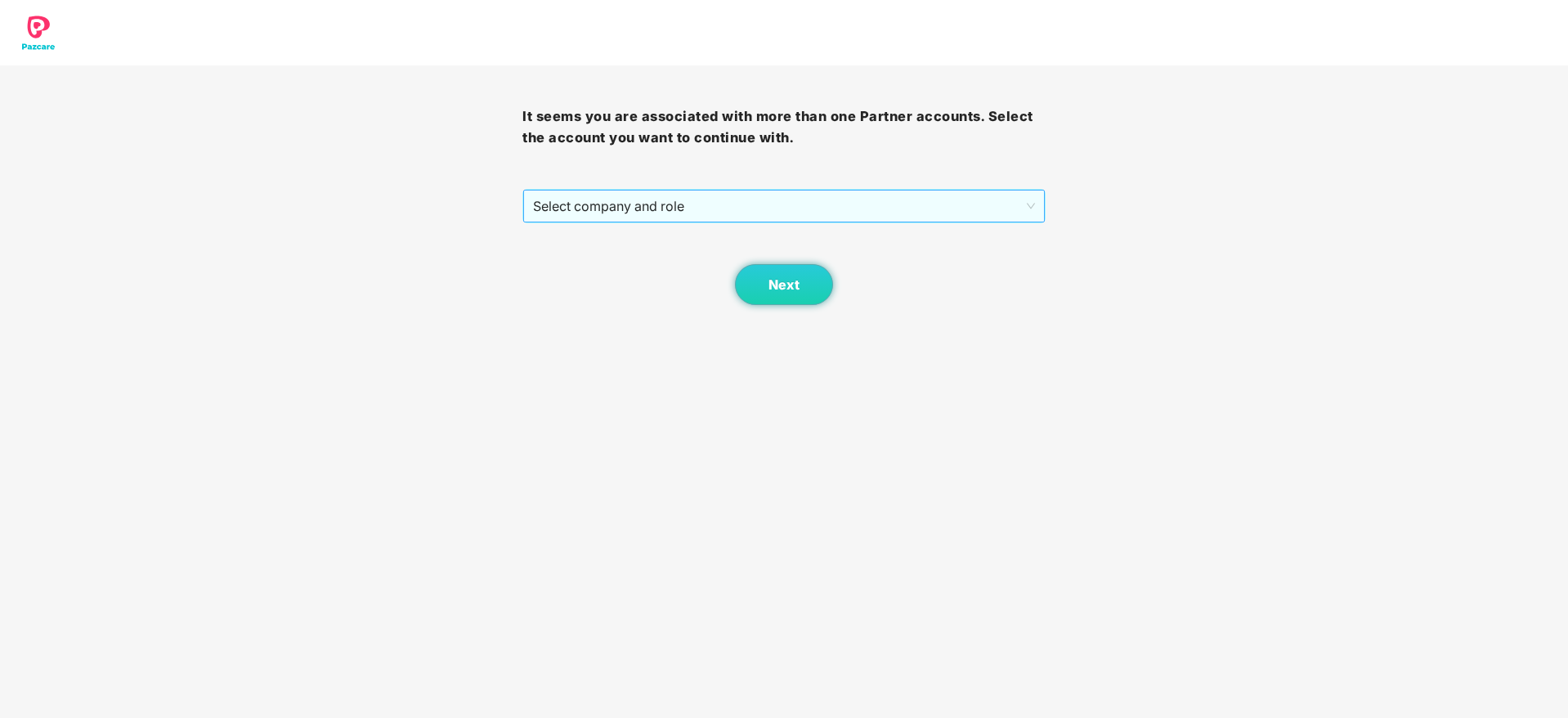
drag, startPoint x: 752, startPoint y: 187, endPoint x: 750, endPoint y: 198, distance: 11.2
click at [750, 198] on div "It seems you are associated with more than one Partner accounts. Select the acc…" at bounding box center [784, 184] width 523 height 240
click at [750, 198] on span "Select company and role" at bounding box center [784, 206] width 501 height 31
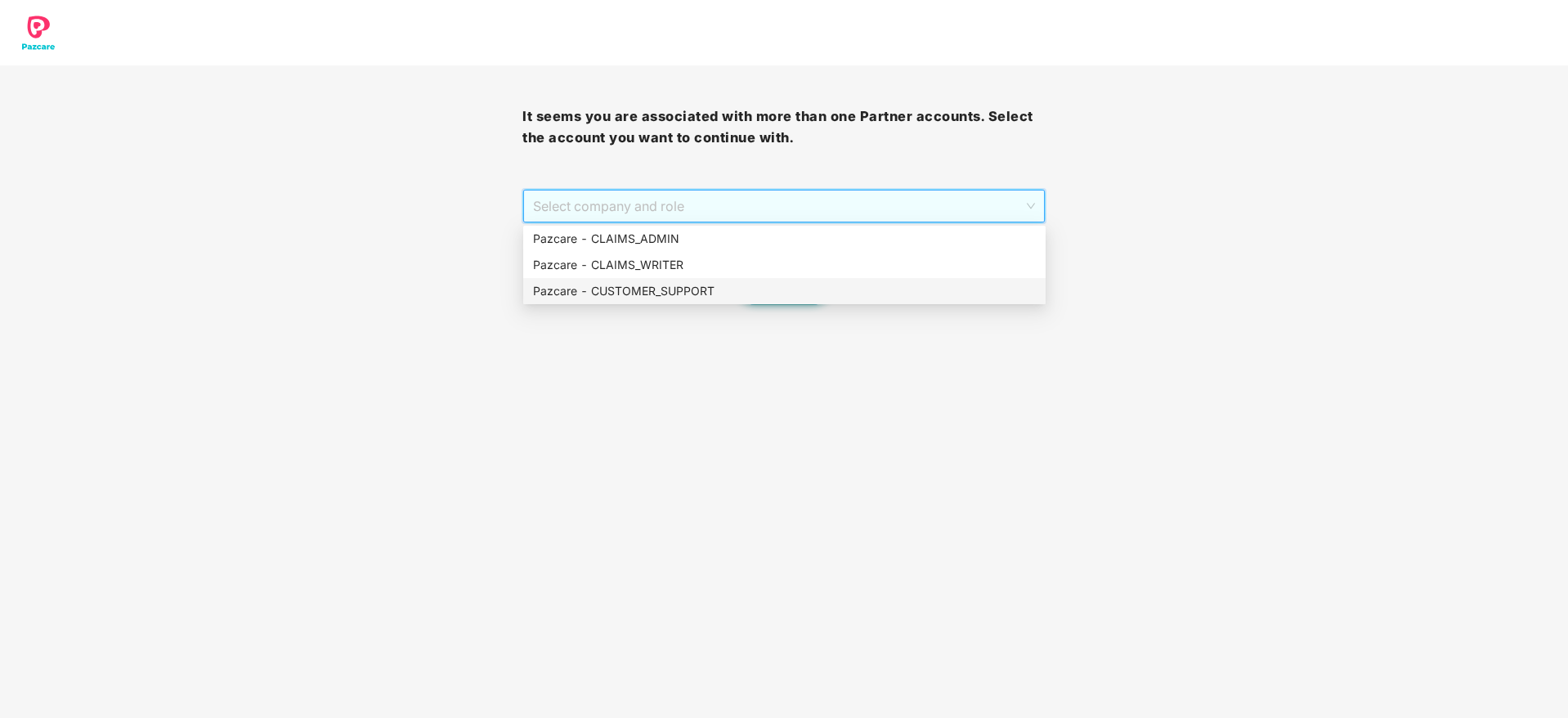
click at [737, 295] on div "Pazcare - CUSTOMER_SUPPORT" at bounding box center [784, 291] width 502 height 18
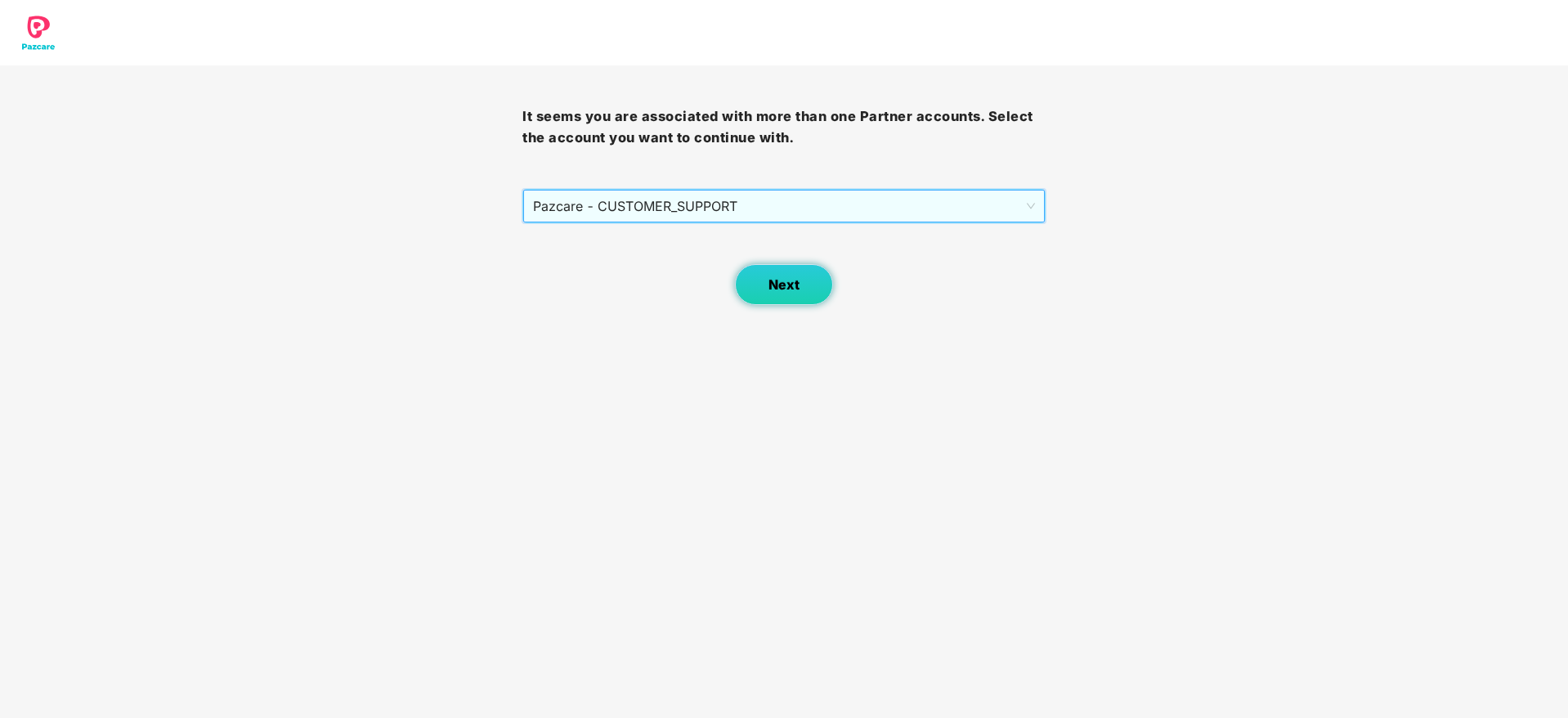
click at [795, 286] on span "Next" at bounding box center [784, 285] width 31 height 16
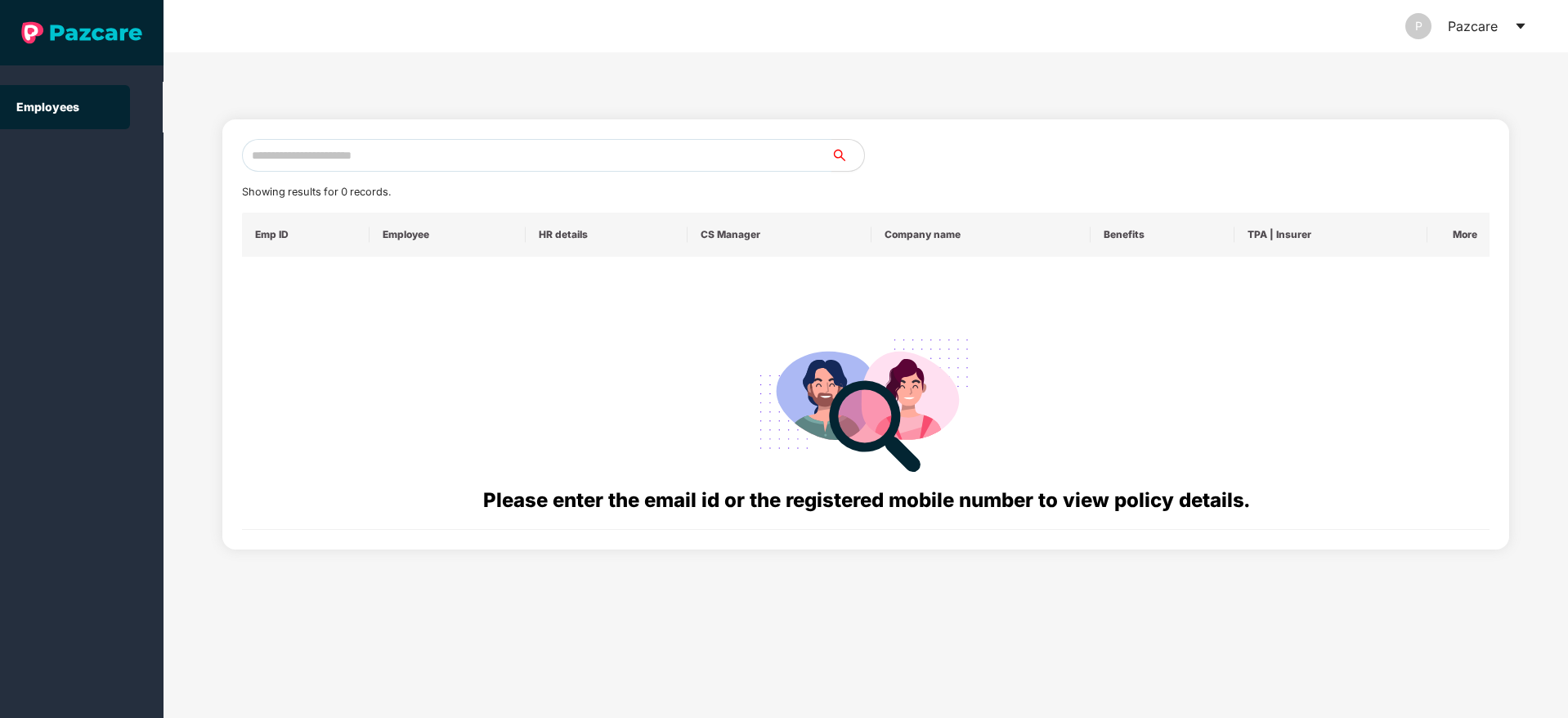
click at [526, 146] on input "text" at bounding box center [537, 155] width 590 height 33
paste input "**********"
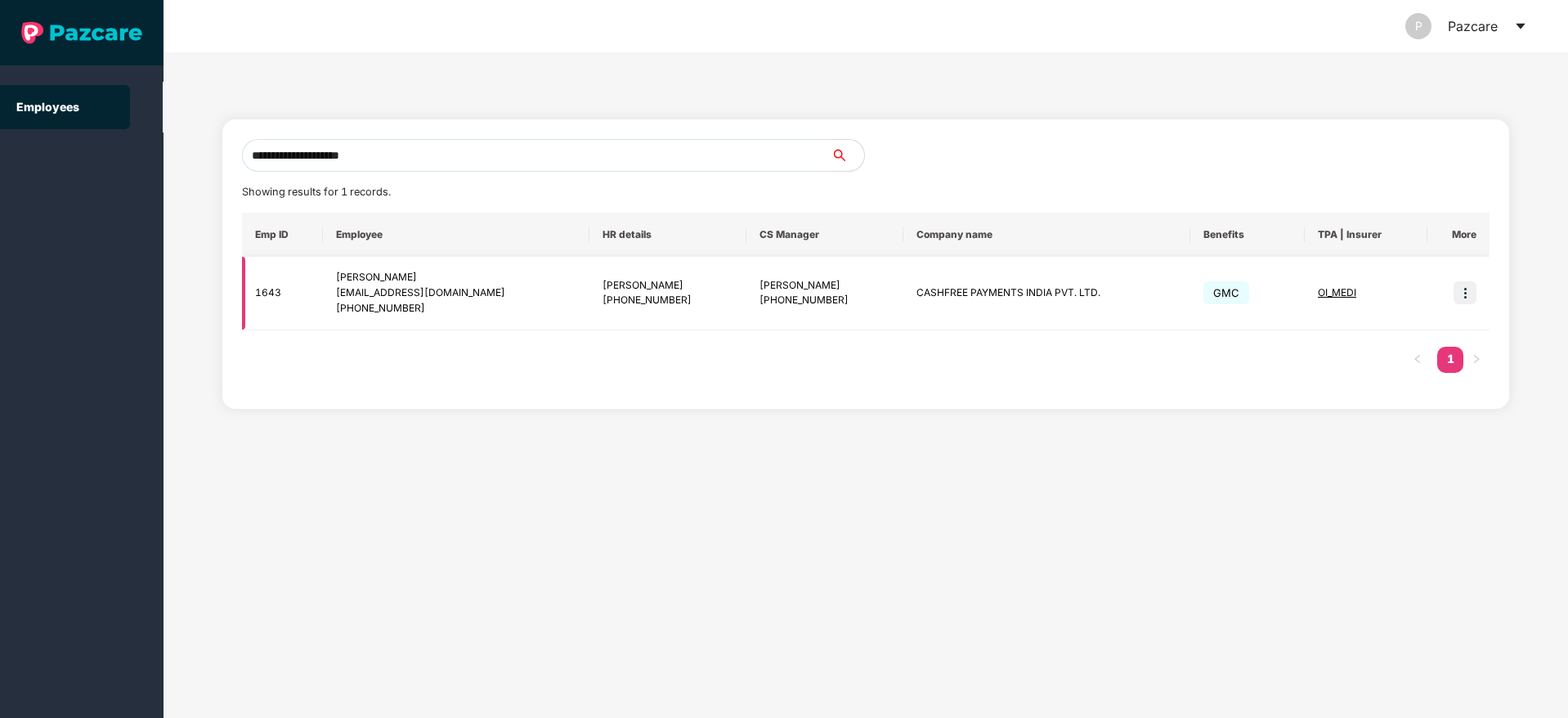
type input "**********"
click at [1462, 298] on img at bounding box center [1465, 293] width 23 height 23
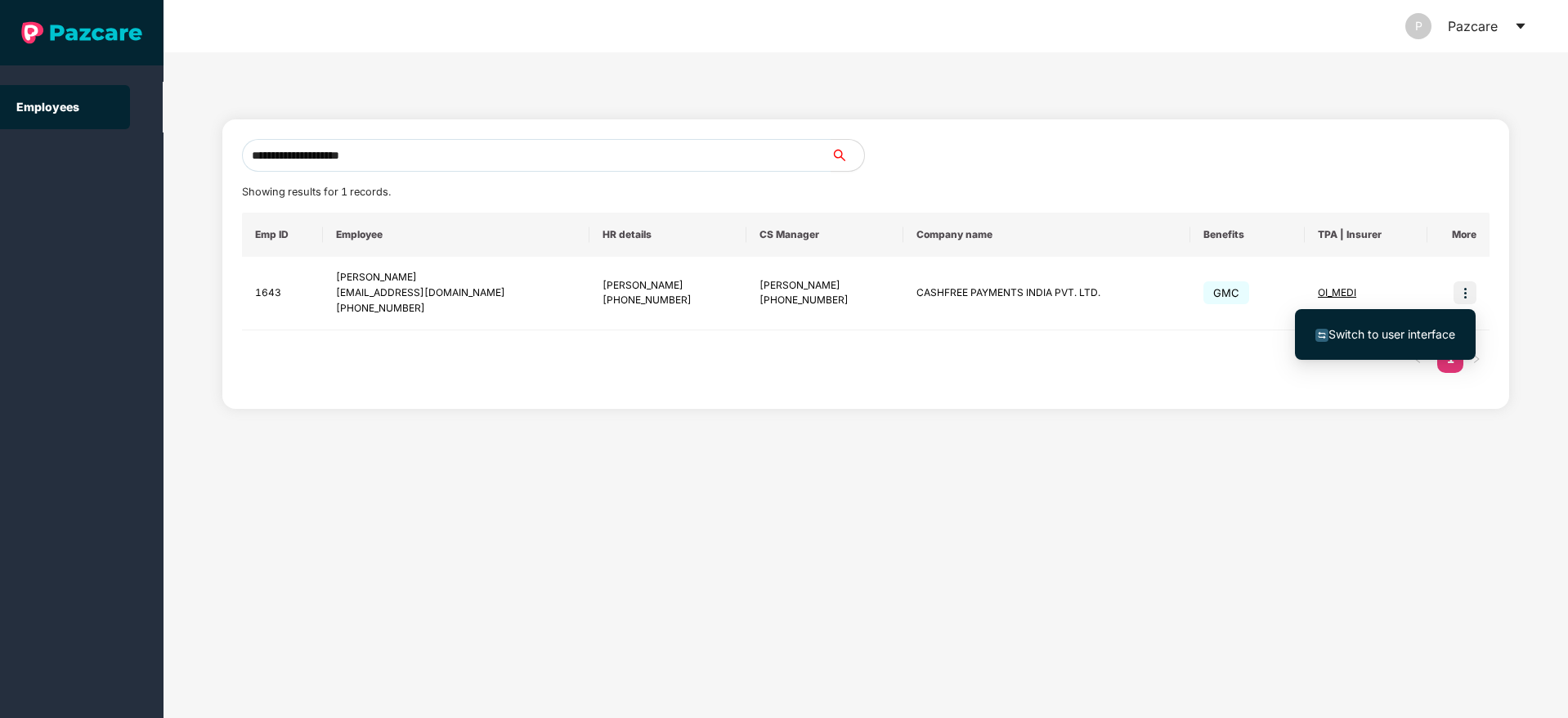
click at [1361, 343] on li "Switch to user interface" at bounding box center [1385, 334] width 180 height 34
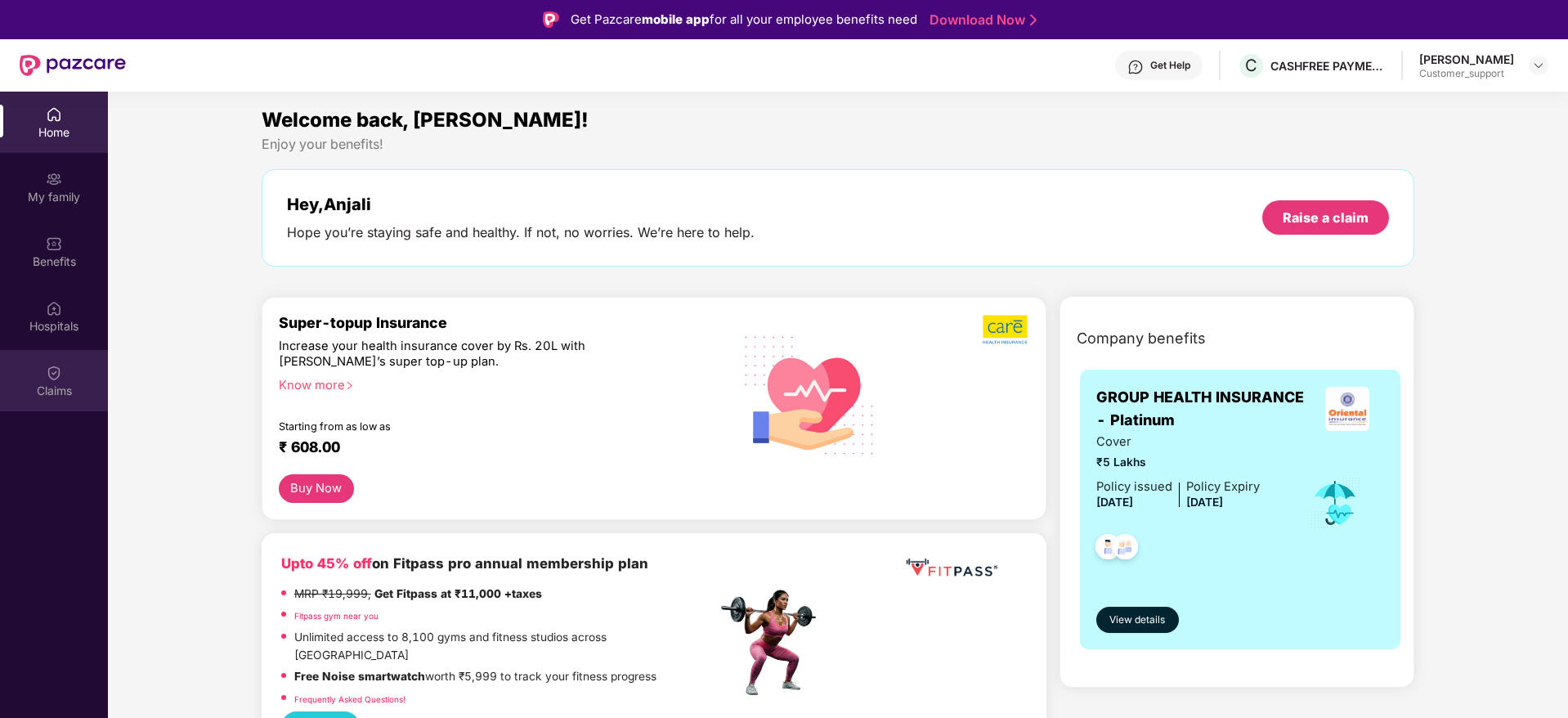
click at [64, 378] on div "Claims" at bounding box center [53, 380] width 108 height 61
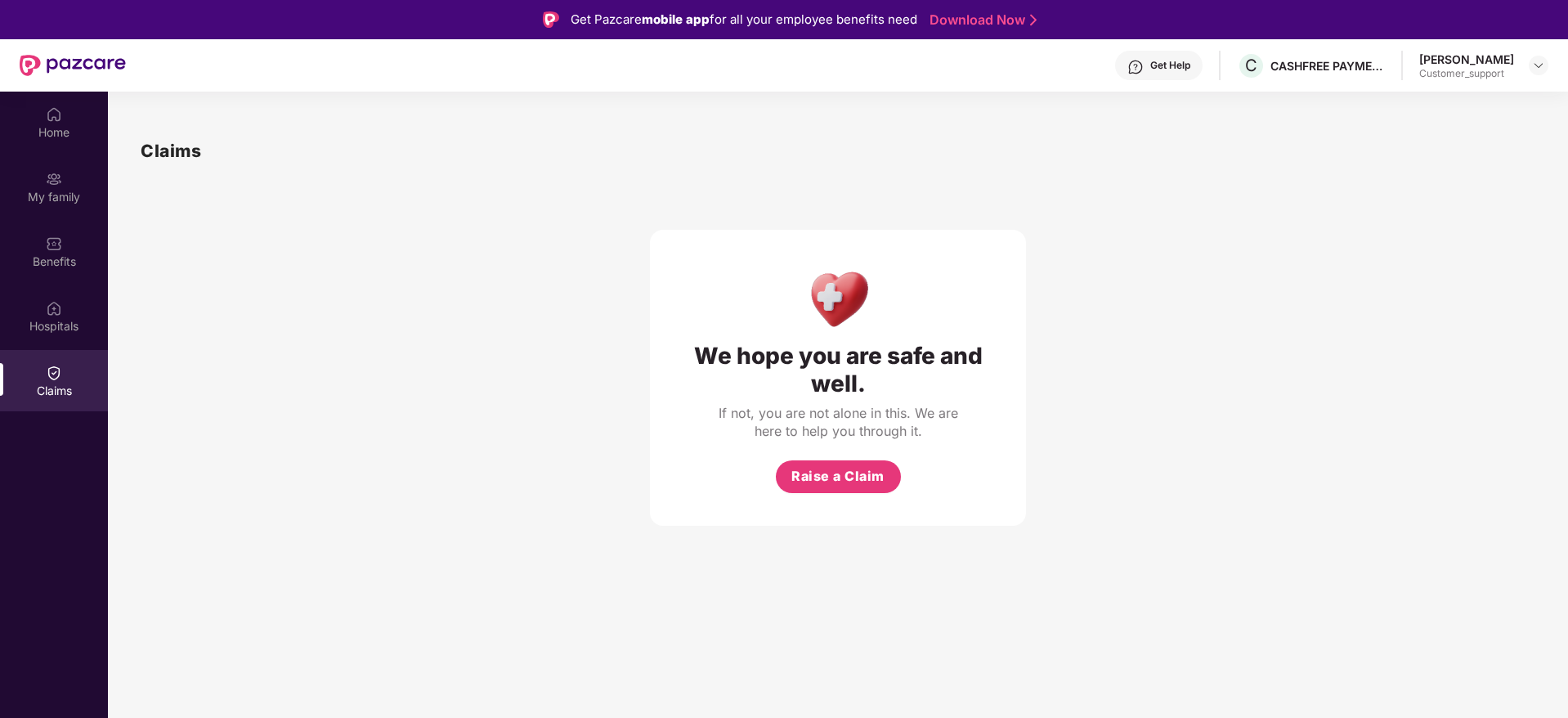
click at [59, 400] on div "Claims" at bounding box center [53, 380] width 108 height 61
click at [26, 255] on div "Benefits" at bounding box center [53, 261] width 108 height 16
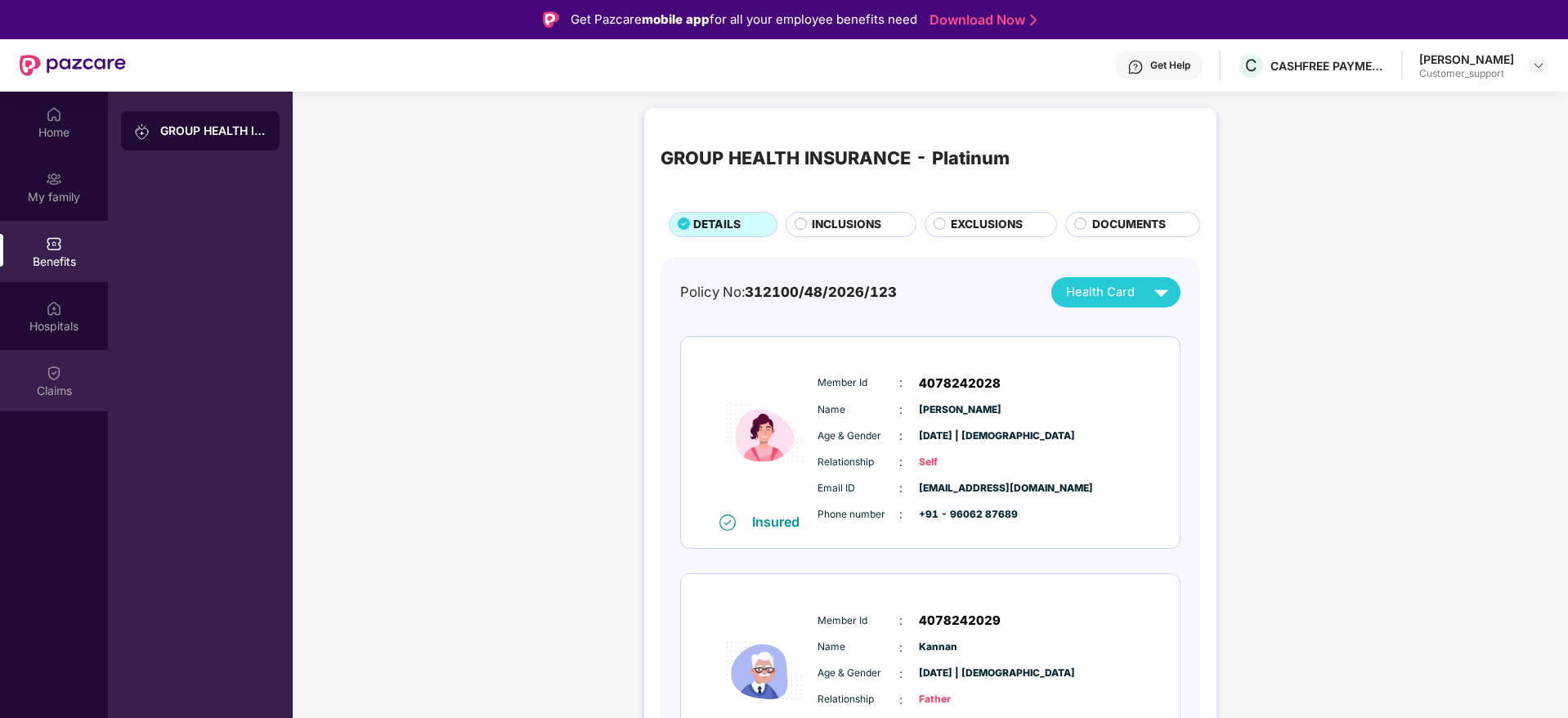
click at [52, 385] on div "Claims" at bounding box center [53, 391] width 108 height 16
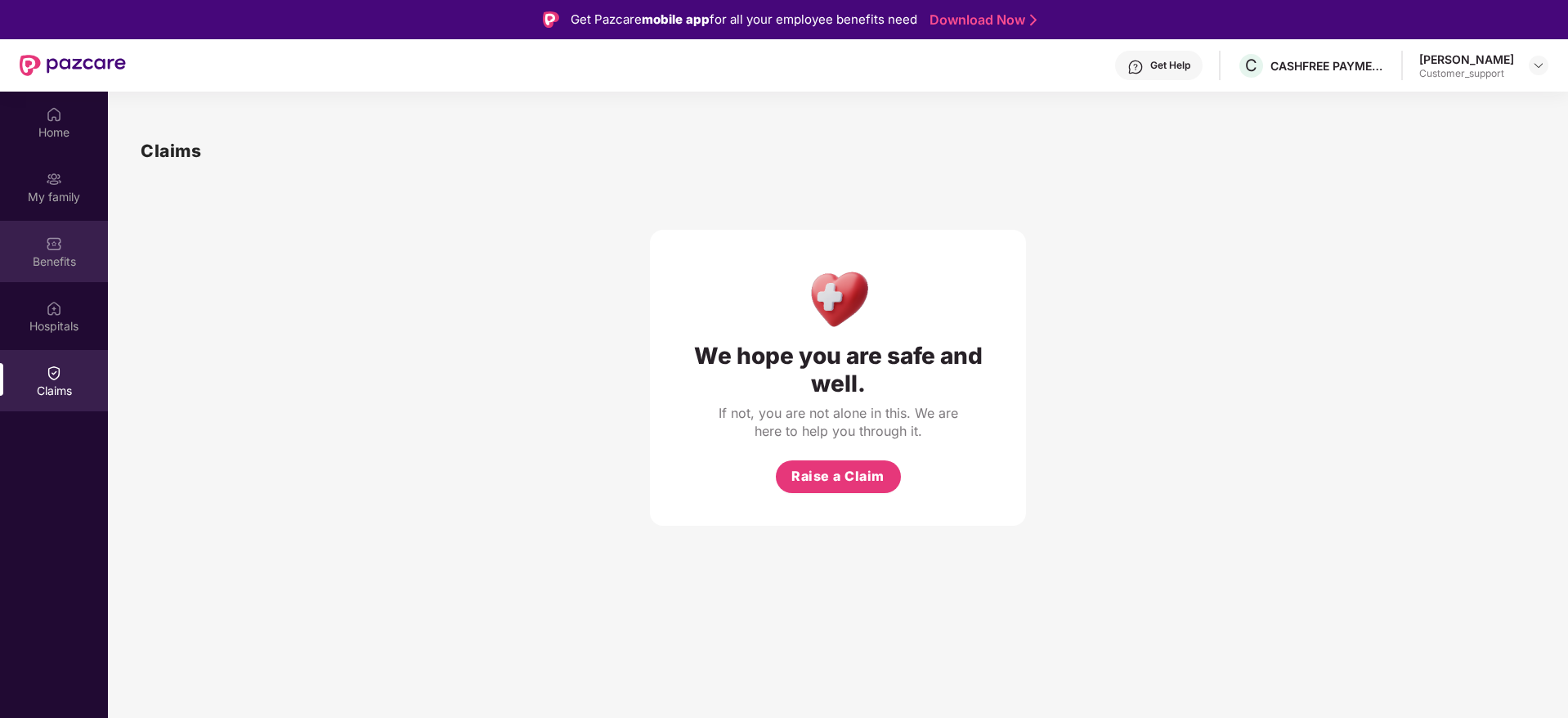
click at [76, 263] on div "Benefits" at bounding box center [53, 261] width 108 height 16
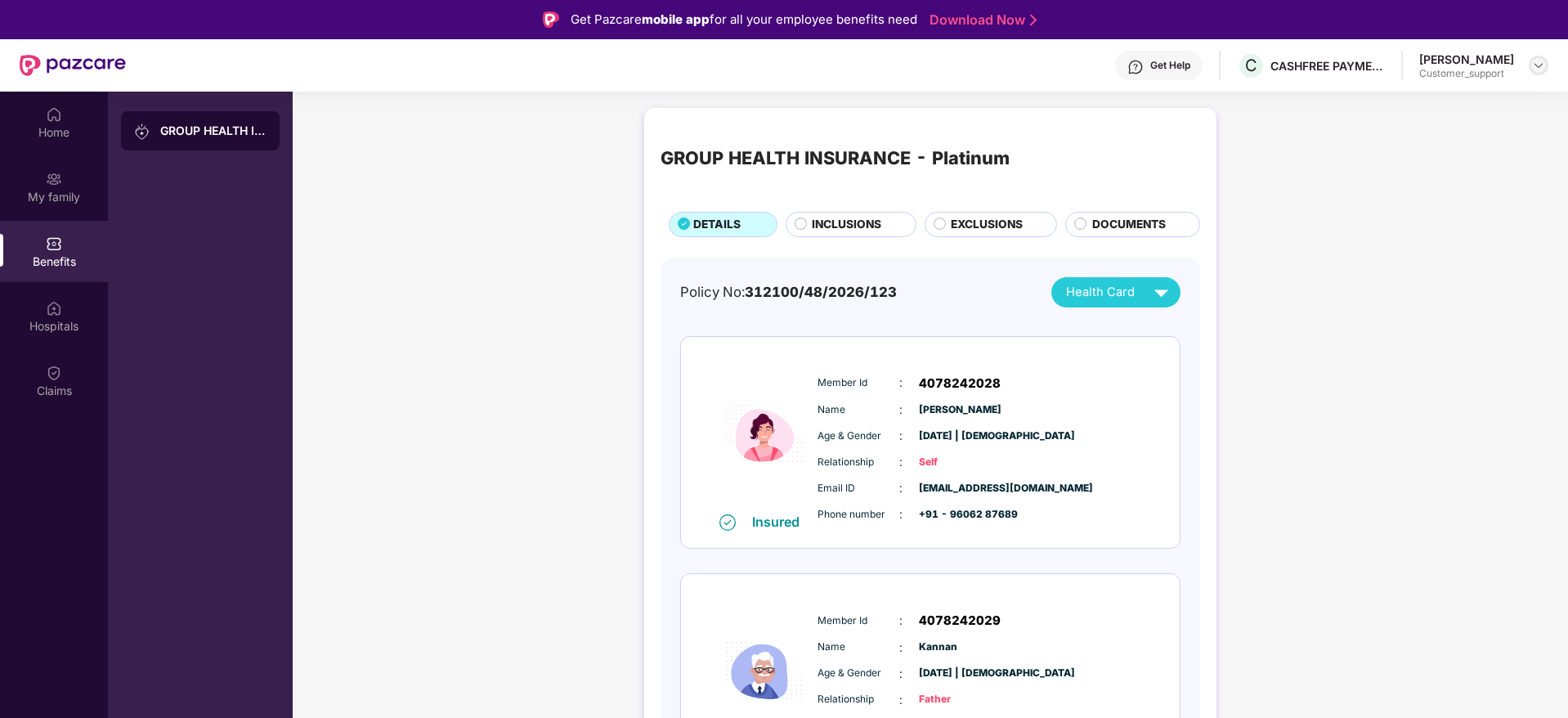
click at [1534, 66] on img at bounding box center [1538, 65] width 13 height 13
click at [1402, 114] on div "Switch to support view" at bounding box center [1461, 104] width 212 height 32
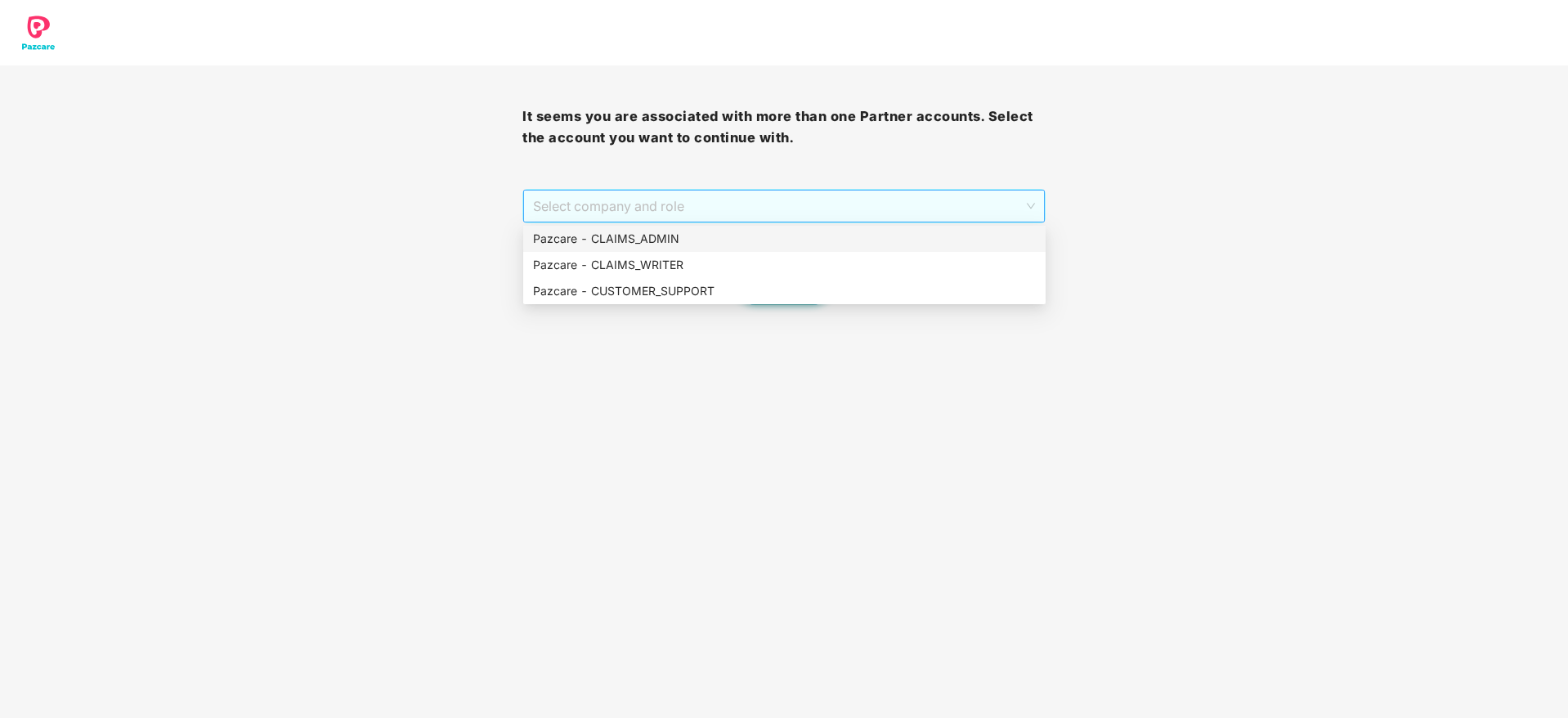
click at [890, 206] on span "Select company and role" at bounding box center [784, 206] width 501 height 31
click at [695, 294] on div "Pazcare - CUSTOMER_SUPPORT" at bounding box center [784, 291] width 502 height 18
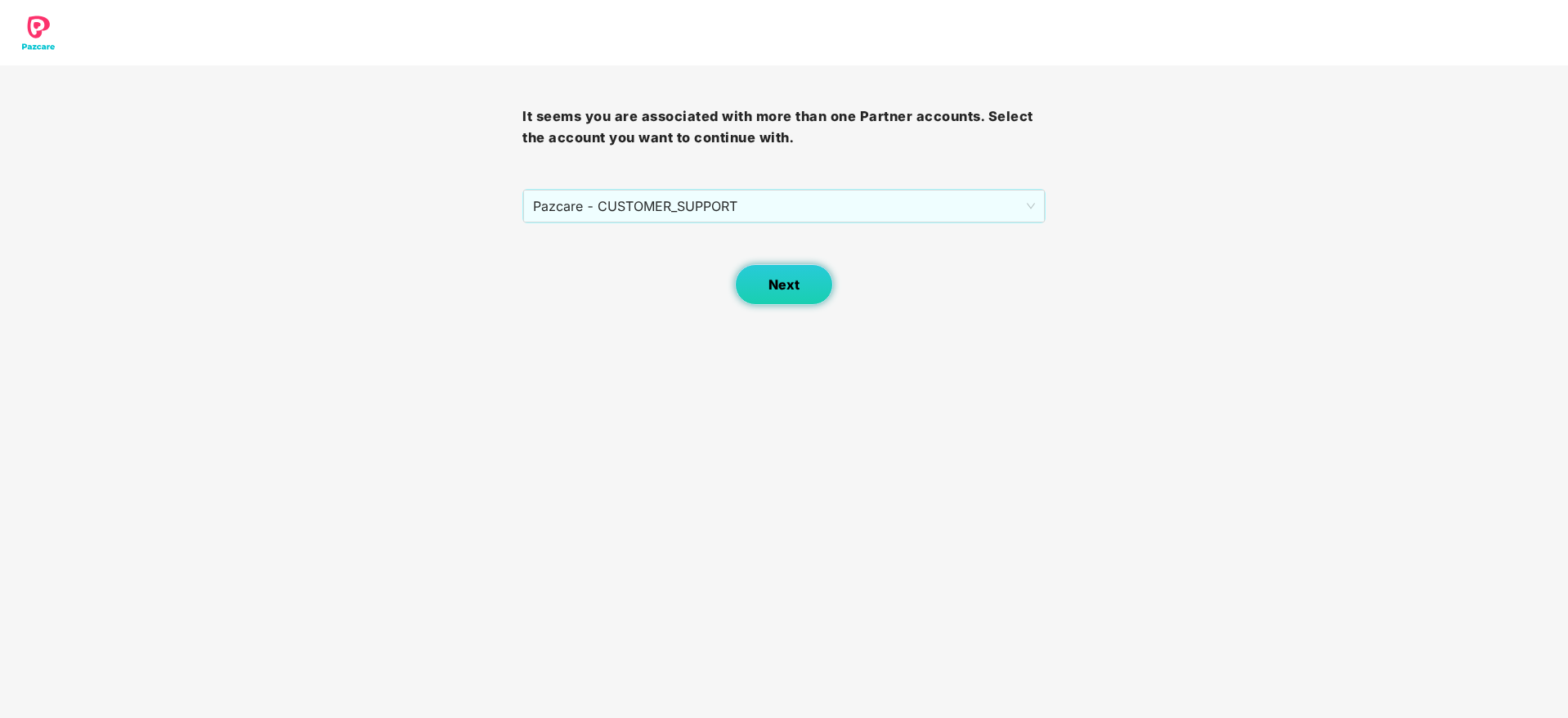
click at [777, 277] on span "Next" at bounding box center [784, 285] width 31 height 16
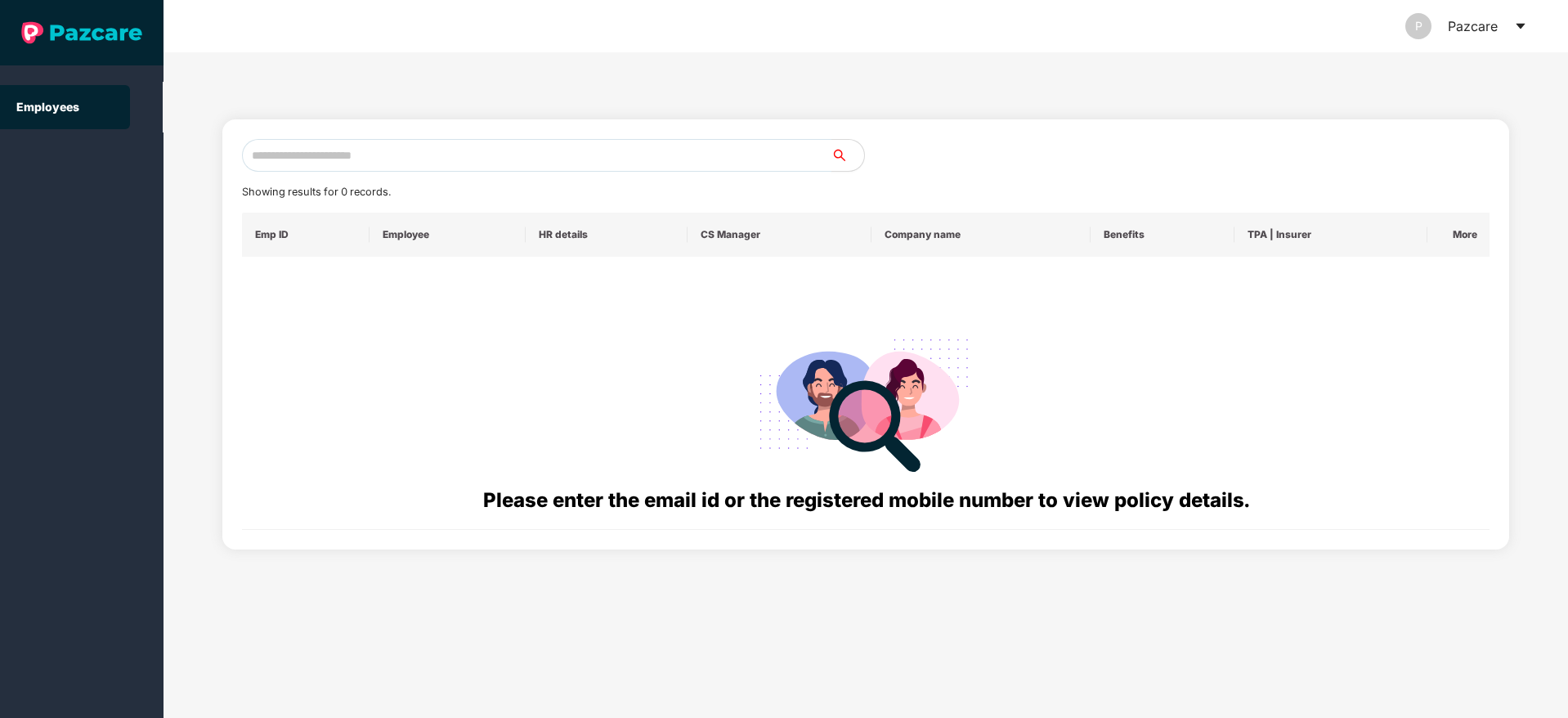
click at [528, 163] on input "text" at bounding box center [537, 155] width 590 height 33
paste input "**********"
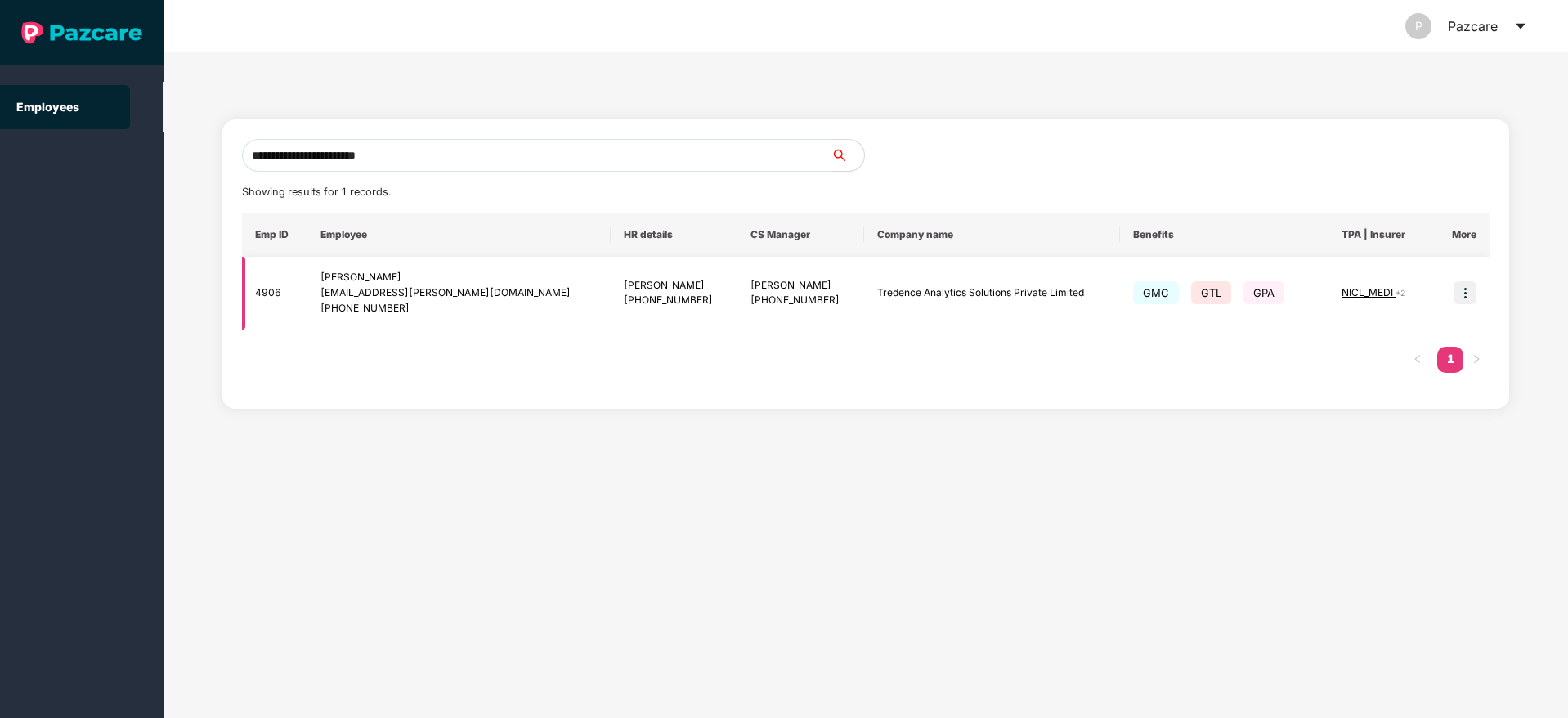
type input "**********"
click at [1475, 290] on img at bounding box center [1465, 293] width 23 height 23
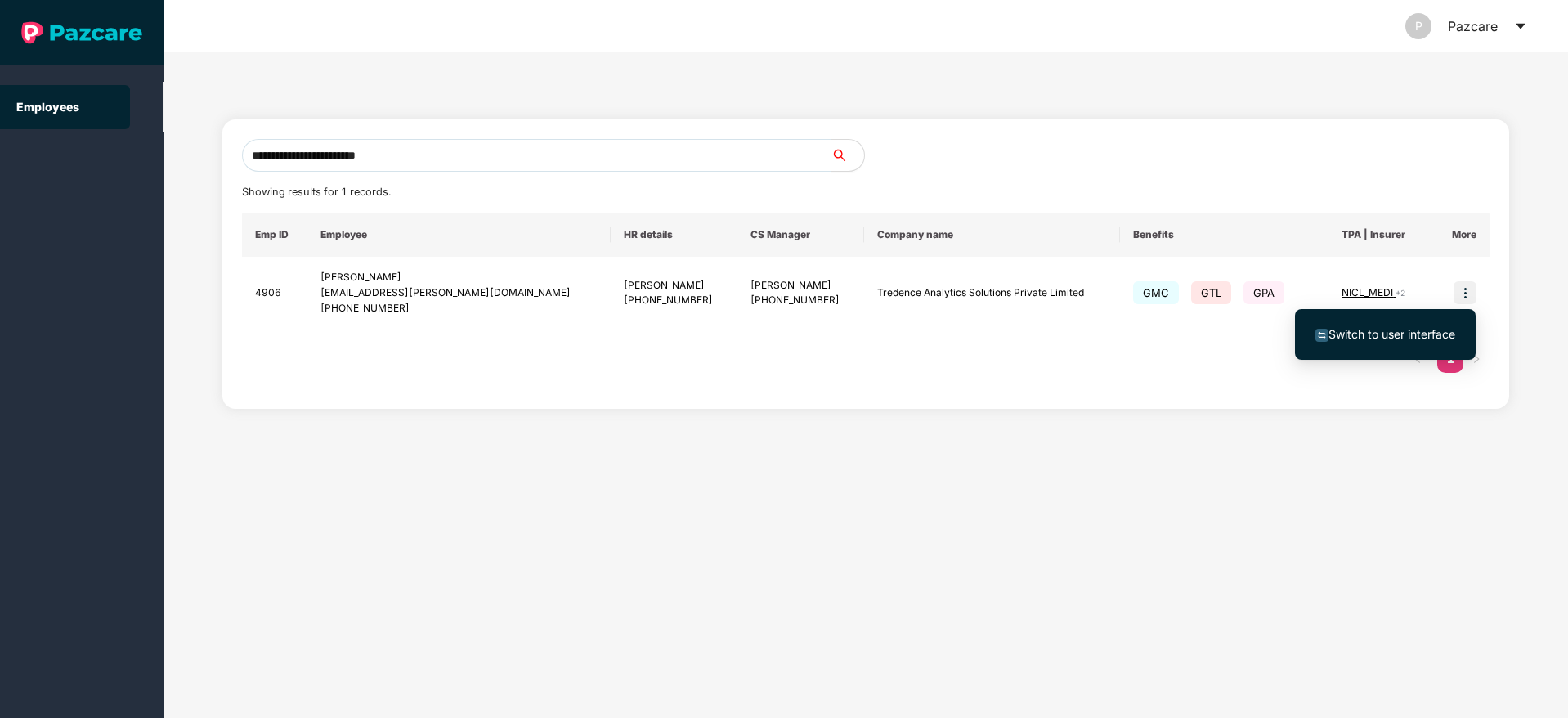
click at [1352, 334] on span "Switch to user interface" at bounding box center [1392, 334] width 127 height 14
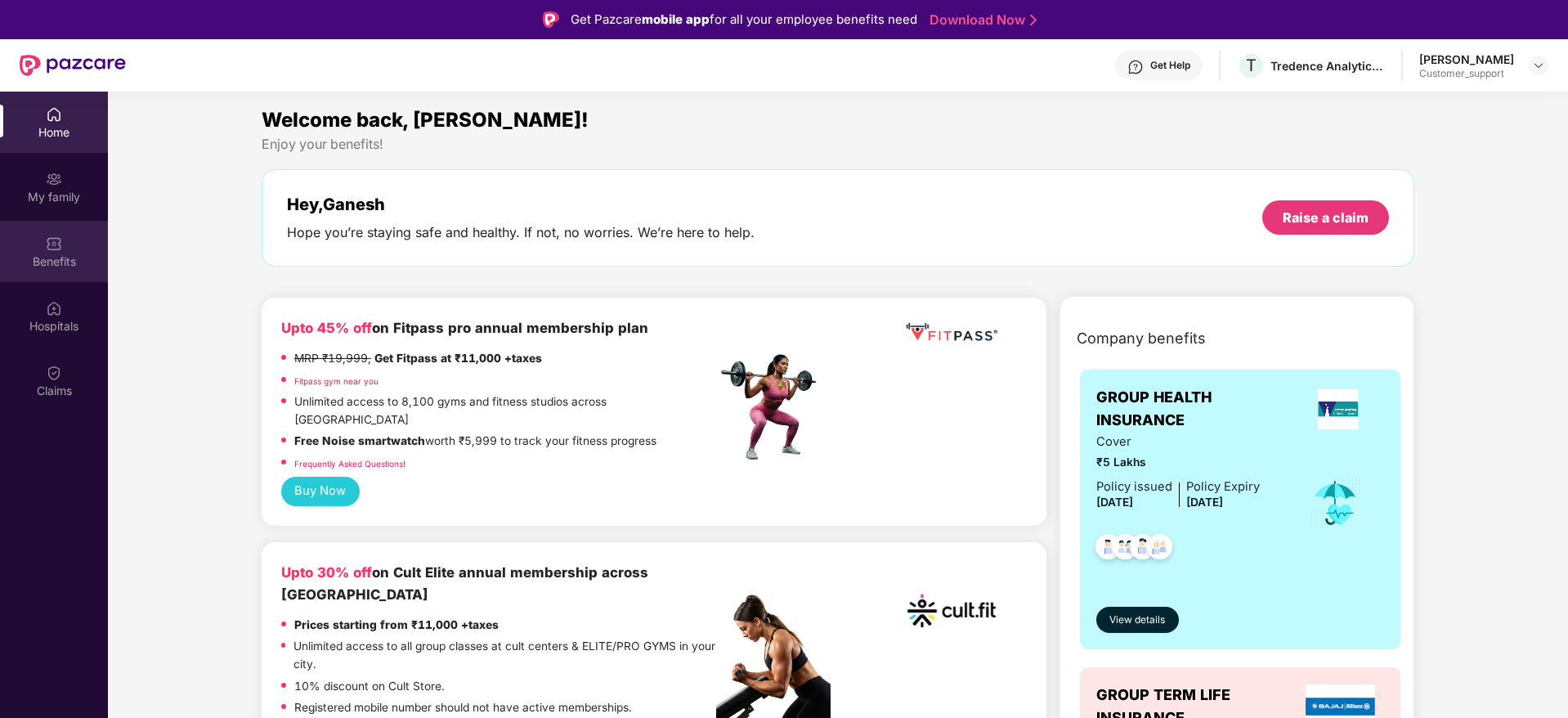
click at [44, 268] on div "Benefits" at bounding box center [53, 261] width 108 height 16
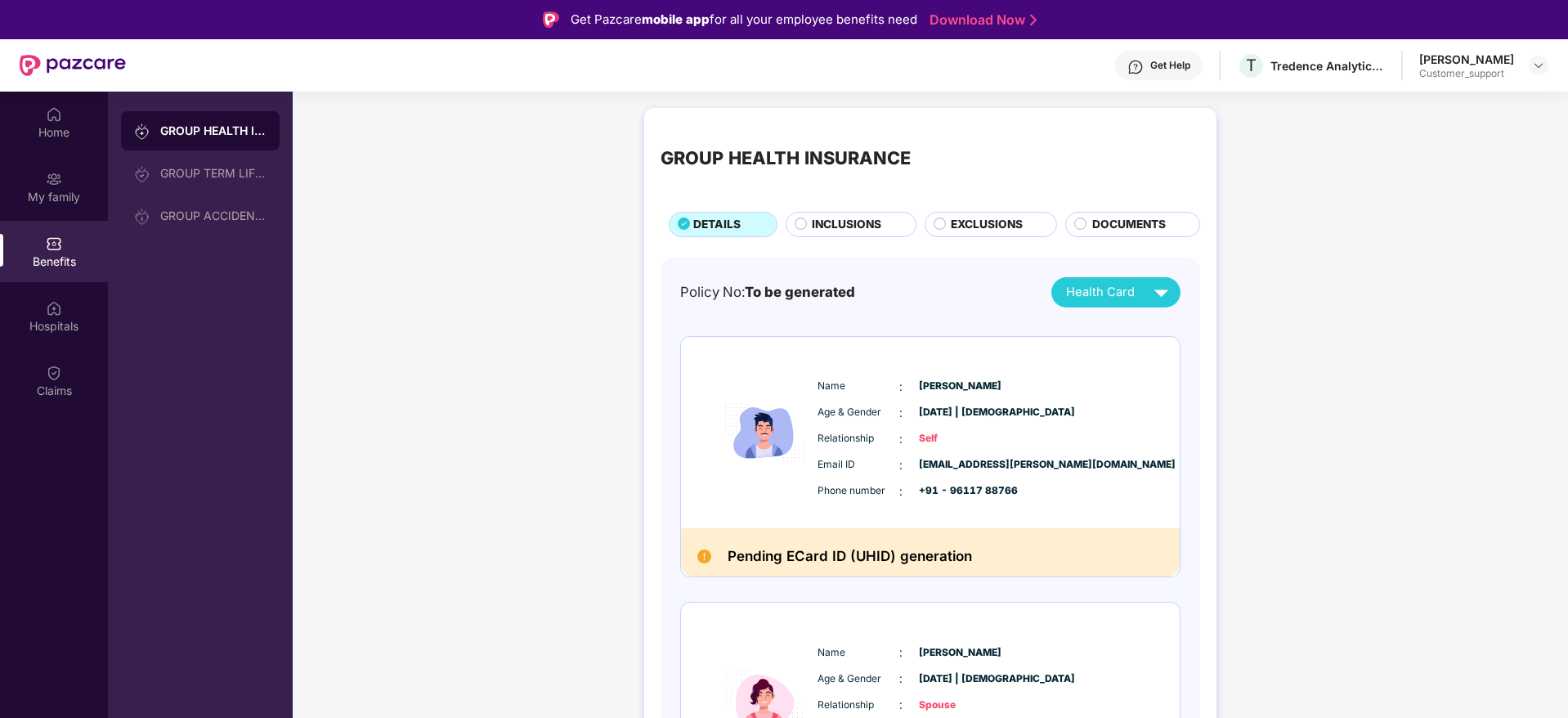
click at [841, 226] on span "INCLUSIONS" at bounding box center [847, 225] width 70 height 18
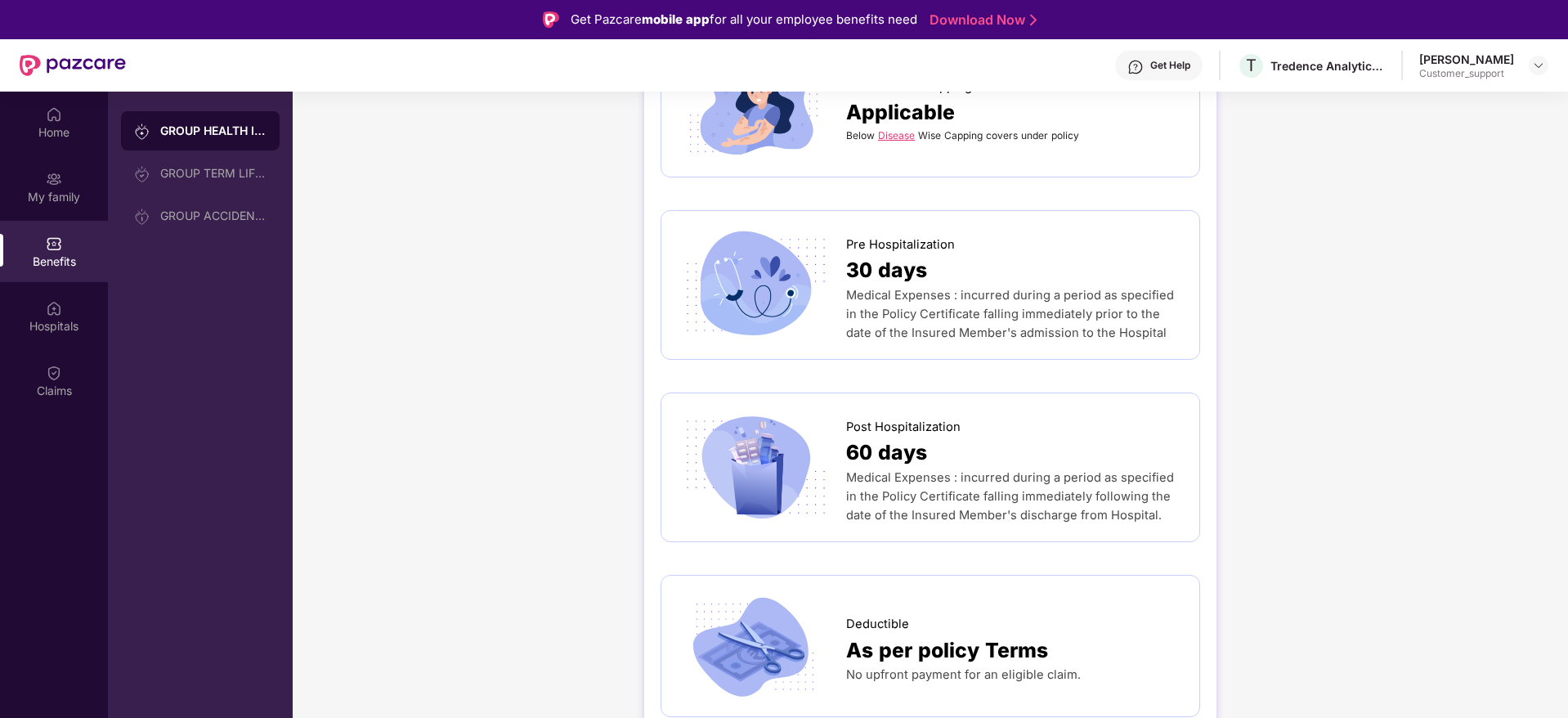
scroll to position [834, 0]
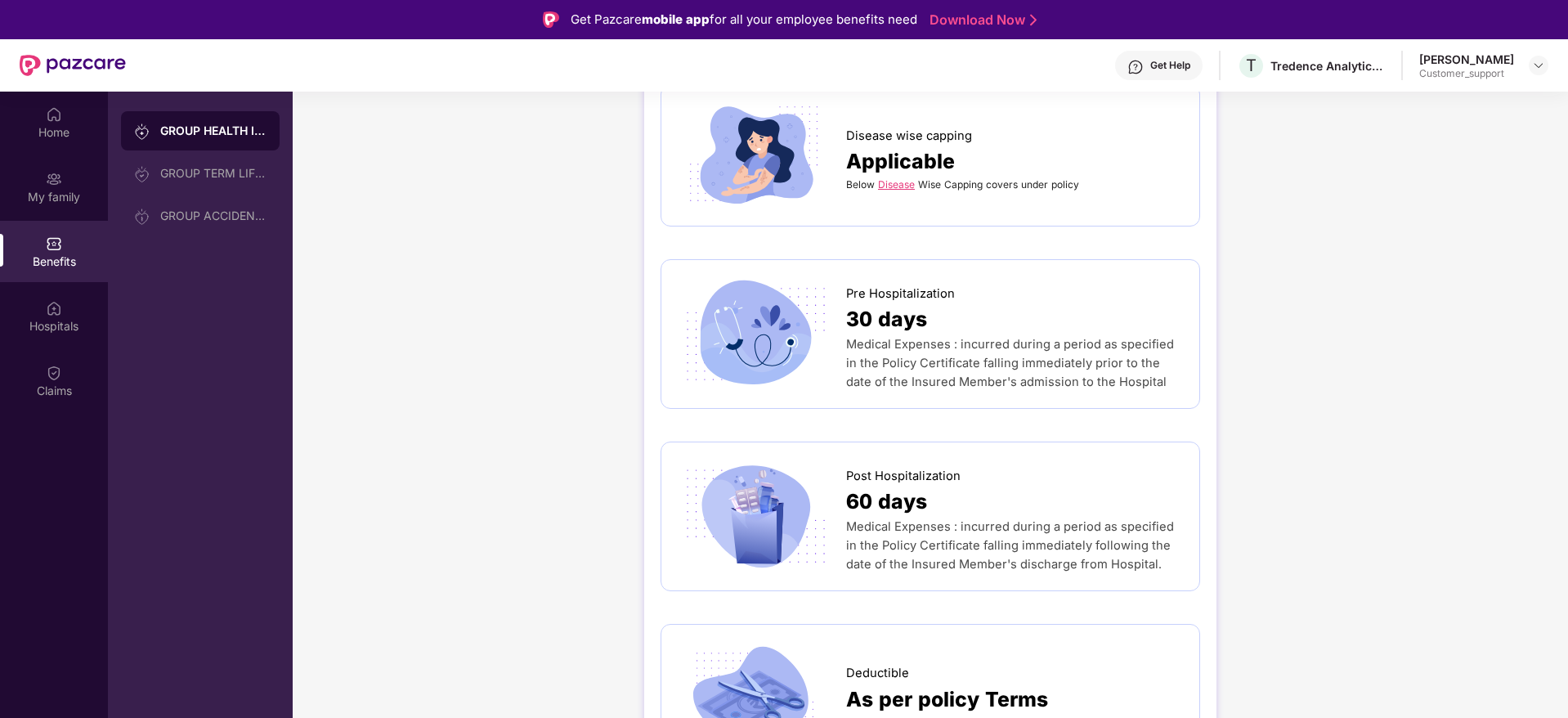
click at [895, 179] on link "Disease" at bounding box center [896, 184] width 37 height 13
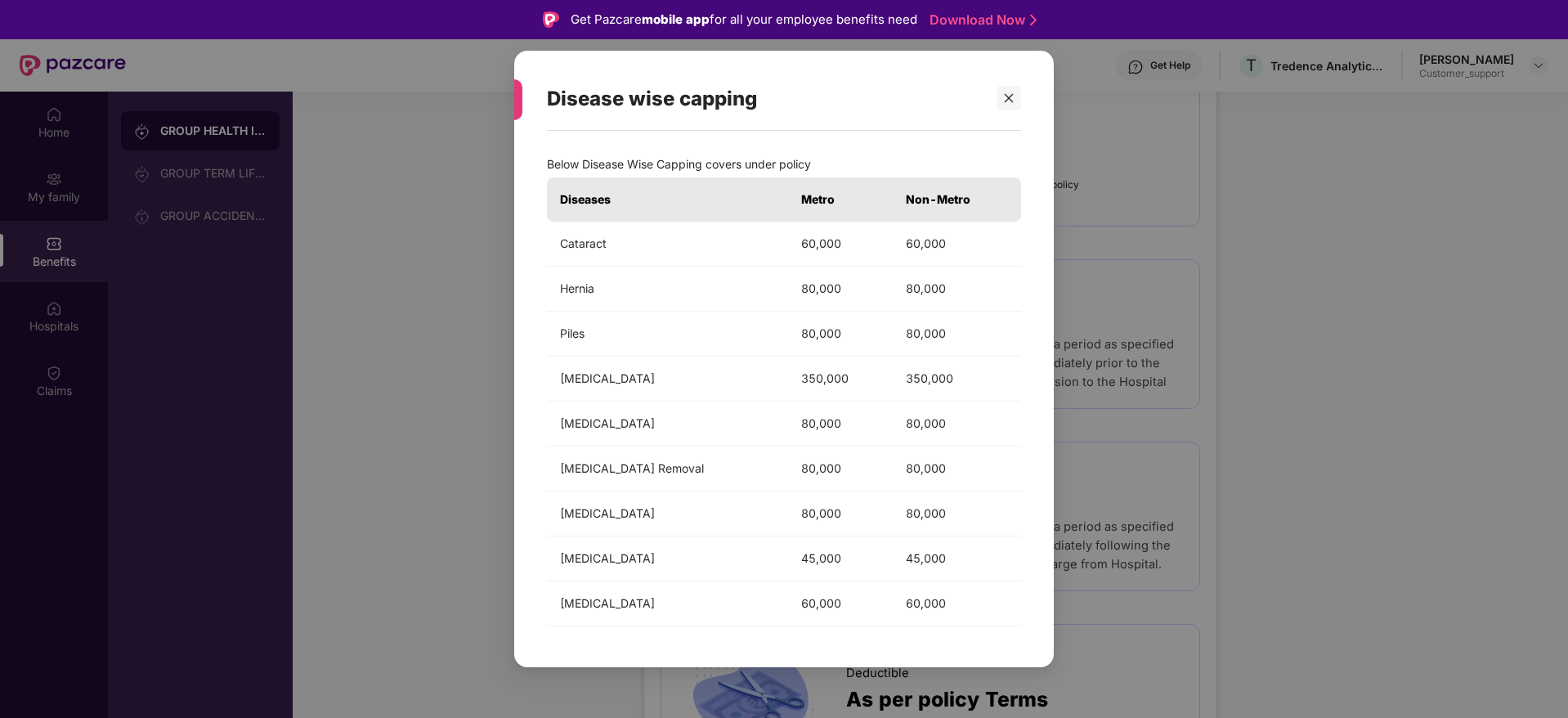
click at [470, 483] on div "Disease wise capping Below Disease Wise Capping covers under policy Diseases Me…" at bounding box center [784, 359] width 1568 height 718
click at [1018, 102] on div at bounding box center [1008, 98] width 24 height 24
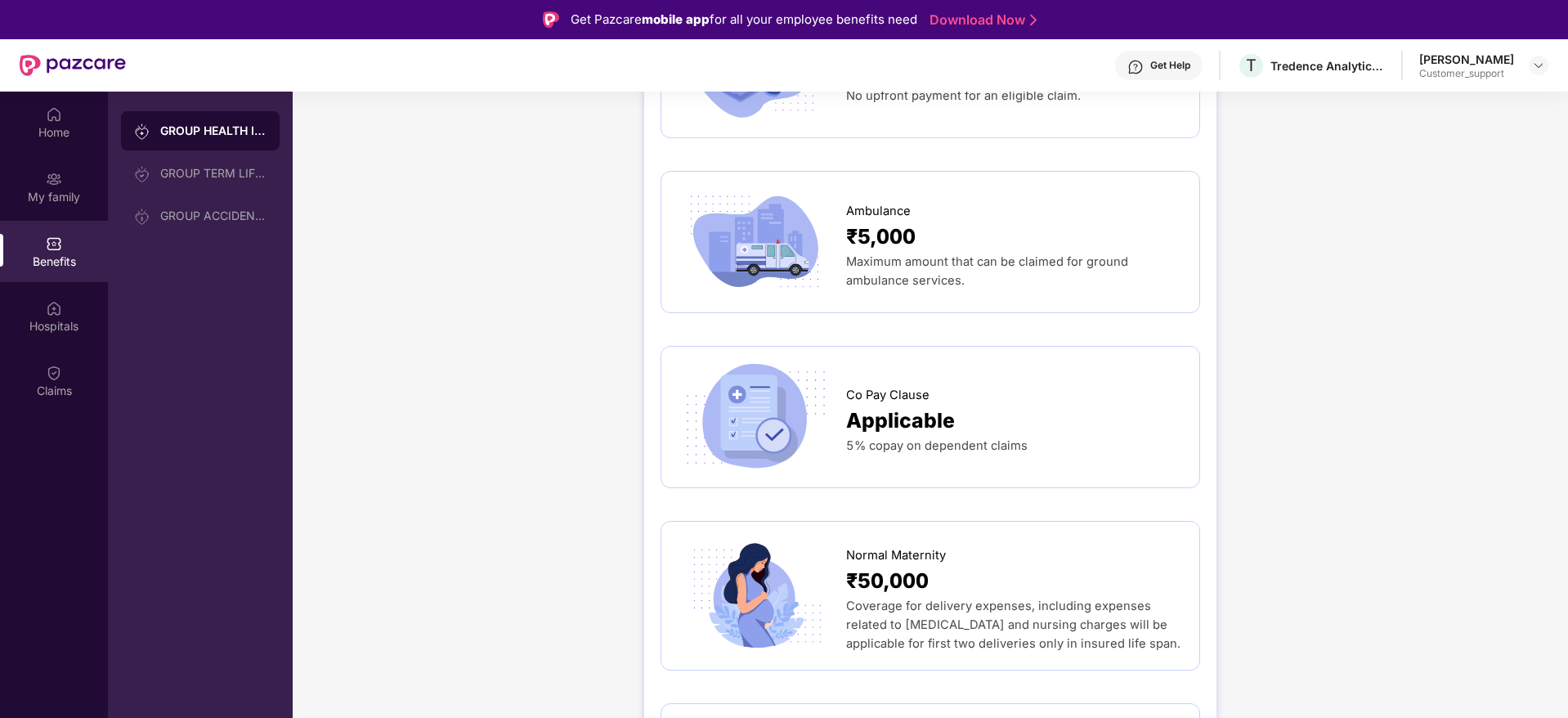
scroll to position [1571, 0]
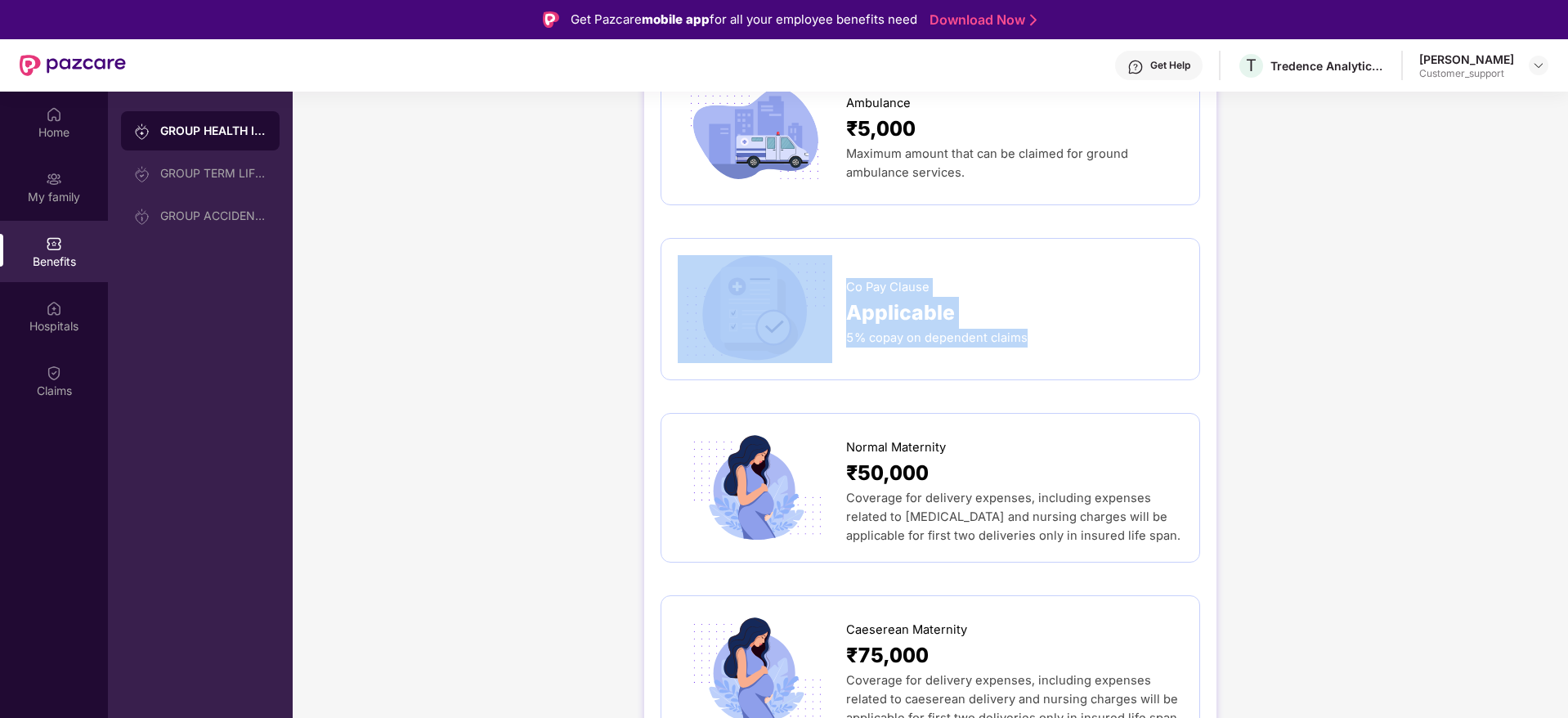
drag, startPoint x: 842, startPoint y: 251, endPoint x: 1034, endPoint y: 312, distance: 201.5
click at [1034, 312] on div "Co Pay Clause Applicable 5% copay on dependent claims" at bounding box center [930, 309] width 505 height 108
copy div "Co Pay Clause Applicable 5% copay on dependent claims"
